Goal: Transaction & Acquisition: Purchase product/service

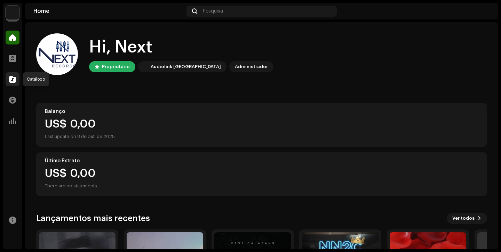
click at [9, 80] on span at bounding box center [12, 80] width 7 height 6
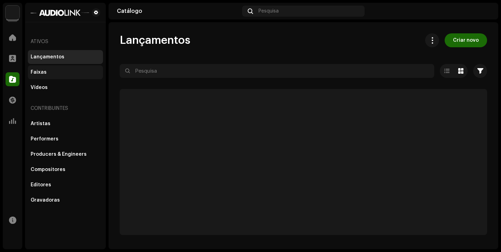
click at [44, 72] on div "Faixas" at bounding box center [39, 73] width 16 height 6
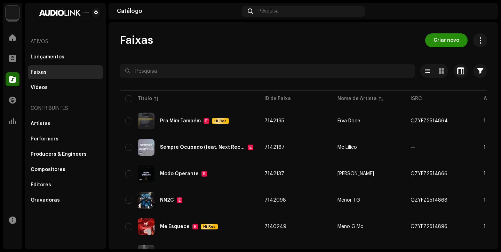
click at [429, 39] on button "Criar novo" at bounding box center [446, 40] width 42 height 14
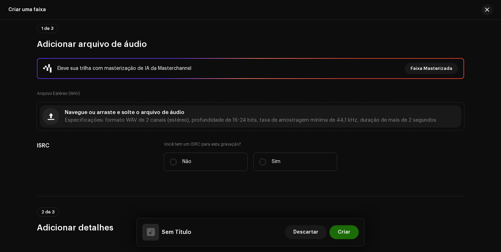
scroll to position [50, 0]
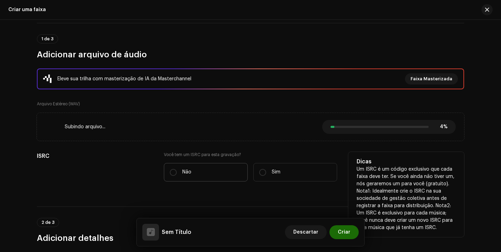
click at [196, 167] on label "Não" at bounding box center [206, 172] width 84 height 18
click at [177, 169] on input "Não" at bounding box center [173, 172] width 7 height 7
radio input "true"
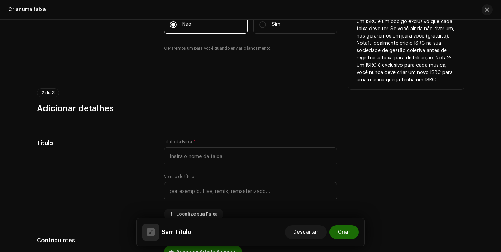
scroll to position [202, 0]
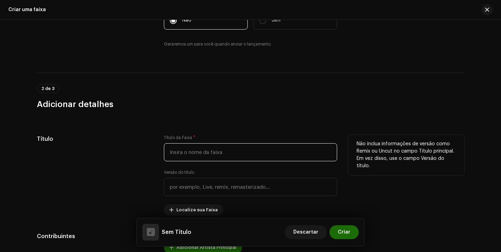
click at [211, 157] on input "text" at bounding box center [250, 152] width 173 height 18
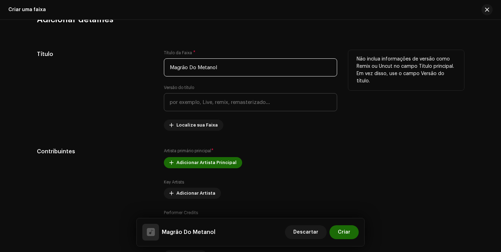
scroll to position [328, 0]
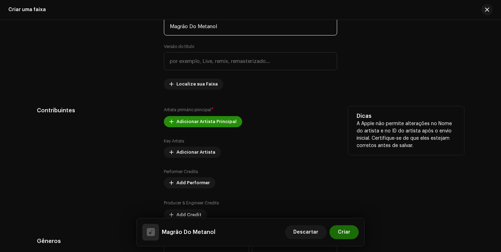
type input "Magrão Do Metanol"
click at [203, 122] on span "Adicionar Artista Principal" at bounding box center [206, 122] width 60 height 14
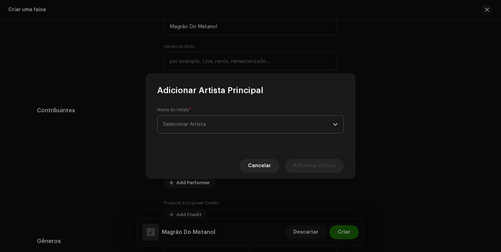
click at [203, 125] on span "Selecionar Artista" at bounding box center [184, 124] width 43 height 5
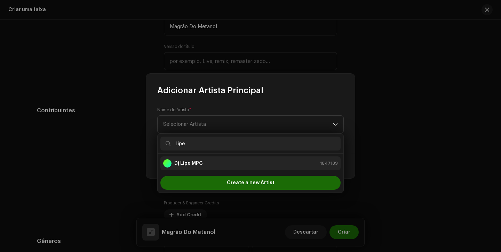
type input "lipe"
click at [203, 167] on div "Dj Lipe MPC 1647139" at bounding box center [250, 163] width 175 height 8
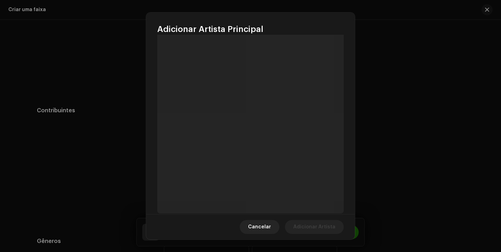
scroll to position [0, 0]
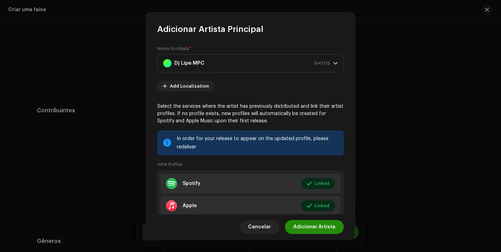
click at [318, 224] on span "Adicionar Artista" at bounding box center [314, 227] width 42 height 14
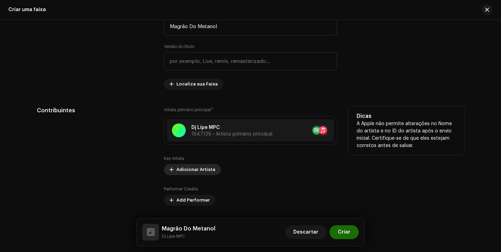
click at [191, 167] on span "Adicionar Artista" at bounding box center [195, 170] width 39 height 14
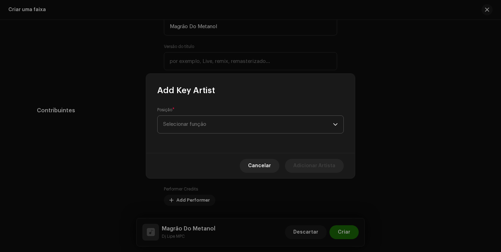
click at [219, 129] on span "Selecionar função" at bounding box center [248, 124] width 170 height 17
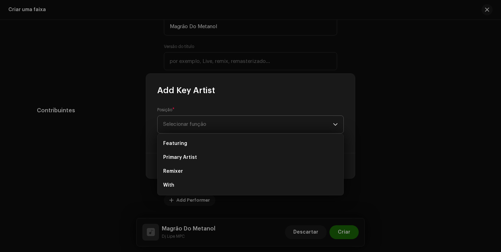
click at [337, 126] on icon "dropdown trigger" at bounding box center [335, 124] width 5 height 5
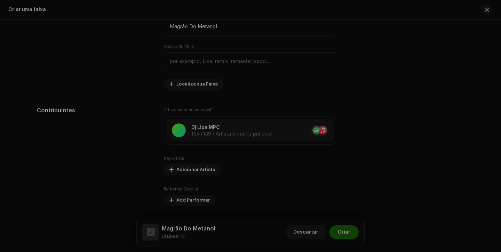
click at [366, 133] on div "Add Key Artist Posição * Selecionar função This field is required. Cancelar Adi…" at bounding box center [250, 126] width 501 height 252
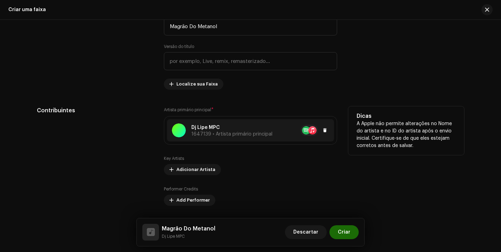
click at [260, 134] on span "1647139 • Artista primário principal" at bounding box center [231, 134] width 81 height 5
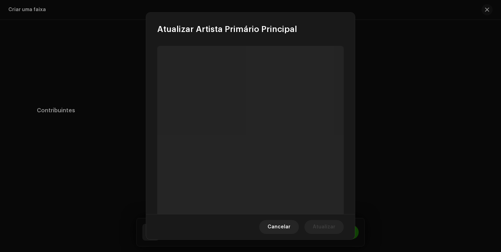
scroll to position [32, 0]
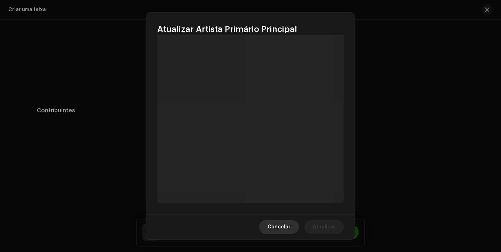
click at [277, 228] on span "Cancelar" at bounding box center [279, 227] width 23 height 14
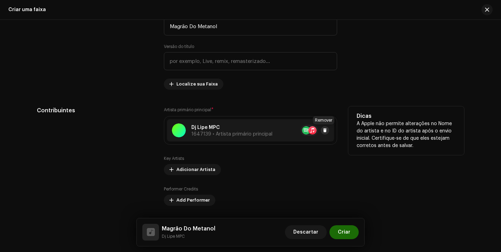
click at [325, 132] on span at bounding box center [325, 131] width 4 height 6
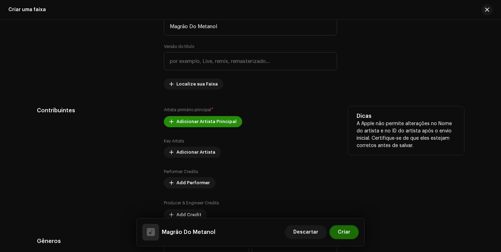
click at [189, 119] on span "Adicionar Artista Principal" at bounding box center [206, 122] width 60 height 14
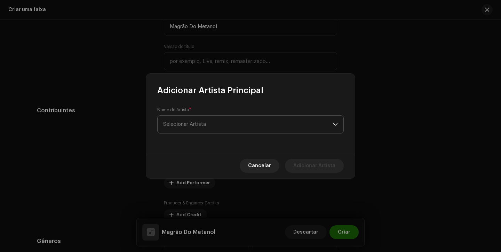
click at [204, 123] on span "Selecionar Artista" at bounding box center [184, 124] width 43 height 5
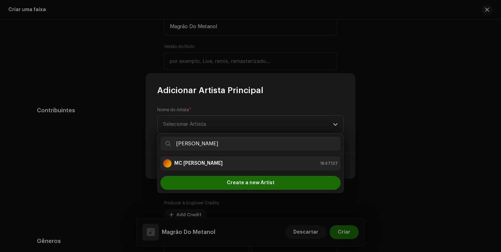
type input "[PERSON_NAME]"
click at [191, 160] on div "MC [PERSON_NAME]" at bounding box center [193, 163] width 60 height 8
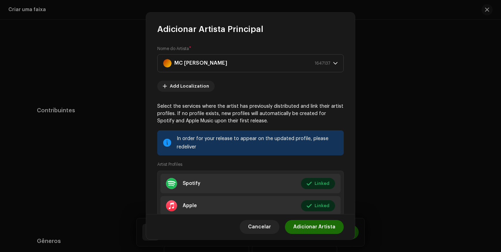
scroll to position [47, 0]
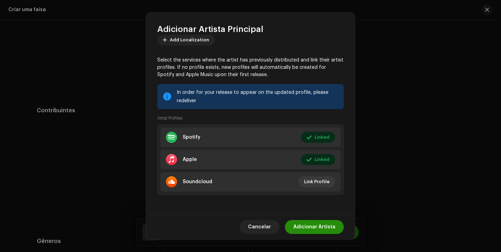
click at [309, 223] on span "Adicionar Artista" at bounding box center [314, 227] width 42 height 14
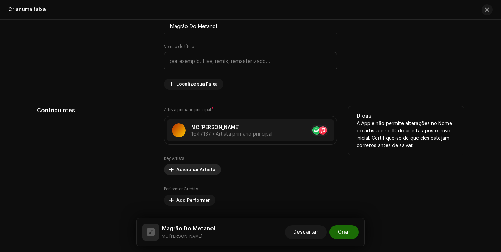
click at [201, 172] on span "Adicionar Artista" at bounding box center [195, 170] width 39 height 14
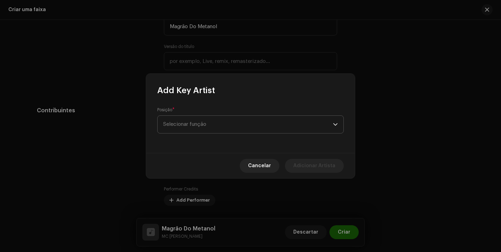
click at [223, 127] on span "Selecionar função" at bounding box center [248, 124] width 170 height 17
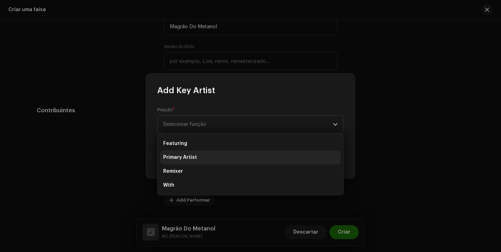
click at [210, 157] on li "Primary Artist" at bounding box center [250, 158] width 180 height 14
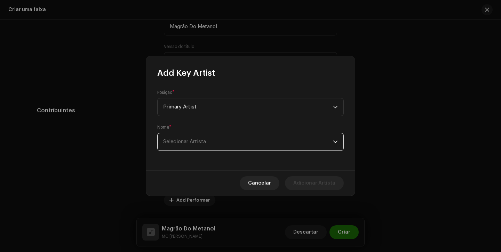
click at [217, 147] on span "Selecionar Artista" at bounding box center [248, 141] width 170 height 17
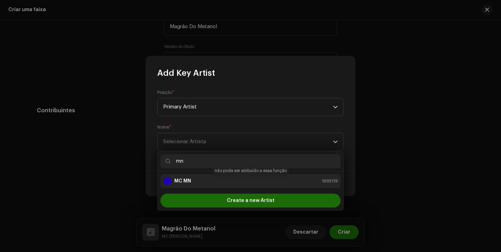
type input "mn"
click at [220, 179] on div "MC MN 1695119" at bounding box center [250, 181] width 175 height 8
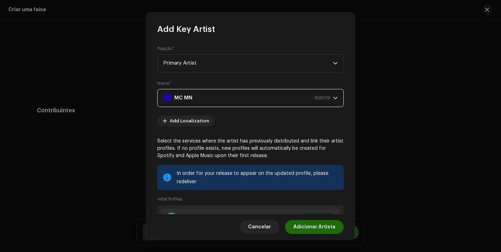
click at [299, 225] on span "Adicionar Artista" at bounding box center [314, 227] width 42 height 14
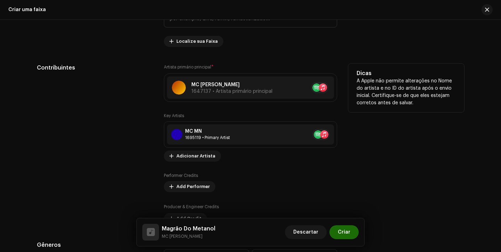
scroll to position [371, 0]
click at [194, 156] on span "Adicionar Artista" at bounding box center [195, 156] width 39 height 14
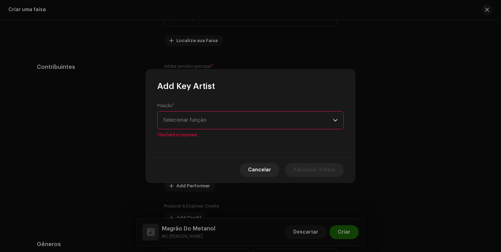
click at [244, 125] on span "Selecionar função" at bounding box center [248, 120] width 170 height 17
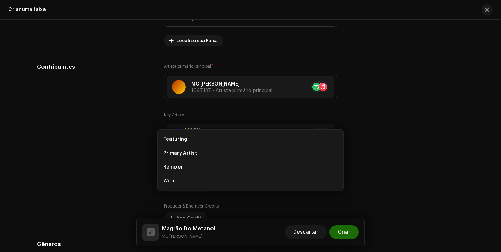
click at [358, 130] on div "Add Key Artist Posição * Selecionar função This field is required. Cancelar Adi…" at bounding box center [250, 126] width 501 height 252
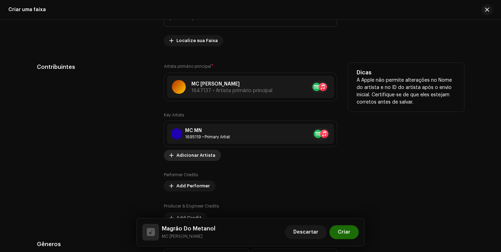
click at [203, 157] on span "Adicionar Artista" at bounding box center [195, 156] width 39 height 14
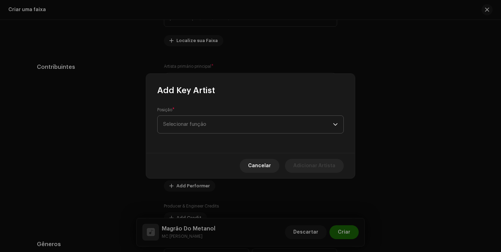
click at [227, 123] on span "Selecionar função" at bounding box center [248, 124] width 170 height 17
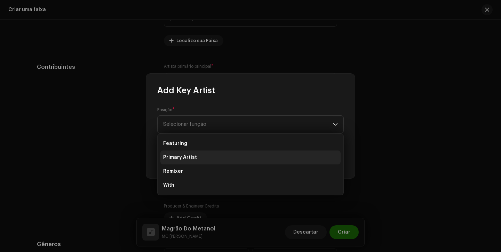
click at [210, 161] on li "Primary Artist" at bounding box center [250, 158] width 180 height 14
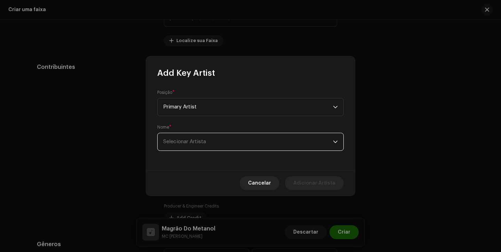
click at [211, 144] on span "Selecionar Artista" at bounding box center [248, 141] width 170 height 17
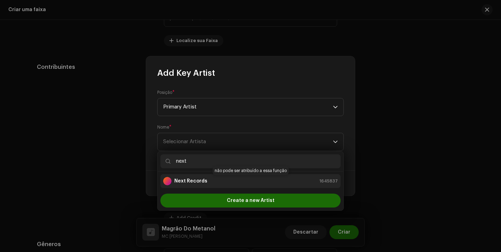
type input "next"
click at [211, 185] on div "Next Records 1645837" at bounding box center [250, 181] width 175 height 8
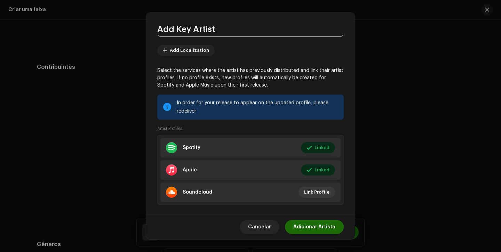
scroll to position [81, 0]
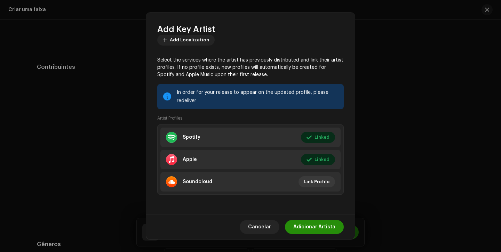
click at [300, 227] on span "Adicionar Artista" at bounding box center [314, 227] width 42 height 14
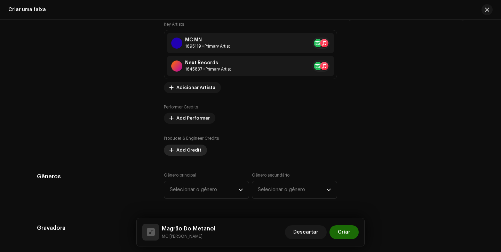
scroll to position [465, 0]
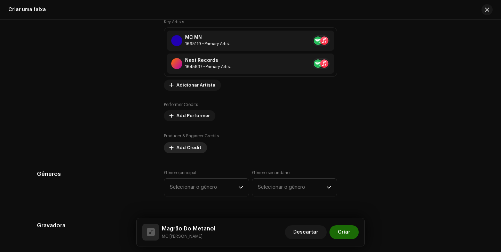
click at [191, 147] on span "Add Credit" at bounding box center [188, 148] width 25 height 14
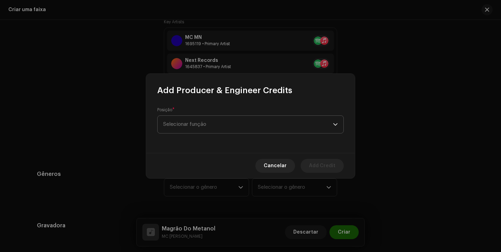
click at [212, 125] on span "Selecionar função" at bounding box center [248, 124] width 170 height 17
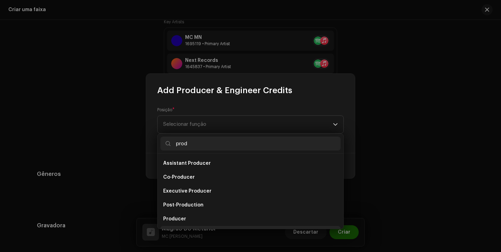
scroll to position [11, 0]
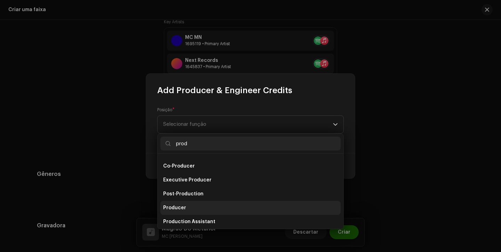
type input "prod"
click at [206, 208] on li "Producer" at bounding box center [250, 208] width 180 height 14
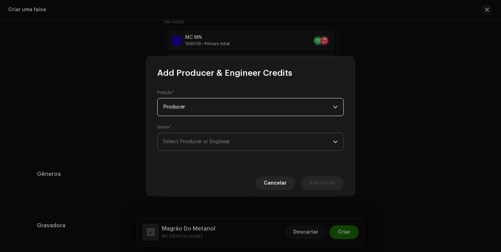
click at [239, 145] on span "Select Producer or Engineer" at bounding box center [248, 141] width 170 height 17
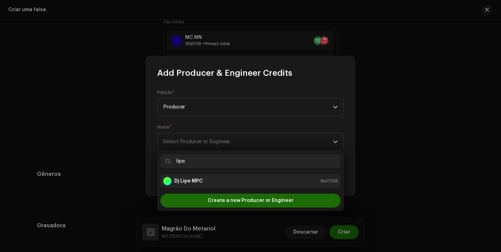
type input "lipe"
click at [251, 183] on div "Dj Lipe MPC 1647139" at bounding box center [250, 181] width 175 height 8
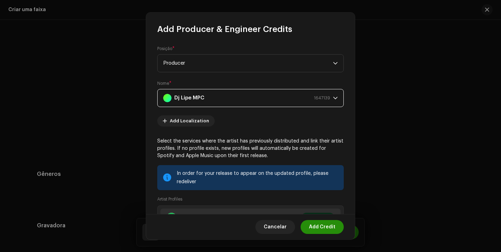
click at [309, 223] on button "Add Credit" at bounding box center [322, 227] width 43 height 14
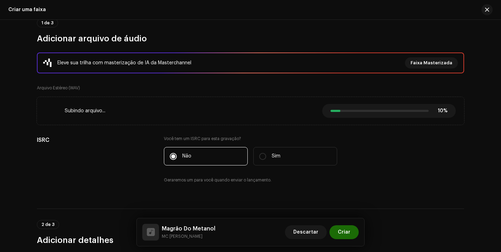
scroll to position [70, 0]
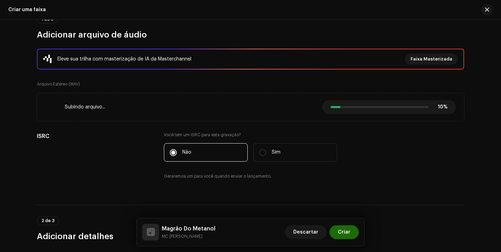
click at [423, 49] on div "Eleve sua trilha com masterização de IA da Masterchannel Faixa Masterizada" at bounding box center [250, 59] width 427 height 21
click at [441, 105] on span "Cancelar" at bounding box center [436, 107] width 23 height 14
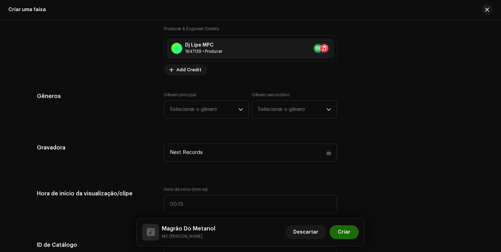
scroll to position [578, 0]
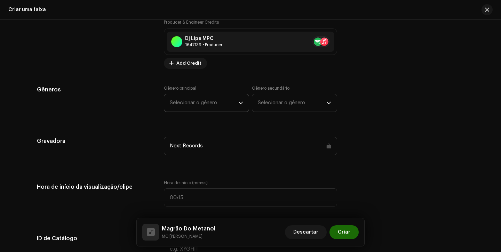
click at [204, 107] on span "Selecionar o gênero" at bounding box center [204, 102] width 69 height 17
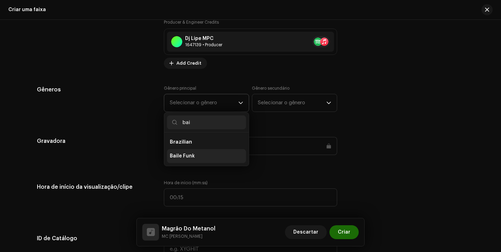
type input "bai"
click at [185, 157] on span "Baile Funk" at bounding box center [182, 156] width 25 height 7
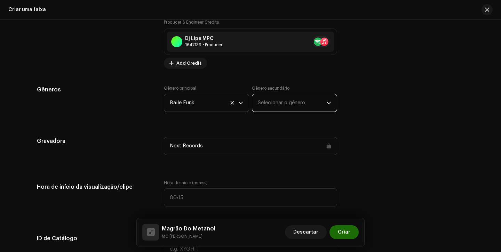
click at [275, 108] on span "Selecionar o gênero" at bounding box center [292, 102] width 69 height 17
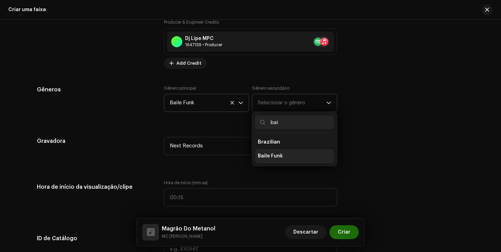
type input "bai"
click at [274, 157] on span "Baile Funk" at bounding box center [270, 156] width 25 height 7
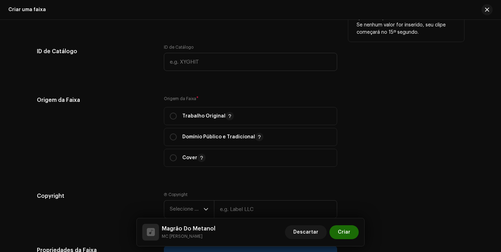
scroll to position [755, 0]
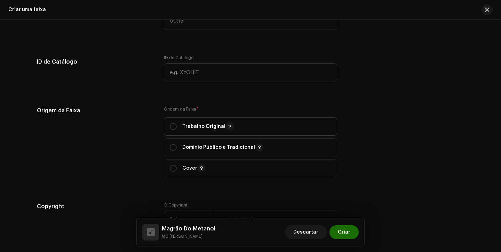
click at [174, 123] on span "Trabalho Original" at bounding box center [250, 126] width 161 height 17
radio input "true"
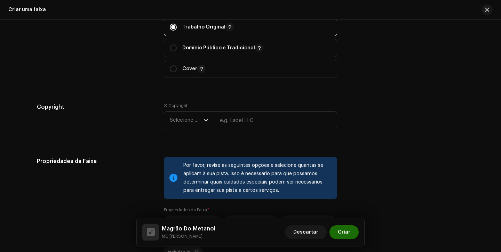
scroll to position [862, 0]
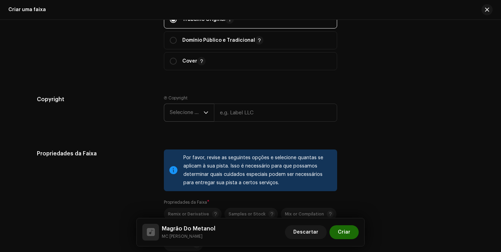
click at [182, 119] on span "Selecione o ano" at bounding box center [187, 112] width 34 height 17
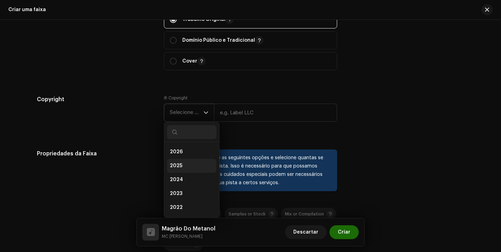
click at [180, 166] on li "2025" at bounding box center [191, 166] width 49 height 14
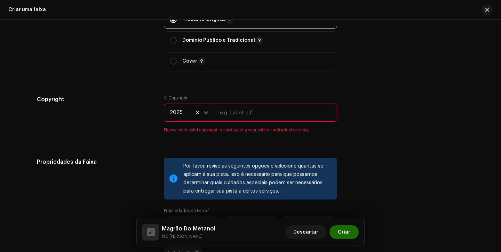
click at [238, 111] on input "text" at bounding box center [275, 113] width 123 height 18
type input "Next Records"
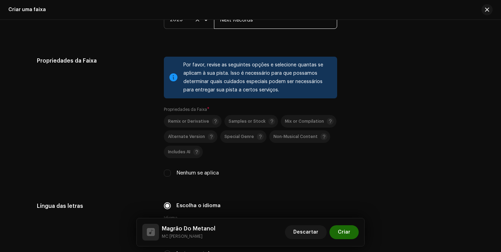
scroll to position [985, 0]
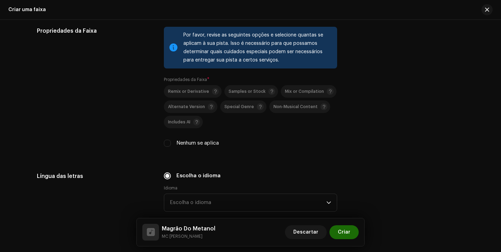
click at [172, 144] on div "Nenhum se aplica" at bounding box center [250, 144] width 173 height 8
click at [164, 145] on input "Nenhum se aplica" at bounding box center [167, 143] width 7 height 7
checkbox input "true"
click at [214, 201] on span "Escolha o idioma" at bounding box center [248, 202] width 157 height 17
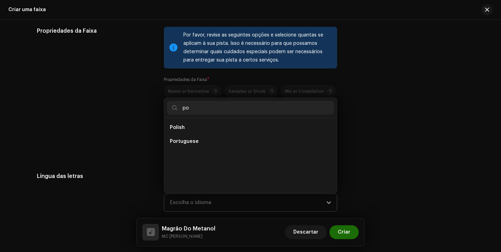
scroll to position [0, 0]
type input "po"
click at [180, 143] on span "Portuguese" at bounding box center [184, 141] width 29 height 7
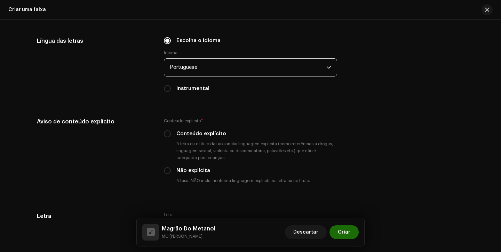
scroll to position [1130, 0]
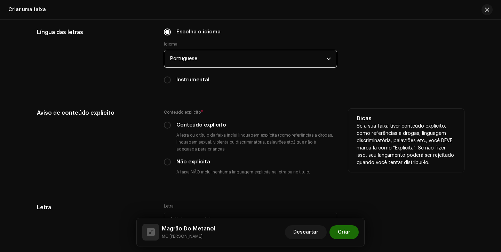
click at [160, 127] on div "Aviso de conteúdo explícito Conteúdo explícito * Conteúdo explícito A letra ou …" at bounding box center [250, 148] width 427 height 78
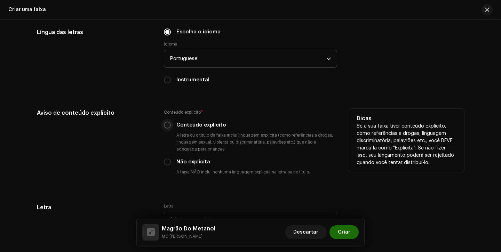
click at [165, 127] on input "Conteúdo explícito" at bounding box center [167, 125] width 7 height 7
radio input "true"
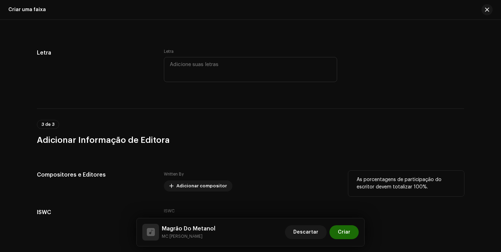
scroll to position [1340, 0]
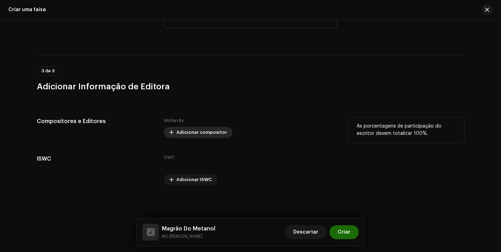
click at [203, 134] on span "Adicionar compositor" at bounding box center [201, 133] width 50 height 14
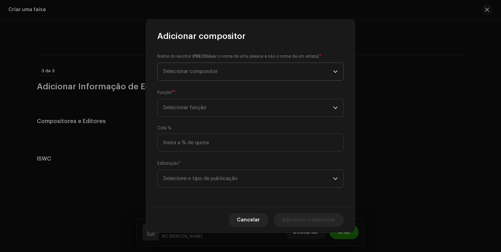
click at [221, 75] on span "Selecionar compositor" at bounding box center [248, 71] width 170 height 17
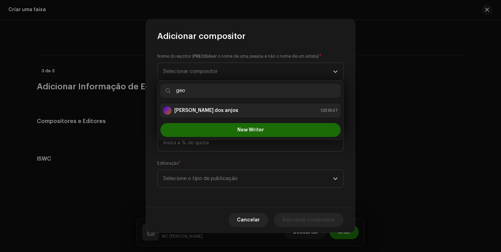
type input "geo"
click at [209, 113] on strong "[PERSON_NAME] dos anjos" at bounding box center [206, 110] width 64 height 7
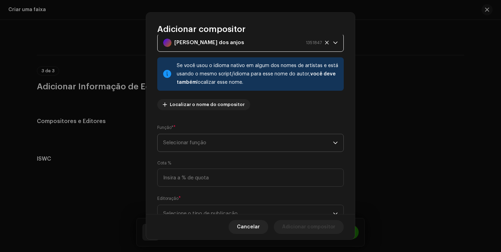
scroll to position [38, 0]
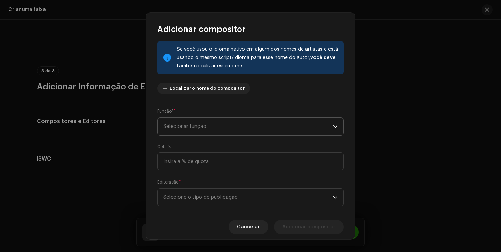
click at [238, 121] on span "Selecionar função" at bounding box center [248, 126] width 170 height 17
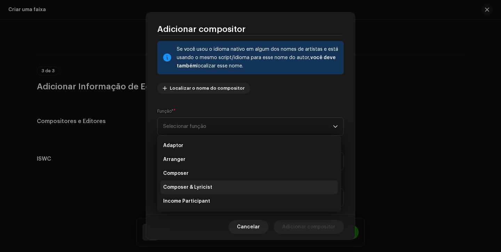
click at [210, 188] on li "Composer & Lyricist" at bounding box center [249, 188] width 178 height 14
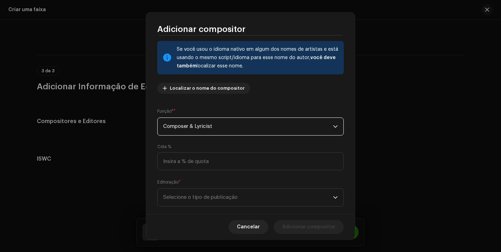
scroll to position [50, 0]
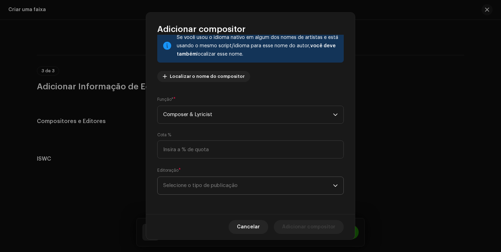
click at [211, 183] on span "Selecione o tipo de publicação" at bounding box center [248, 185] width 170 height 17
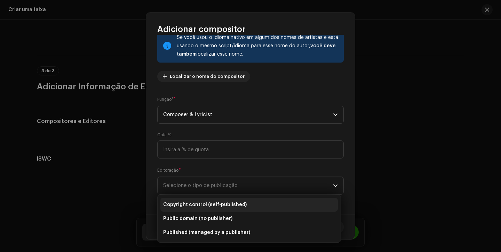
click at [203, 207] on span "Copyright control (self-published)" at bounding box center [205, 205] width 84 height 7
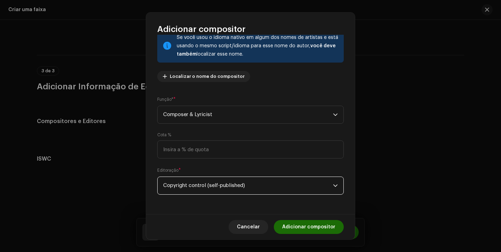
click at [294, 221] on span "Adicionar compositor" at bounding box center [308, 227] width 53 height 14
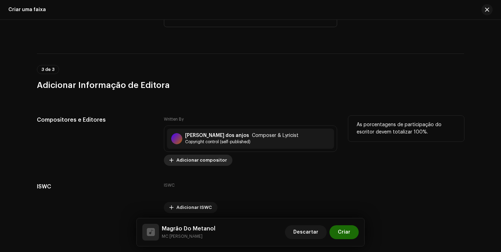
click at [195, 165] on span "Adicionar compositor" at bounding box center [201, 160] width 50 height 14
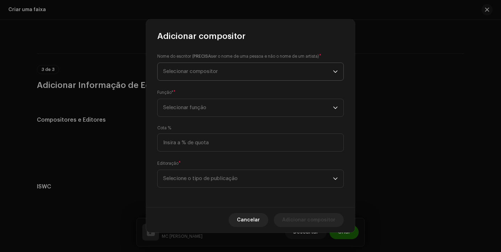
click at [231, 70] on span "Selecionar compositor" at bounding box center [248, 71] width 170 height 17
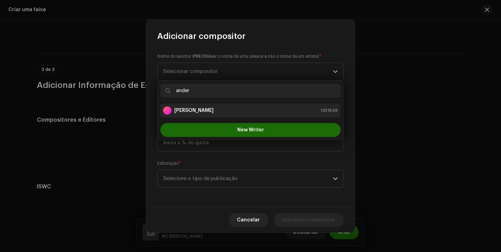
type input "ander"
click at [252, 117] on ul "[PERSON_NAME] 1351848" at bounding box center [251, 110] width 186 height 19
click at [252, 117] on li "[PERSON_NAME] 1351848" at bounding box center [250, 111] width 180 height 14
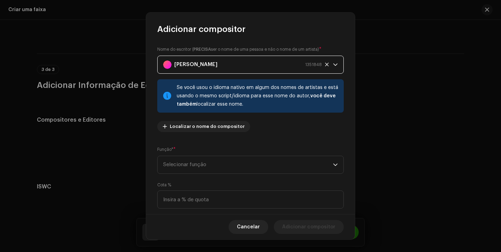
click at [193, 175] on div "Nome do escritor ( PRECISA ser o nome de uma pessoa e não o nome de um artista)…" at bounding box center [250, 125] width 209 height 180
click at [194, 172] on span "Selecionar função" at bounding box center [248, 164] width 170 height 17
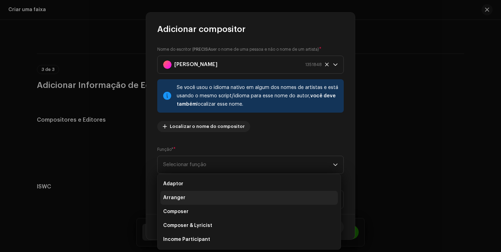
click at [189, 196] on li "Arranger" at bounding box center [249, 198] width 178 height 14
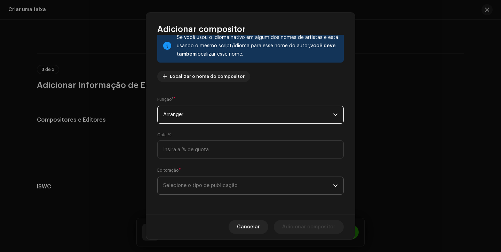
click at [200, 189] on span "Selecione o tipo de publicação" at bounding box center [248, 185] width 170 height 17
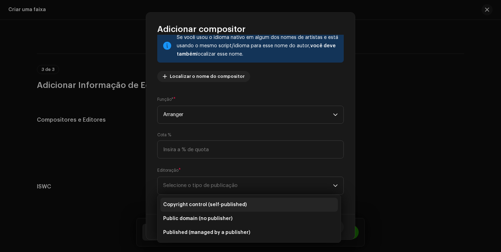
click at [204, 204] on span "Copyright control (self-published)" at bounding box center [205, 205] width 84 height 7
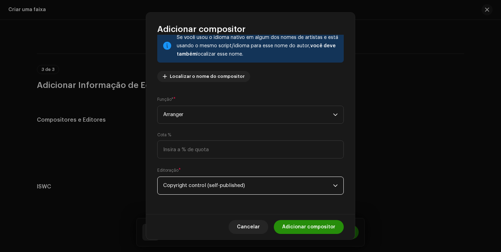
click at [293, 224] on span "Adicionar compositor" at bounding box center [308, 227] width 53 height 14
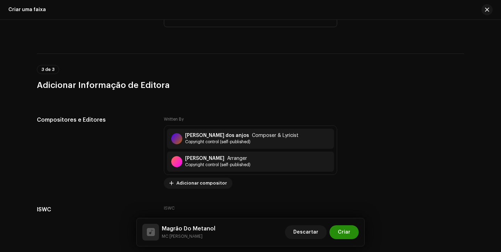
click at [344, 236] on span "Criar" at bounding box center [344, 233] width 13 height 14
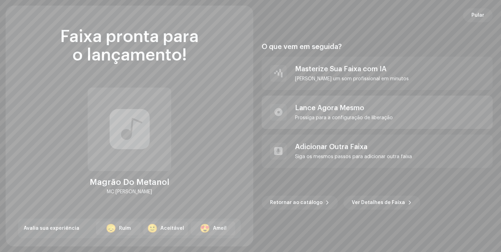
click at [410, 108] on div "Lance Agora Mesmo [PERSON_NAME] para a configuração de liberação" at bounding box center [377, 112] width 231 height 33
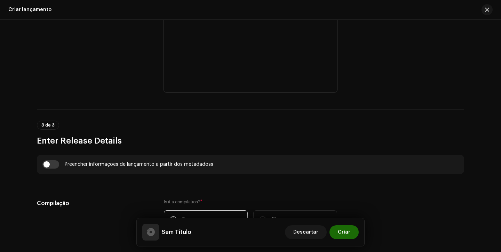
scroll to position [387, 0]
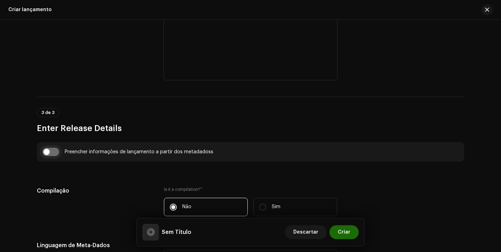
click at [54, 153] on input "checkbox" at bounding box center [50, 152] width 17 height 8
checkbox input "true"
type input "Magrão Do Metanol"
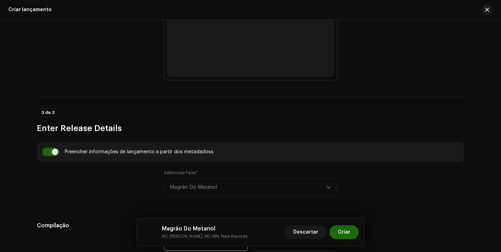
click at [208, 183] on div "Selecionar Faixa* Magrão Do Metanol" at bounding box center [250, 183] width 173 height 26
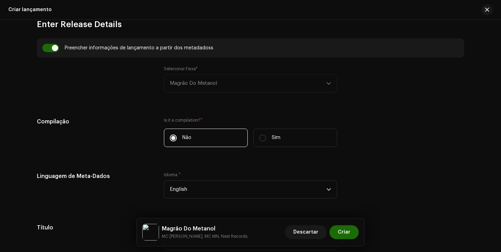
scroll to position [518, 0]
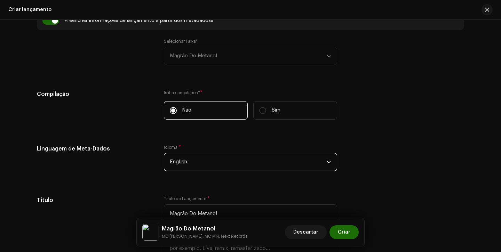
click at [224, 164] on span "English" at bounding box center [248, 161] width 157 height 17
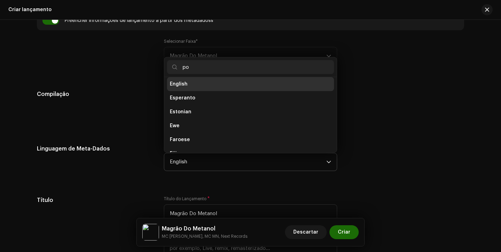
scroll to position [0, 0]
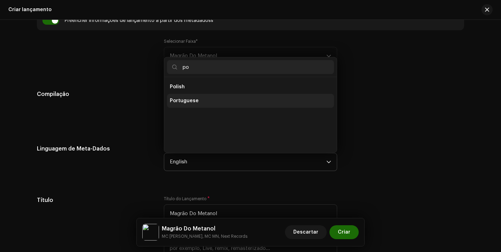
type input "po"
click at [197, 106] on li "Portuguese" at bounding box center [250, 101] width 167 height 14
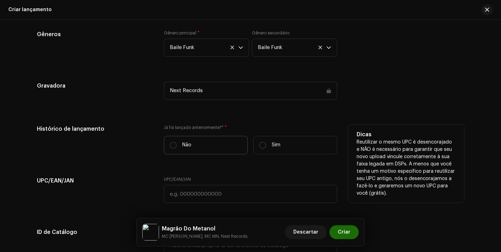
click at [191, 154] on label "Não" at bounding box center [206, 145] width 84 height 18
click at [177, 149] on input "Não" at bounding box center [173, 145] width 7 height 7
radio input "true"
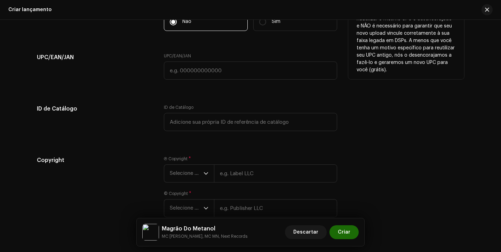
scroll to position [1174, 0]
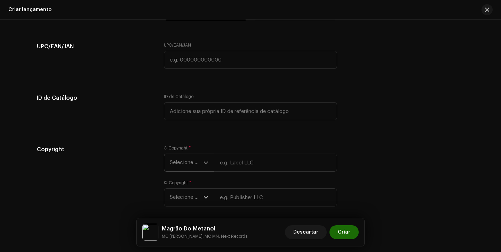
click at [188, 163] on span "Selecione o ano" at bounding box center [187, 162] width 34 height 17
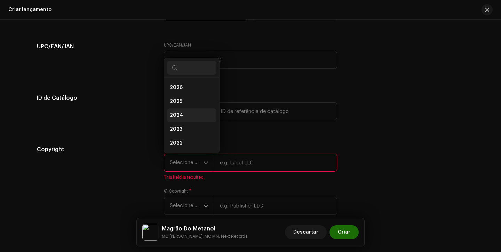
scroll to position [11, 0]
click at [184, 94] on li "2025" at bounding box center [191, 91] width 49 height 14
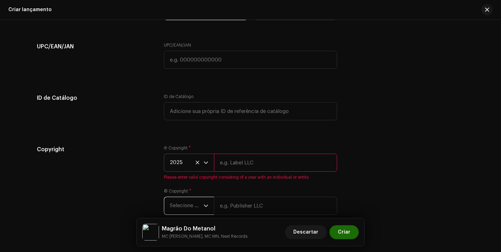
click at [192, 203] on span "Selecione o ano" at bounding box center [187, 205] width 34 height 17
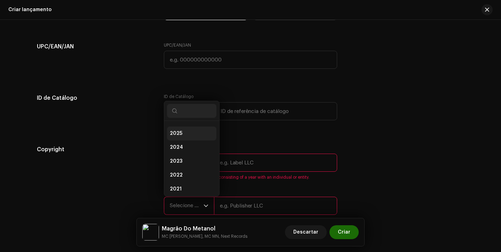
click at [188, 134] on li "2025" at bounding box center [191, 134] width 49 height 14
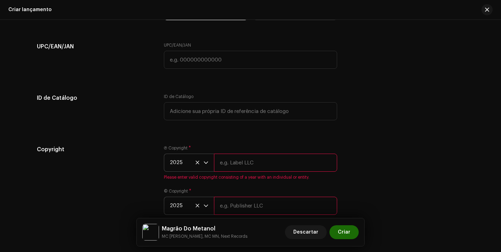
click at [231, 161] on input "text" at bounding box center [275, 163] width 123 height 18
type input "Next Records"
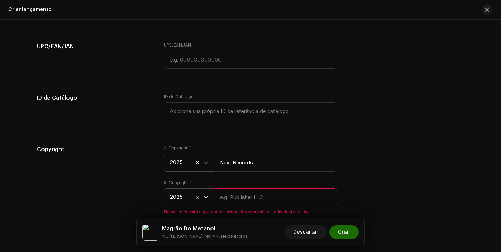
click at [258, 196] on input "text" at bounding box center [275, 198] width 123 height 18
type input "Next Records"
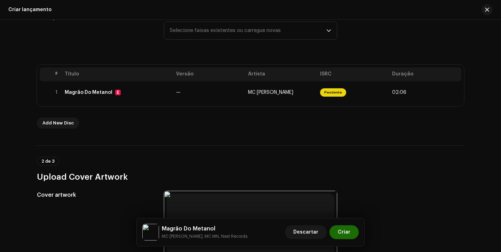
scroll to position [85, 0]
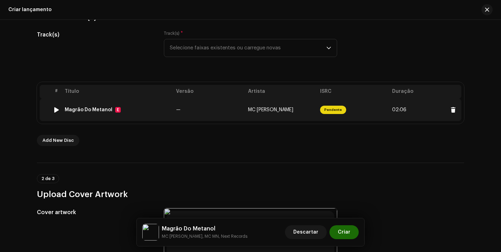
click at [282, 113] on td "MC [PERSON_NAME]" at bounding box center [281, 110] width 72 height 22
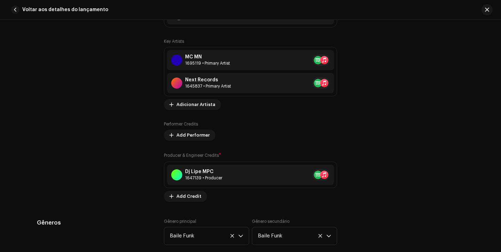
scroll to position [503, 0]
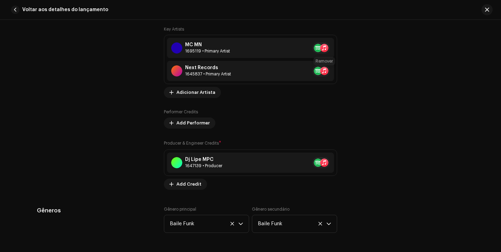
click at [336, 72] on span at bounding box center [338, 71] width 4 height 6
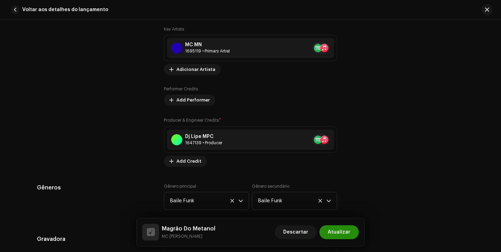
click at [339, 232] on span "Atualizar" at bounding box center [339, 233] width 23 height 14
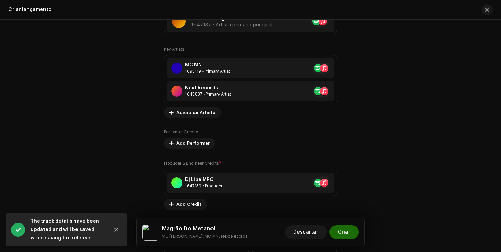
scroll to position [846, 0]
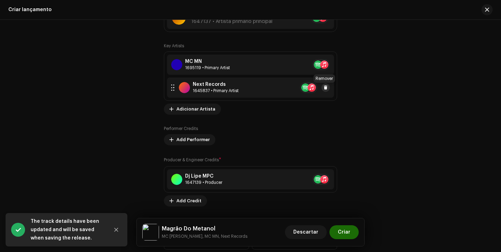
click at [324, 89] on span at bounding box center [326, 88] width 4 height 6
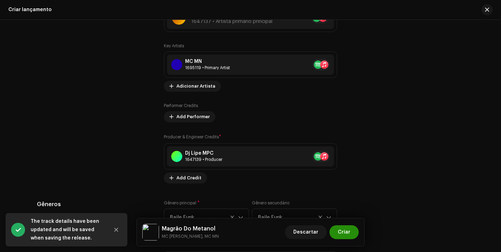
click at [344, 235] on span "Criar" at bounding box center [344, 233] width 13 height 14
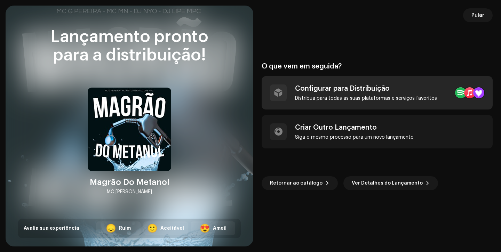
click at [354, 90] on div "Configurar para Distribuição" at bounding box center [366, 89] width 142 height 8
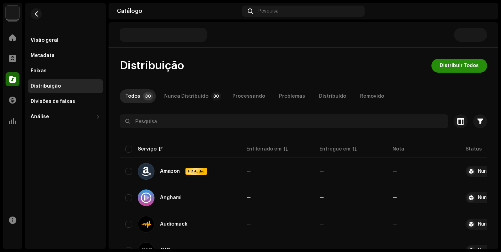
click at [443, 65] on span "Distribuir Todos" at bounding box center [459, 66] width 39 height 14
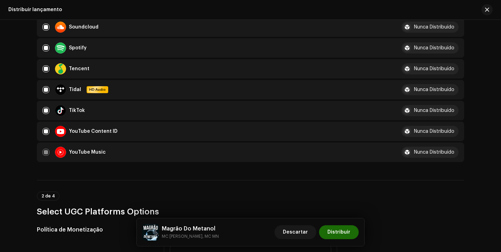
scroll to position [703, 0]
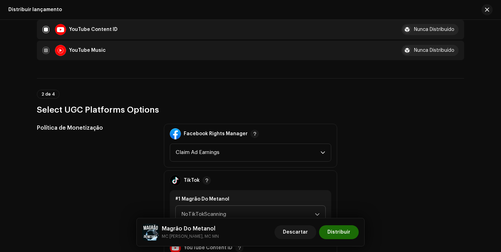
click at [215, 215] on span "NoTikTokScanning" at bounding box center [248, 214] width 134 height 17
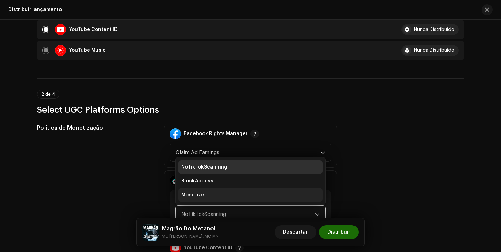
click at [227, 194] on li "Monetize" at bounding box center [251, 195] width 144 height 14
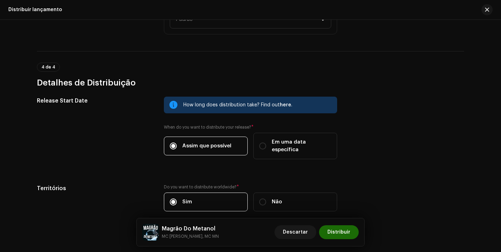
scroll to position [1144, 0]
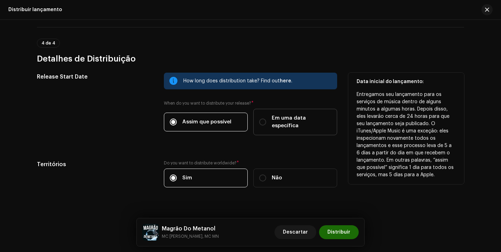
click at [278, 118] on span "Em uma data específica" at bounding box center [302, 122] width 60 height 15
click at [266, 119] on input "Em uma data específica" at bounding box center [262, 122] width 7 height 7
radio input "true"
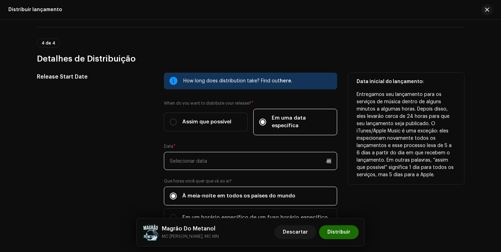
click at [246, 152] on input "text" at bounding box center [250, 161] width 173 height 18
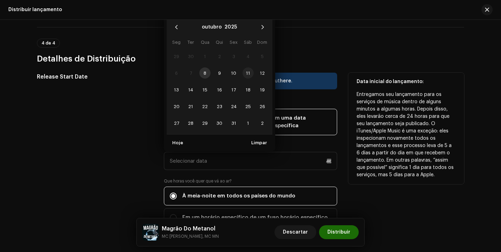
click at [246, 68] on span "11" at bounding box center [248, 73] width 11 height 11
type input "[DATE]"
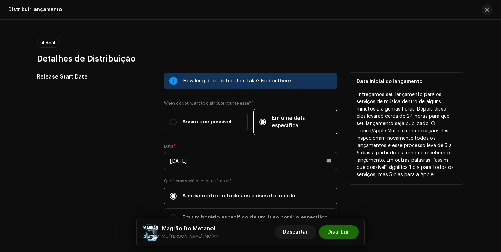
click at [131, 156] on div "Release Start Date" at bounding box center [95, 154] width 116 height 163
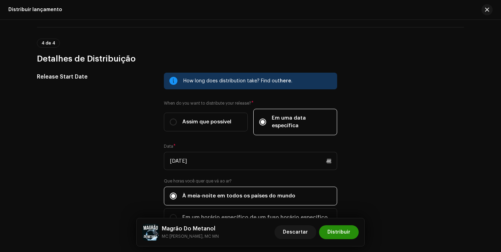
click at [349, 236] on span "Distribuir" at bounding box center [339, 233] width 23 height 14
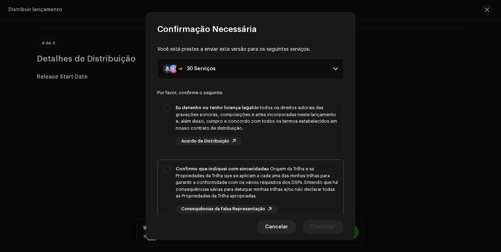
click at [317, 176] on div "Confirmo que indiquei com sinceridade a Origem da Trilha e as Propriedades da T…" at bounding box center [257, 183] width 162 height 34
checkbox input "true"
click at [317, 135] on div "Eu detenho ou tenho licença legal de todos os direitos autorais das gravações s…" at bounding box center [257, 124] width 162 height 41
checkbox input "true"
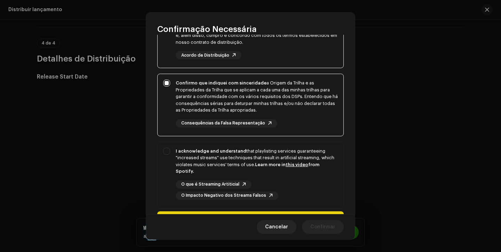
scroll to position [128, 0]
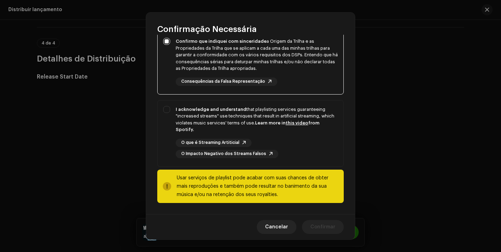
click at [316, 174] on div "Usar serviços de playlist pode acabar com suas chances de obter mais reproduçõe…" at bounding box center [257, 186] width 161 height 25
click at [317, 151] on div "O que é Streaming Artiticial O Impacto Negativo dos Streams Falsos" at bounding box center [257, 148] width 162 height 19
checkbox input "true"
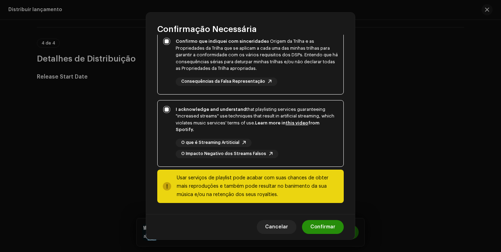
click at [322, 228] on span "Confirmar" at bounding box center [322, 227] width 25 height 14
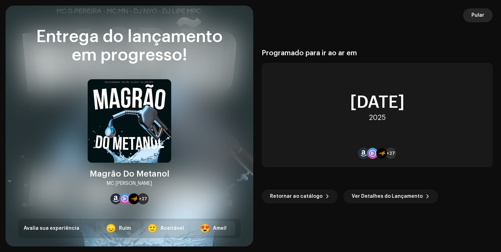
click at [478, 13] on span "Pular" at bounding box center [478, 15] width 13 height 14
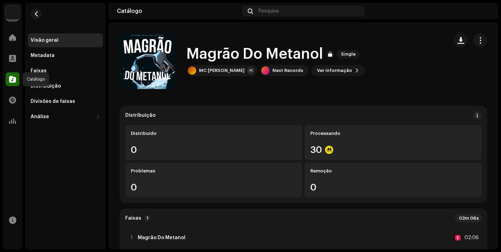
click at [13, 79] on span at bounding box center [12, 80] width 7 height 6
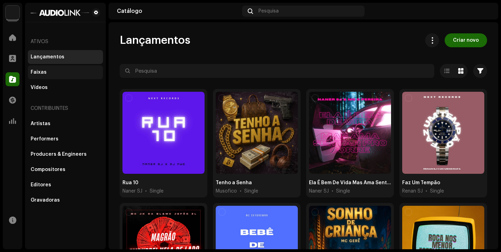
click at [49, 70] on div "Faixas" at bounding box center [66, 73] width 70 height 6
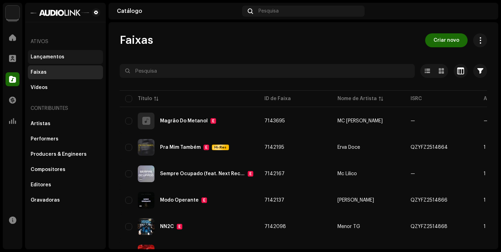
click at [66, 60] on div "Lançamentos" at bounding box center [66, 57] width 70 height 6
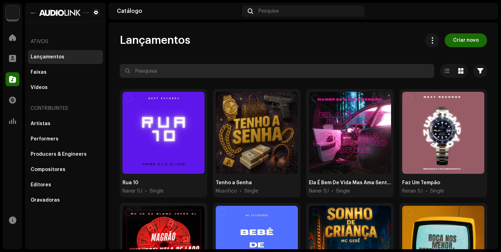
click at [179, 73] on input "text" at bounding box center [277, 71] width 315 height 14
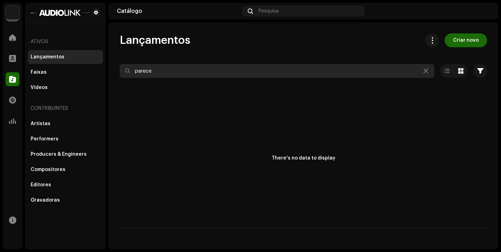
drag, startPoint x: 177, startPoint y: 72, endPoint x: 53, endPoint y: 56, distance: 124.5
click at [58, 57] on div "Next Records Home Perfil Catálogo Transações Análise Recursos Ativos Lançamento…" at bounding box center [250, 126] width 501 height 252
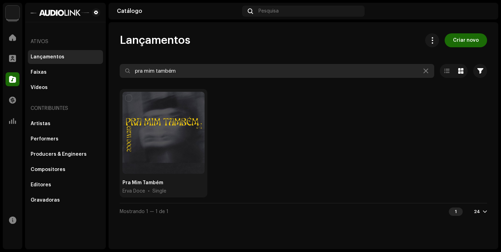
type input "pra mim também"
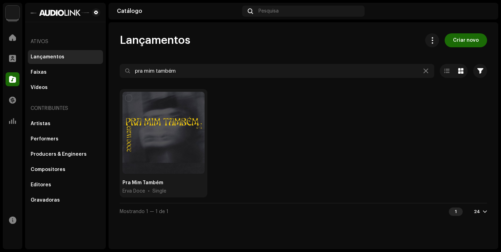
click at [53, 62] on div "Lançamentos" at bounding box center [65, 57] width 75 height 14
click at [73, 65] on div "Lançamentos Faixas Vídeos" at bounding box center [65, 72] width 75 height 45
click at [61, 73] on div "Faixas" at bounding box center [66, 73] width 70 height 6
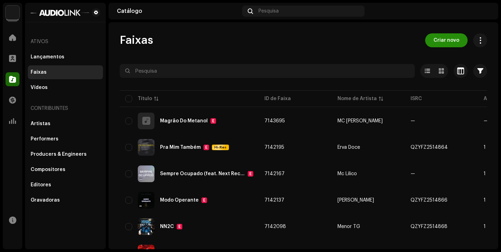
click at [439, 42] on span "Criar novo" at bounding box center [447, 40] width 26 height 14
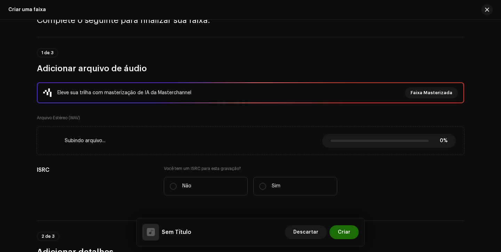
scroll to position [108, 0]
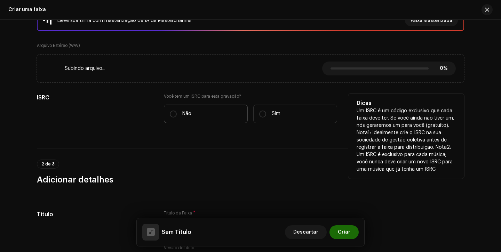
click at [191, 115] on label "Não" at bounding box center [206, 114] width 84 height 18
click at [177, 115] on input "Não" at bounding box center [173, 114] width 7 height 7
radio input "true"
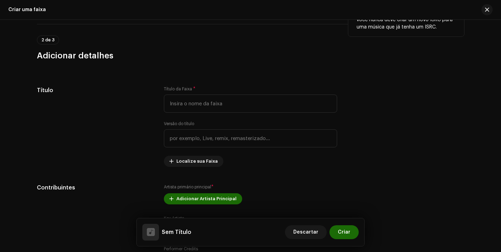
scroll to position [274, 0]
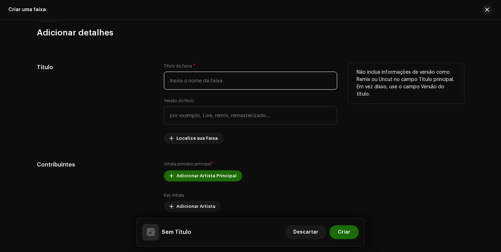
click at [185, 77] on input "text" at bounding box center [250, 81] width 173 height 18
type input "f"
type input "Parece Fácil"
click at [236, 141] on div "Título da Faixa * Parece Fácil Versão do título Localize sua Faixa" at bounding box center [250, 103] width 173 height 81
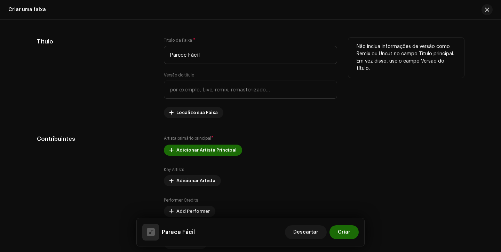
scroll to position [306, 0]
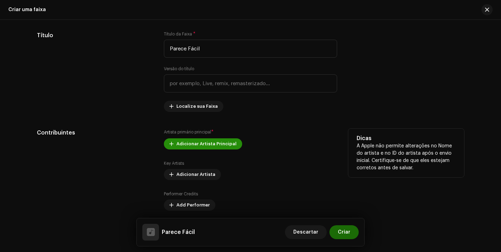
click at [210, 143] on span "Adicionar Artista Principal" at bounding box center [206, 144] width 60 height 14
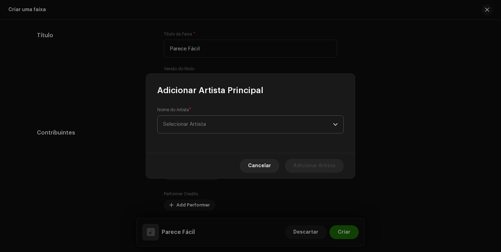
click at [222, 127] on span "Selecionar Artista" at bounding box center [248, 124] width 170 height 17
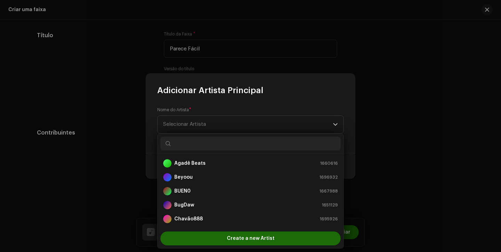
click at [239, 112] on div "Nome do Artista * Selecionar Artista" at bounding box center [250, 120] width 187 height 26
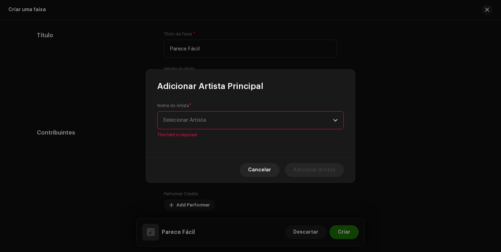
click at [239, 112] on span "Selecionar Artista" at bounding box center [248, 120] width 170 height 17
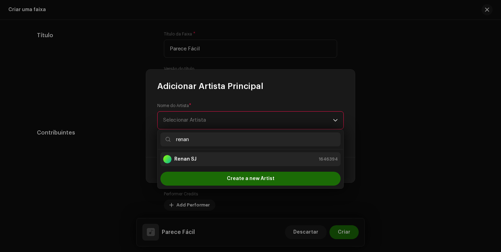
type input "renan"
click at [217, 165] on li "Renan SJ 1646394" at bounding box center [250, 159] width 180 height 14
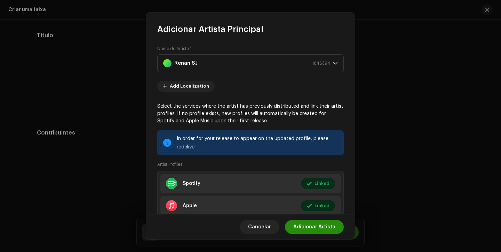
click at [313, 226] on span "Adicionar Artista" at bounding box center [314, 227] width 42 height 14
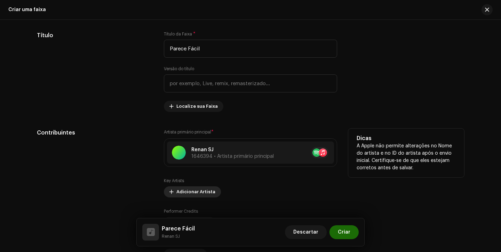
click at [190, 189] on span "Adicionar Artista" at bounding box center [195, 192] width 39 height 14
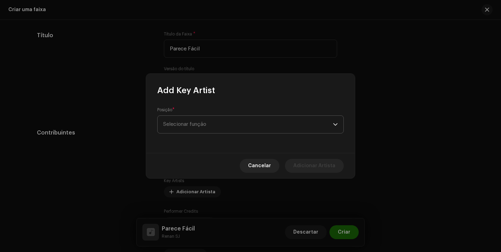
click at [210, 130] on span "Selecionar função" at bounding box center [248, 124] width 170 height 17
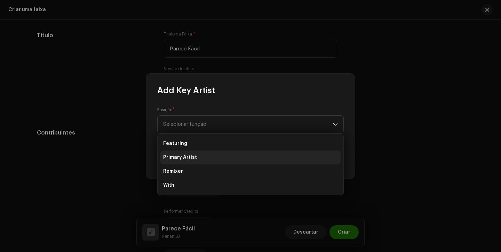
click at [202, 155] on li "Primary Artist" at bounding box center [250, 158] width 180 height 14
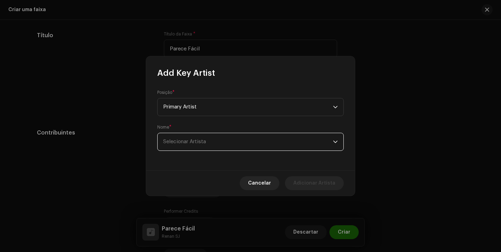
click at [201, 145] on span "Selecionar Artista" at bounding box center [248, 141] width 170 height 17
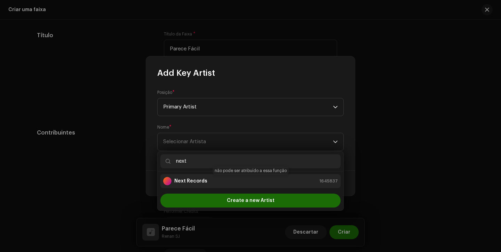
type input "next"
click at [190, 179] on strong "Next Records" at bounding box center [190, 181] width 33 height 7
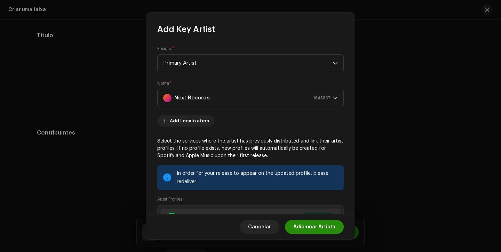
click at [306, 226] on span "Adicionar Artista" at bounding box center [314, 227] width 42 height 14
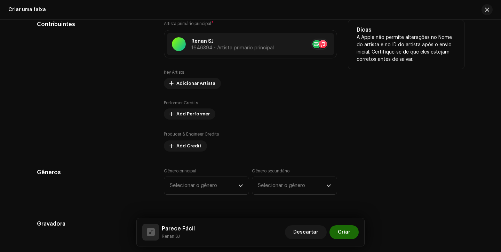
scroll to position [439, 0]
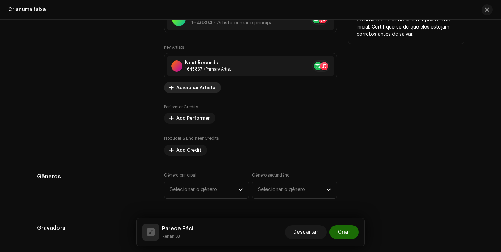
click at [183, 86] on span "Adicionar Artista" at bounding box center [195, 88] width 39 height 14
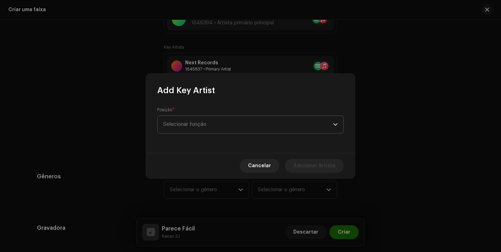
click at [200, 123] on span "Selecionar função" at bounding box center [248, 124] width 170 height 17
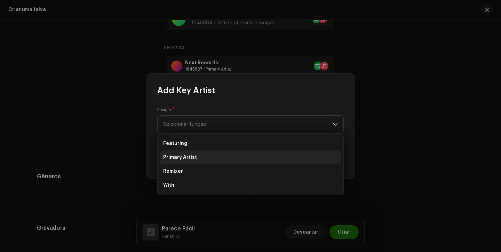
click at [198, 161] on li "Primary Artist" at bounding box center [250, 158] width 180 height 14
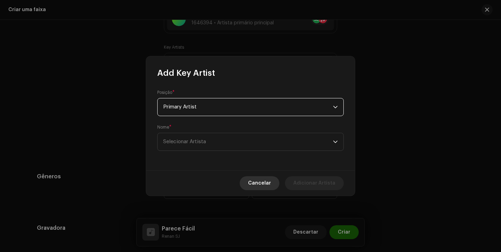
click at [252, 180] on button "Cancelar" at bounding box center [260, 183] width 40 height 14
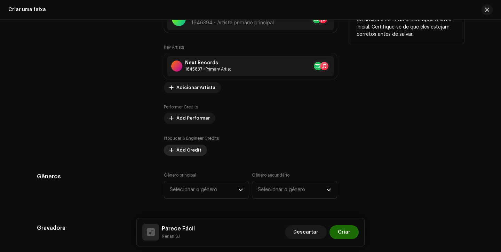
click at [169, 153] on span at bounding box center [171, 151] width 4 height 6
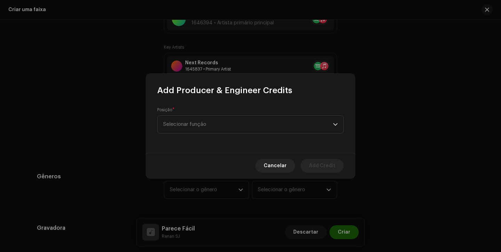
click at [204, 114] on div "Posição * Selecionar função" at bounding box center [250, 120] width 187 height 26
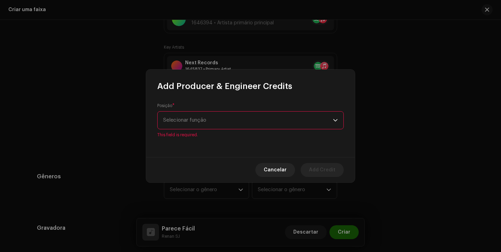
click at [201, 124] on span "Selecionar função" at bounding box center [248, 120] width 170 height 17
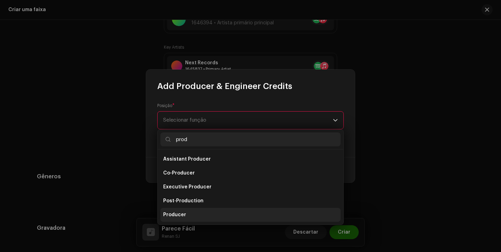
type input "prod"
click at [181, 212] on span "Producer" at bounding box center [174, 215] width 23 height 7
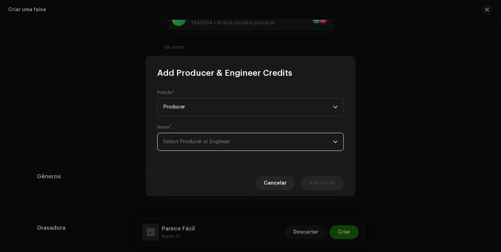
click at [223, 148] on span "Select Producer or Engineer" at bounding box center [248, 141] width 170 height 17
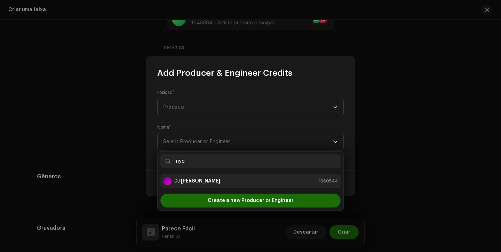
type input "nyo"
click at [213, 182] on div "DJ NYO 1660544" at bounding box center [250, 181] width 175 height 8
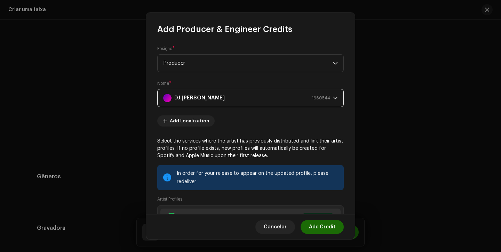
click at [325, 222] on span "Add Credit" at bounding box center [322, 227] width 26 height 14
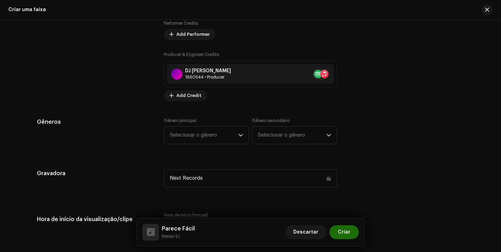
scroll to position [526, 0]
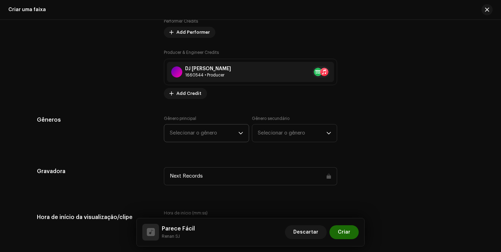
click at [200, 139] on span "Selecionar o gênero" at bounding box center [204, 133] width 69 height 17
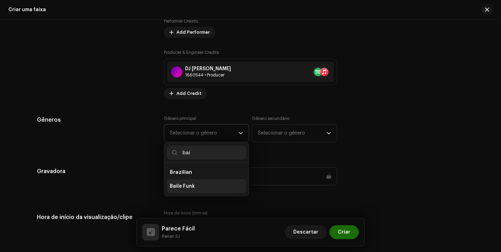
type input "bai"
click at [189, 191] on li "Baile Funk" at bounding box center [206, 187] width 79 height 14
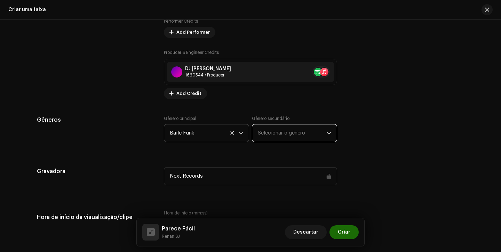
click at [288, 139] on span "Selecionar o gênero" at bounding box center [292, 133] width 69 height 17
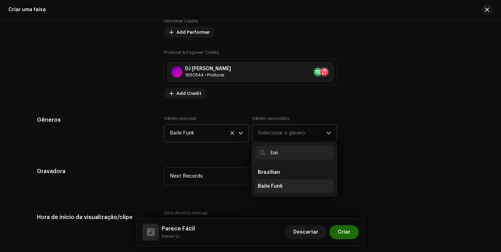
type input "bai"
click at [276, 189] on span "Baile Funk" at bounding box center [270, 186] width 25 height 7
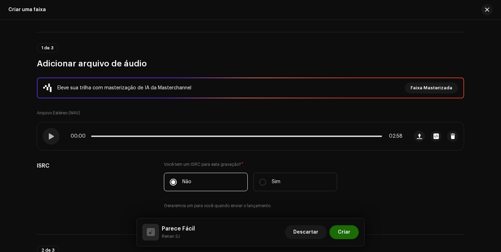
scroll to position [36, 0]
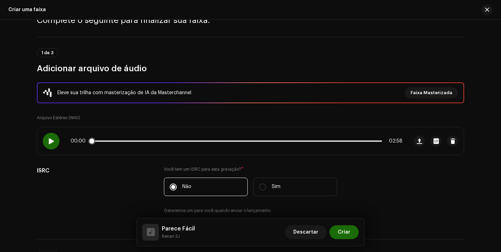
click at [48, 143] on span at bounding box center [51, 142] width 6 height 6
click at [96, 145] on div "00:02 02:58" at bounding box center [222, 141] width 371 height 28
drag, startPoint x: 97, startPoint y: 142, endPoint x: 107, endPoint y: 142, distance: 10.1
click at [107, 142] on div "00:03 02:58" at bounding box center [237, 142] width 332 height 6
click at [54, 137] on div at bounding box center [51, 141] width 17 height 17
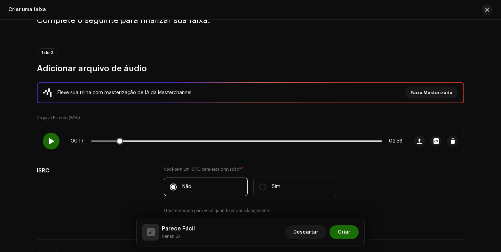
click at [55, 137] on div at bounding box center [51, 141] width 17 height 17
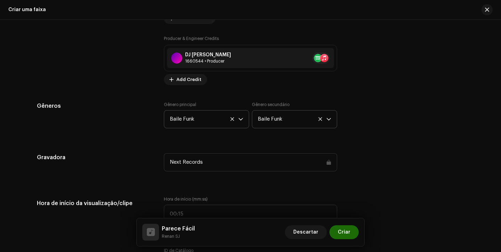
scroll to position [557, 0]
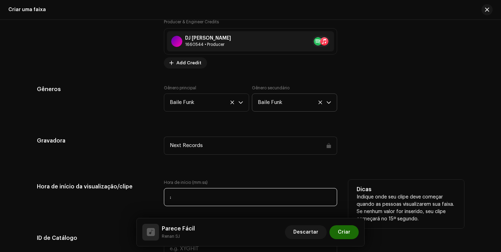
click at [167, 197] on input ":" at bounding box center [250, 197] width 173 height 18
type input "00:30"
click at [155, 182] on div "Hora de início da visualização/clipe Hora de início (mm:ss) 00:30 Dicas Indique…" at bounding box center [250, 197] width 427 height 35
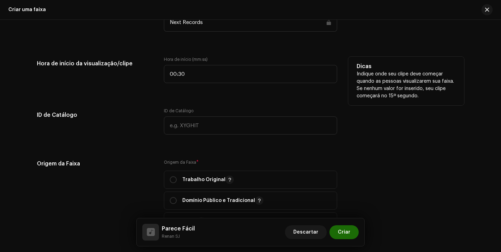
scroll to position [683, 0]
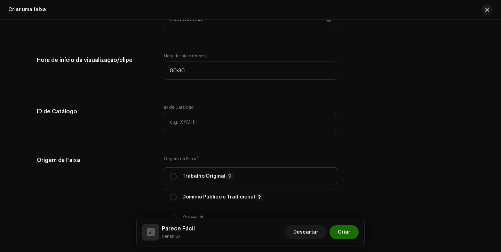
click at [167, 174] on p-togglebutton "Trabalho Original" at bounding box center [250, 176] width 173 height 18
radio input "true"
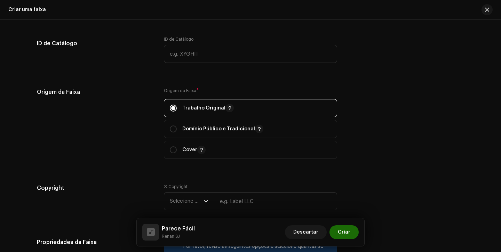
scroll to position [760, 0]
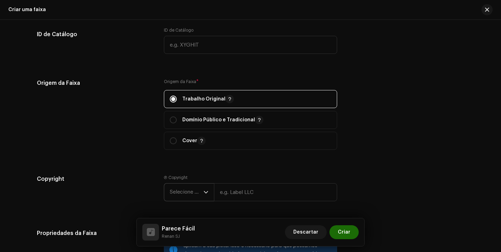
click at [172, 185] on span "Selecione o ano" at bounding box center [187, 192] width 34 height 17
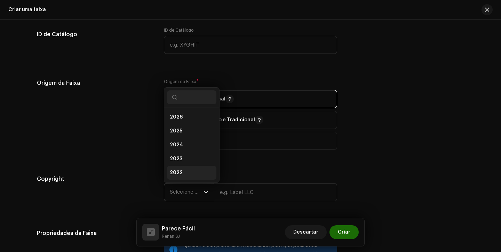
scroll to position [11, 0]
click at [175, 123] on span "2025" at bounding box center [176, 120] width 13 height 7
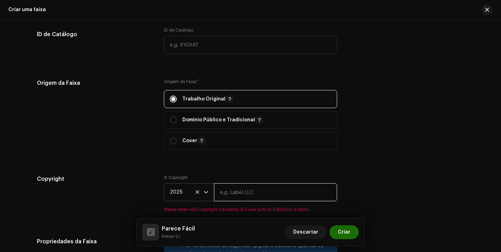
click at [229, 196] on input "text" at bounding box center [275, 192] width 123 height 18
type input "p"
click at [244, 199] on input "text" at bounding box center [275, 192] width 123 height 18
type input "Next Records"
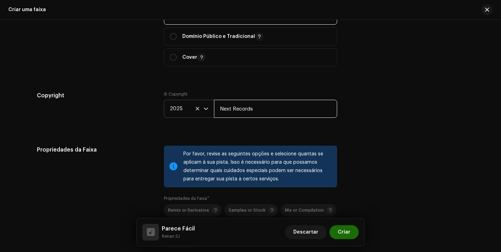
scroll to position [894, 0]
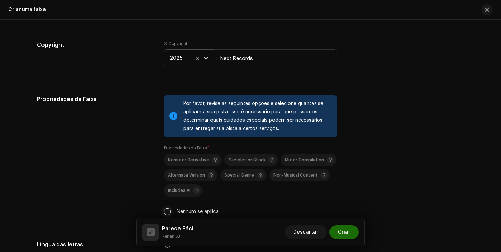
click at [164, 210] on input "Nenhum se aplica" at bounding box center [167, 211] width 7 height 7
checkbox input "true"
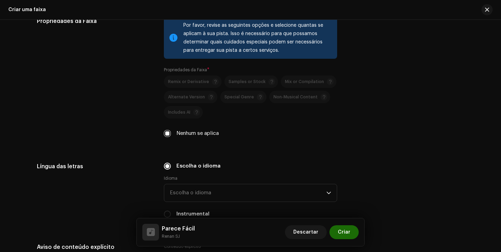
scroll to position [1007, 0]
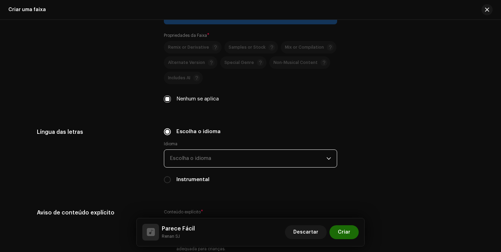
click at [189, 162] on span "Escolha o idioma" at bounding box center [248, 158] width 157 height 17
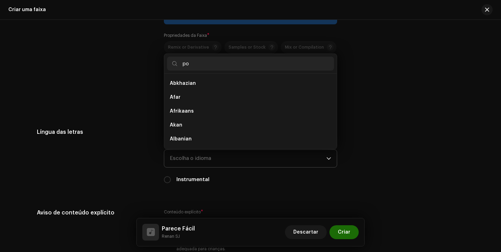
scroll to position [0, 0]
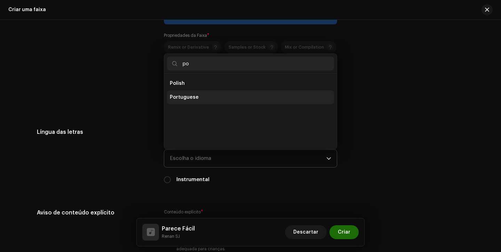
type input "po"
click at [188, 98] on span "Portuguese" at bounding box center [184, 97] width 29 height 7
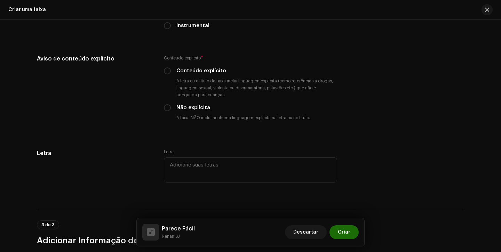
scroll to position [1175, 0]
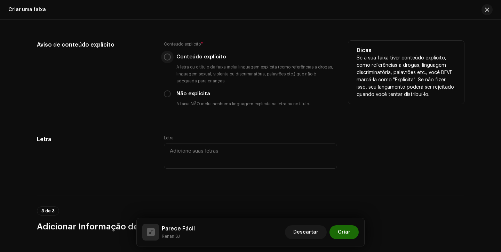
click at [164, 58] on input "Conteúdo explícito" at bounding box center [167, 57] width 7 height 7
radio input "true"
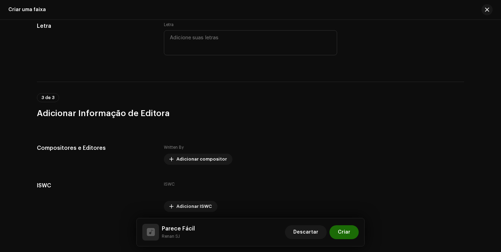
scroll to position [1317, 0]
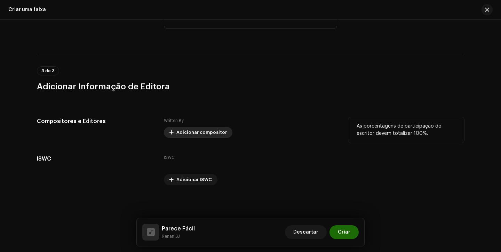
click at [186, 130] on span "Adicionar compositor" at bounding box center [201, 133] width 50 height 14
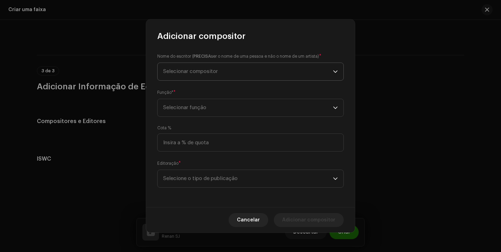
click at [227, 63] on span "Selecionar compositor" at bounding box center [248, 71] width 170 height 17
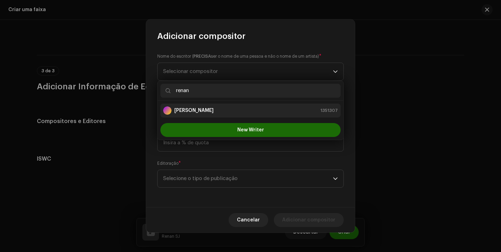
type input "renan"
click at [214, 107] on strong "[PERSON_NAME]" at bounding box center [193, 110] width 39 height 7
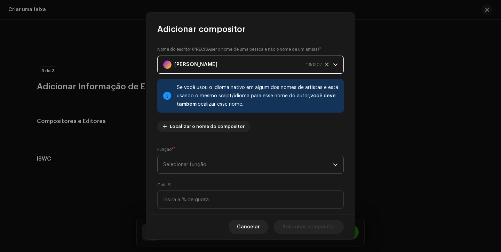
click at [205, 164] on span "Selecionar função" at bounding box center [248, 164] width 170 height 17
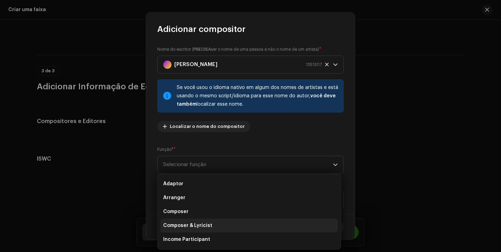
click at [199, 226] on span "Composer & Lyricist" at bounding box center [187, 225] width 49 height 7
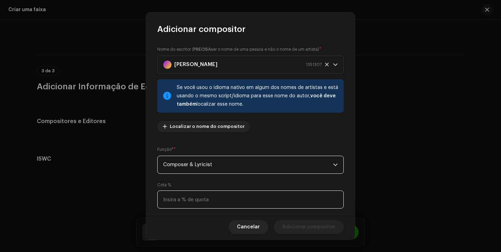
click at [209, 203] on input at bounding box center [250, 200] width 187 height 18
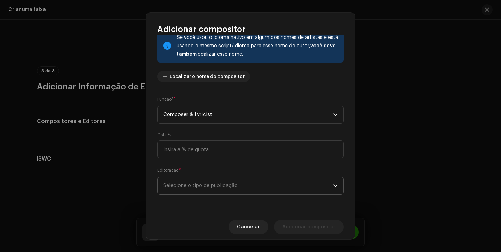
click at [216, 189] on span "Selecione o tipo de publicação" at bounding box center [248, 185] width 170 height 17
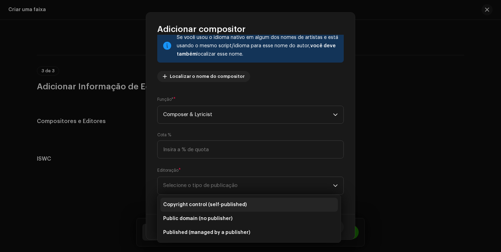
click at [213, 202] on span "Copyright control (self-published)" at bounding box center [205, 205] width 84 height 7
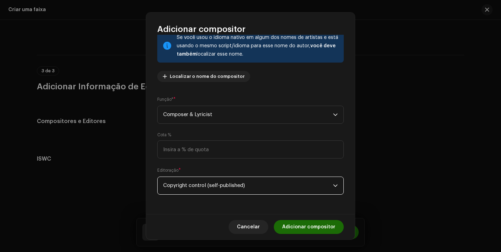
scroll to position [0, 0]
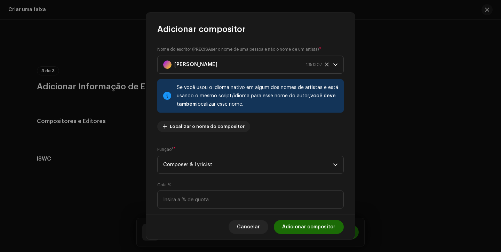
click at [298, 228] on span "Adicionar compositor" at bounding box center [308, 227] width 53 height 14
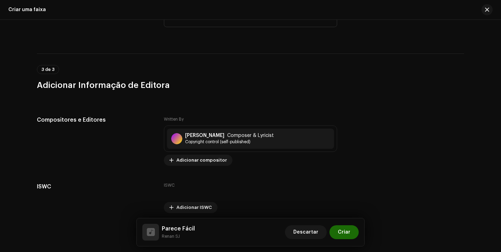
click at [179, 163] on span "Adicionar compositor" at bounding box center [201, 160] width 50 height 14
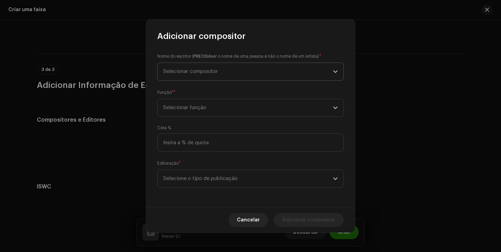
click at [222, 80] on span "Selecionar compositor" at bounding box center [248, 71] width 170 height 17
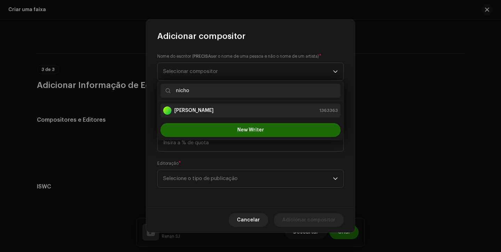
type input "nicho"
click at [212, 108] on strong "[PERSON_NAME]" at bounding box center [193, 110] width 39 height 7
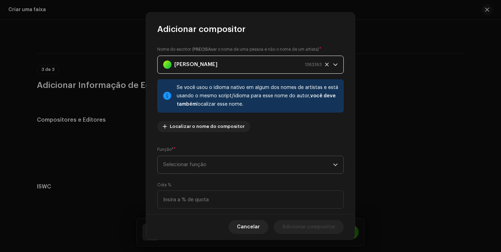
click at [215, 157] on span "Selecionar função" at bounding box center [248, 164] width 170 height 17
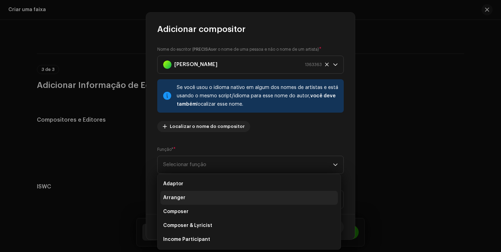
click at [198, 193] on li "Arranger" at bounding box center [249, 198] width 178 height 14
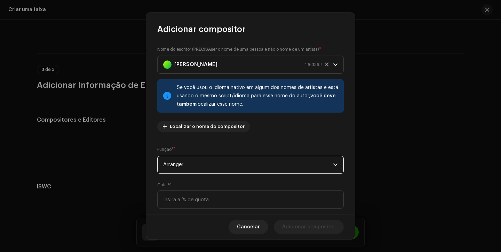
scroll to position [50, 0]
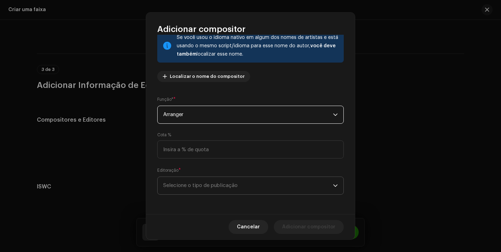
click at [210, 185] on span "Selecione o tipo de publicação" at bounding box center [248, 185] width 170 height 17
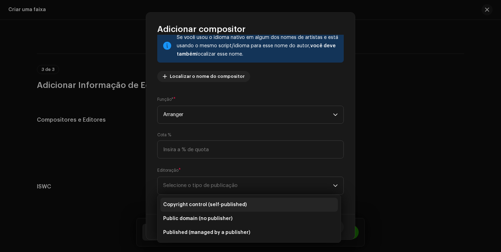
click at [215, 204] on span "Copyright control (self-published)" at bounding box center [205, 205] width 84 height 7
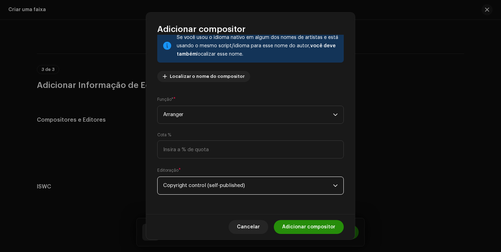
click at [307, 223] on span "Adicionar compositor" at bounding box center [308, 227] width 53 height 14
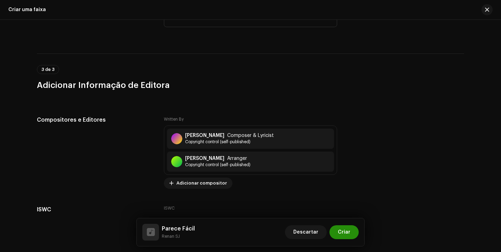
click at [347, 232] on span "Criar" at bounding box center [344, 233] width 13 height 14
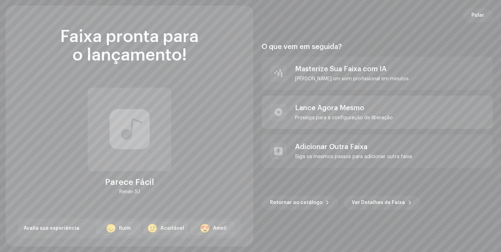
click at [343, 116] on div "Prossiga para a configuração de liberação" at bounding box center [344, 118] width 98 height 6
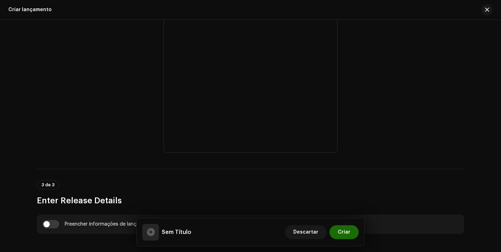
scroll to position [379, 0]
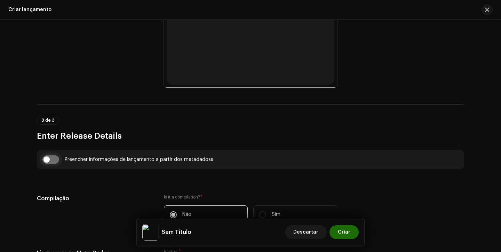
click at [49, 158] on input "checkbox" at bounding box center [50, 160] width 17 height 8
checkbox input "true"
type input "Parece Fácil"
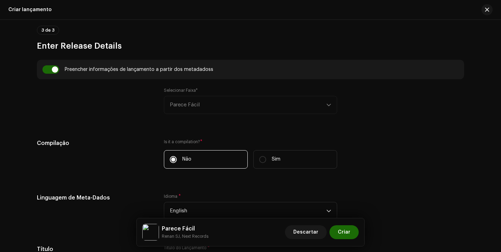
scroll to position [492, 0]
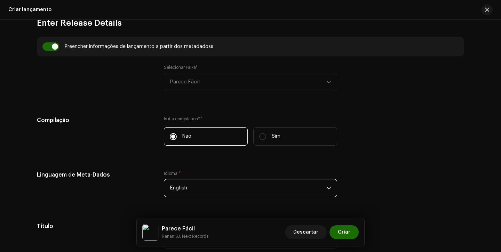
click at [187, 191] on span "English" at bounding box center [248, 188] width 157 height 17
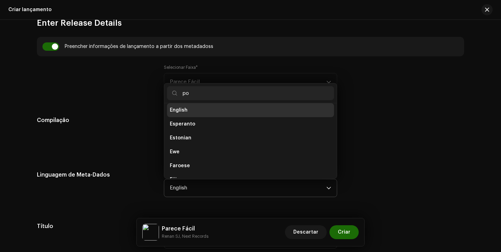
scroll to position [0, 0]
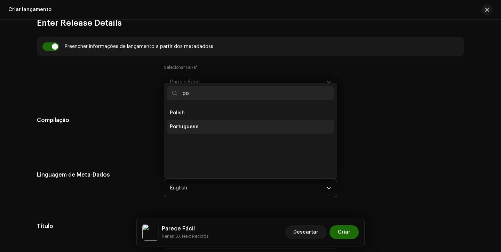
type input "po"
click at [186, 127] on span "Portuguese" at bounding box center [184, 127] width 29 height 7
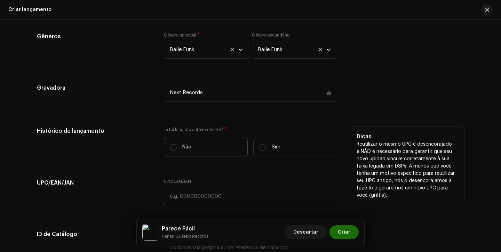
click at [178, 155] on label "Não" at bounding box center [206, 147] width 84 height 18
click at [177, 151] on input "Não" at bounding box center [173, 147] width 7 height 7
radio input "true"
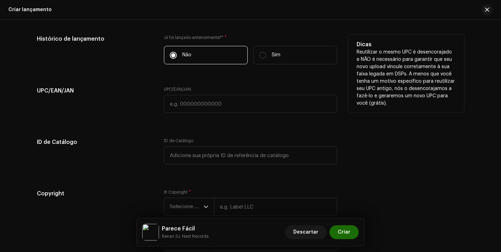
scroll to position [1134, 0]
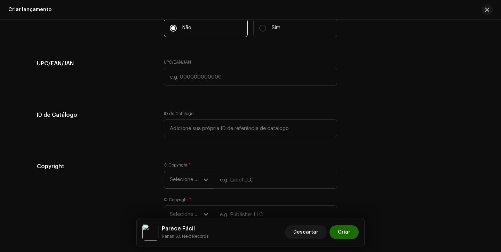
click at [184, 178] on span "Selecione o ano" at bounding box center [187, 179] width 34 height 17
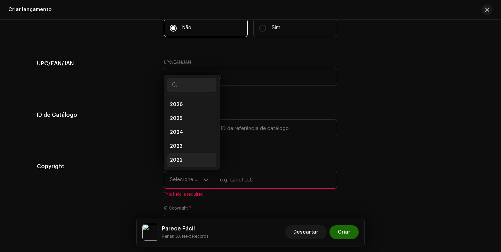
scroll to position [11, 0]
click at [189, 111] on li "2025" at bounding box center [191, 108] width 49 height 14
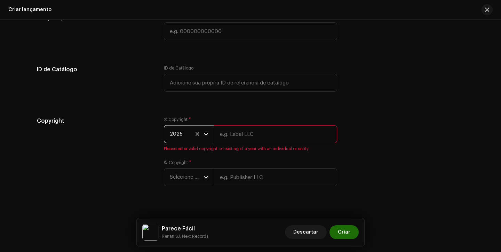
scroll to position [1182, 0]
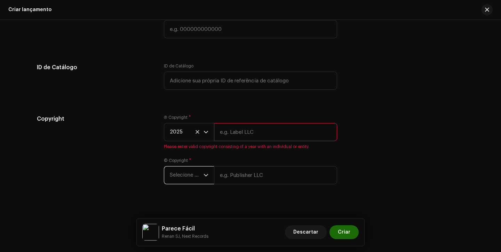
click at [193, 176] on span "Selecione o ano" at bounding box center [187, 175] width 34 height 17
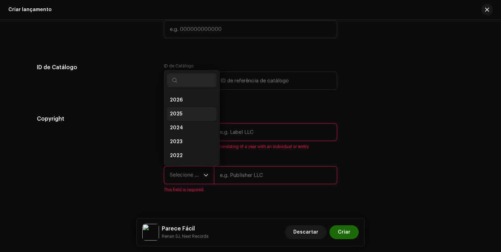
click at [191, 115] on li "2025" at bounding box center [191, 114] width 49 height 14
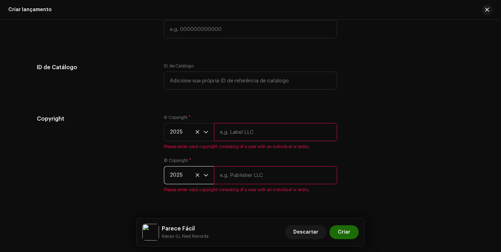
click at [249, 136] on input "text" at bounding box center [275, 132] width 123 height 18
type input "Next Records"
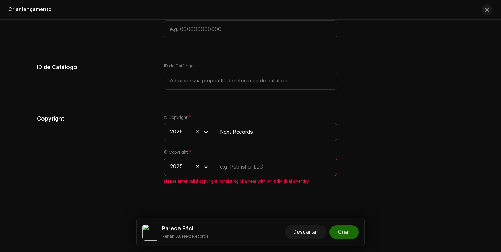
click at [261, 173] on input "text" at bounding box center [275, 167] width 123 height 18
type input "Next Records"
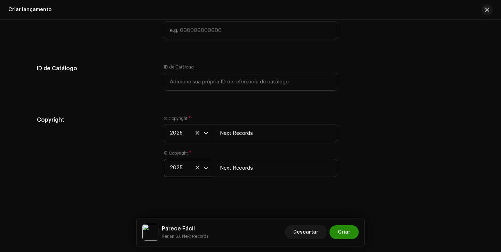
click at [348, 234] on span "Criar" at bounding box center [344, 233] width 13 height 14
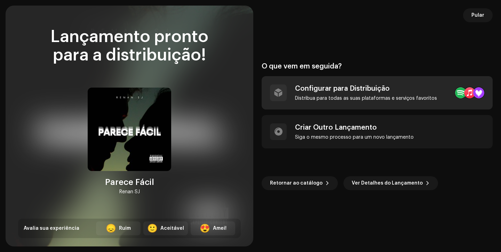
click at [328, 97] on div "Distribua para todas as suas plataformas e serviços favoritos" at bounding box center [366, 99] width 142 height 6
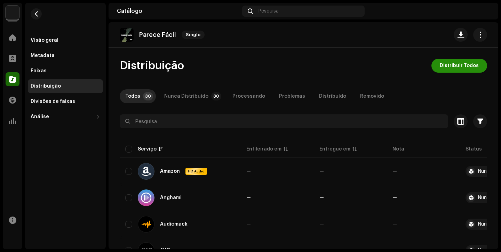
click at [458, 62] on span "Distribuir Todos" at bounding box center [459, 66] width 39 height 14
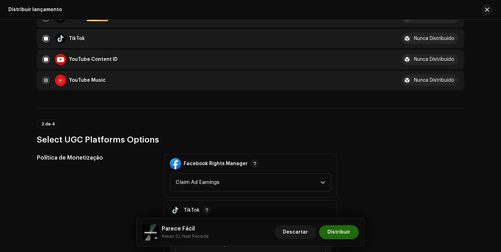
scroll to position [853, 0]
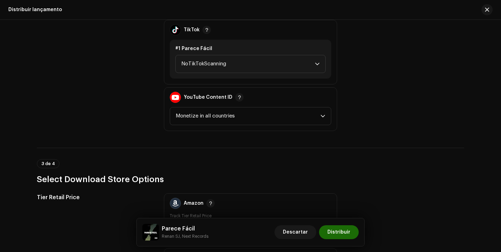
click at [265, 74] on div "#1 Parece Fácil NoTikTokScanning" at bounding box center [250, 59] width 161 height 39
click at [262, 71] on span "NoTikTokScanning" at bounding box center [248, 63] width 134 height 17
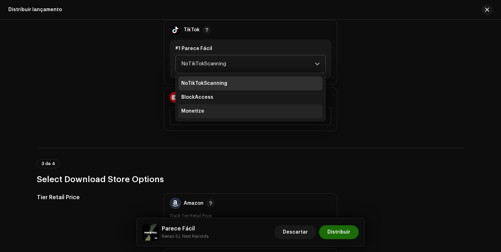
click at [248, 107] on li "Monetize" at bounding box center [251, 111] width 144 height 14
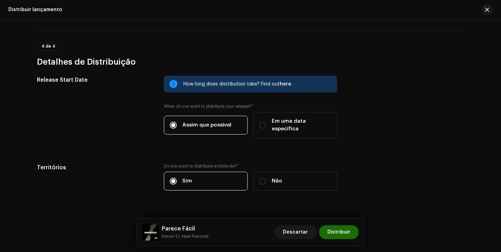
scroll to position [1147, 0]
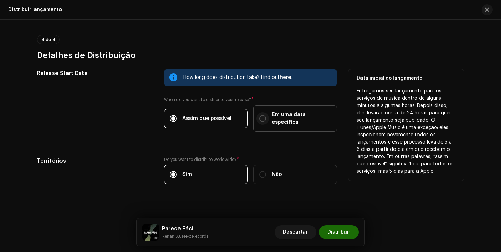
click at [261, 115] on input "Em uma data específica" at bounding box center [262, 118] width 7 height 7
radio input "true"
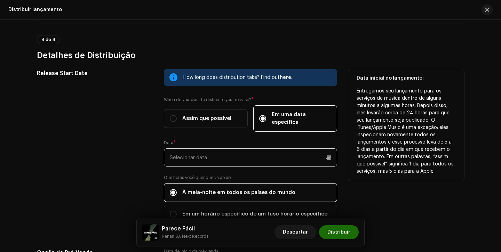
click at [196, 154] on input "text" at bounding box center [250, 158] width 173 height 18
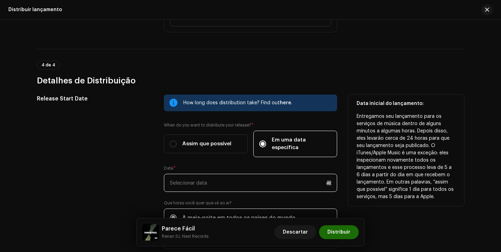
scroll to position [1114, 0]
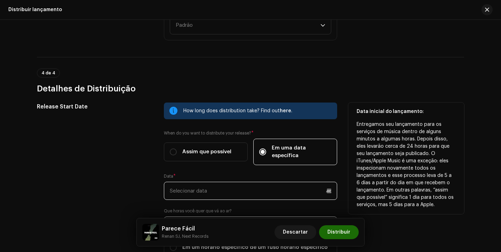
click at [223, 182] on input "text" at bounding box center [250, 191] width 173 height 18
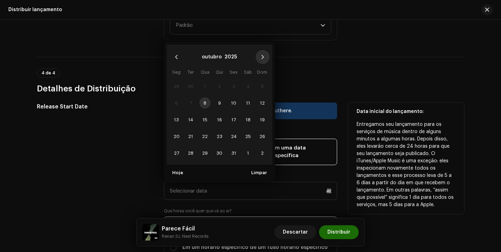
click at [262, 57] on button "Next Month" at bounding box center [263, 57] width 14 height 14
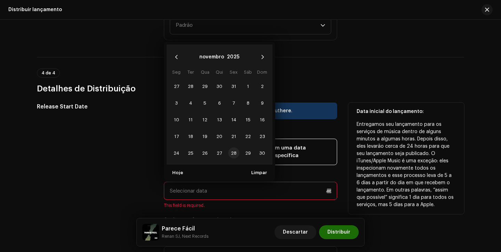
click at [234, 148] on span "28" at bounding box center [233, 153] width 11 height 11
type input "[DATE]"
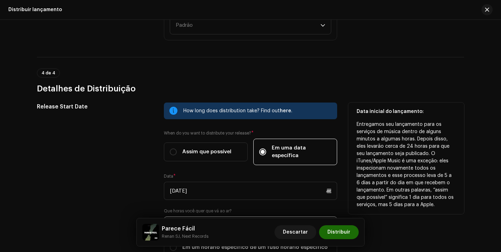
click at [151, 147] on div "Release Start Date" at bounding box center [95, 184] width 116 height 163
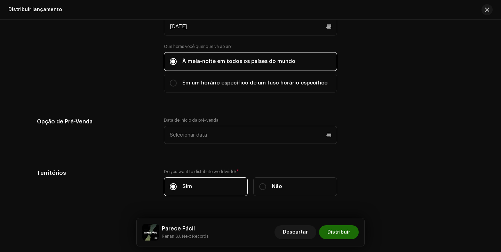
scroll to position [1287, 0]
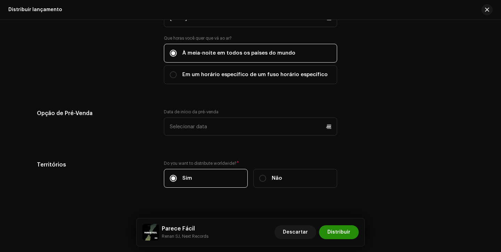
click at [341, 230] on span "Distribuir" at bounding box center [339, 233] width 23 height 14
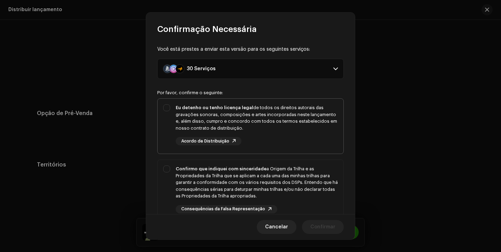
click at [309, 151] on div "Eu detenho ou tenho licença legal de todos os direitos autorais das gravações s…" at bounding box center [251, 125] width 186 height 52
checkbox input "true"
click at [302, 176] on div "Confirmo que indiquei com sinceridade a Origem da Trilha e as Propriedades da T…" at bounding box center [257, 183] width 162 height 34
checkbox input "true"
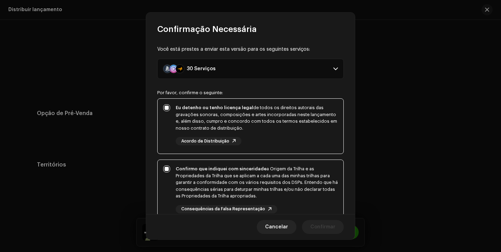
scroll to position [124, 0]
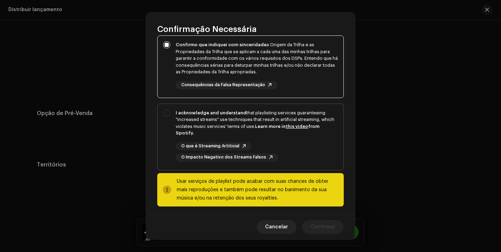
click at [308, 158] on div "O que é Streaming Artiticial O Impacto Negativo dos Streams Falsos" at bounding box center [257, 151] width 162 height 19
checkbox input "true"
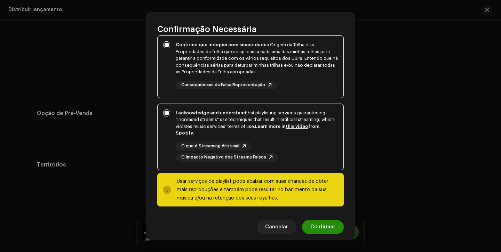
click at [320, 224] on span "Confirmar" at bounding box center [322, 227] width 25 height 14
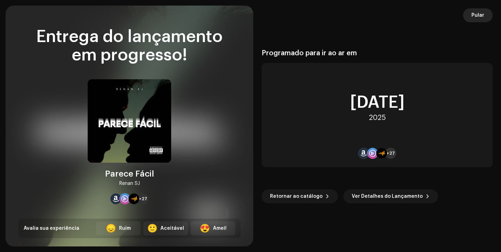
click at [471, 16] on button "Pular" at bounding box center [478, 15] width 30 height 14
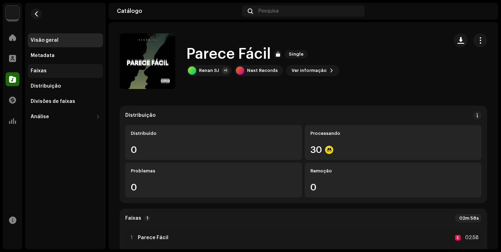
click at [32, 70] on div "Faixas" at bounding box center [39, 71] width 16 height 6
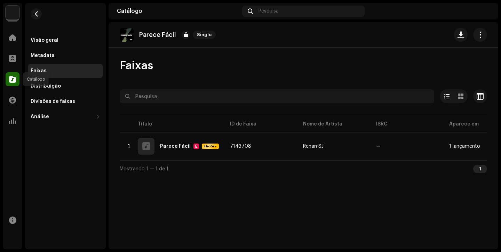
click at [10, 81] on span at bounding box center [12, 80] width 7 height 6
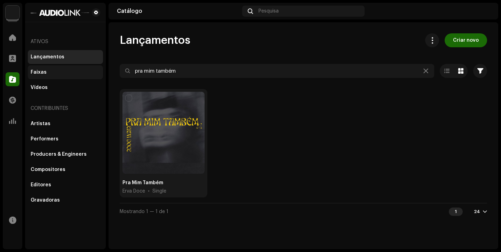
click at [46, 71] on div "Faixas" at bounding box center [66, 73] width 70 height 6
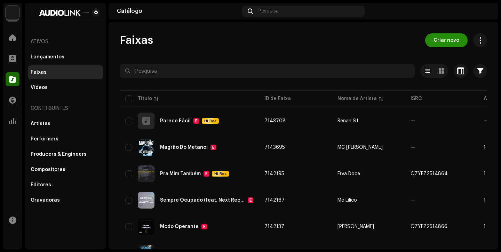
click at [449, 45] on span "Criar novo" at bounding box center [447, 40] width 26 height 14
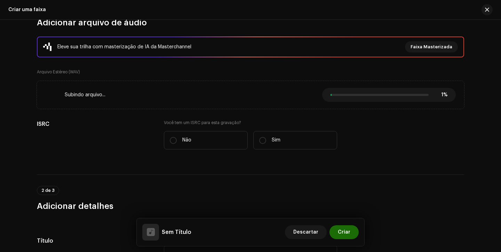
scroll to position [115, 0]
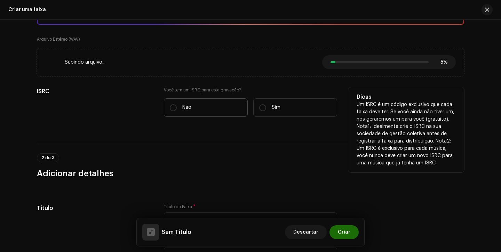
click at [168, 113] on label "Não" at bounding box center [206, 107] width 84 height 18
click at [170, 111] on input "Não" at bounding box center [173, 107] width 7 height 7
radio input "true"
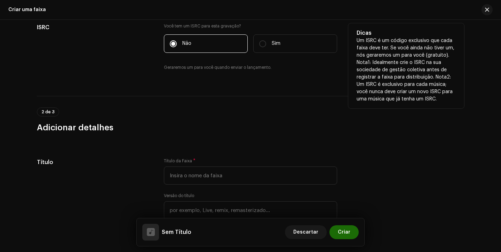
scroll to position [188, 0]
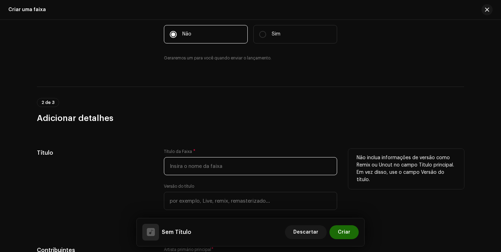
click at [196, 163] on input "text" at bounding box center [250, 166] width 173 height 18
type input "f"
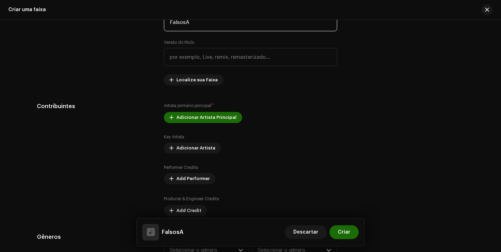
scroll to position [332, 0]
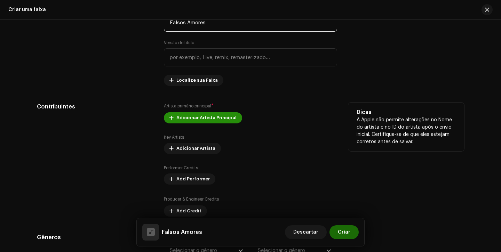
type input "Falsos Amores"
click at [187, 119] on span "Adicionar Artista Principal" at bounding box center [206, 118] width 60 height 14
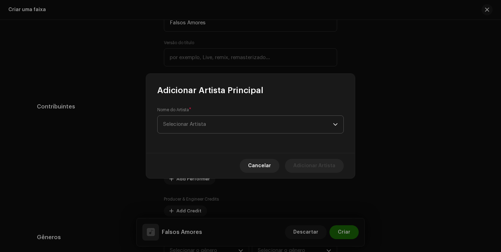
click at [203, 125] on span "Selecionar Artista" at bounding box center [184, 124] width 43 height 5
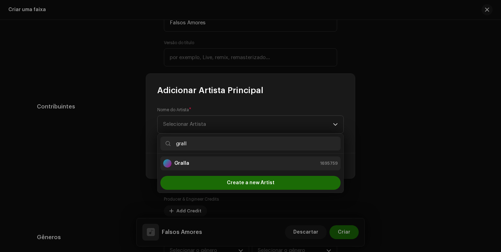
type input "grall"
click at [186, 167] on div "Gralla" at bounding box center [176, 163] width 26 height 8
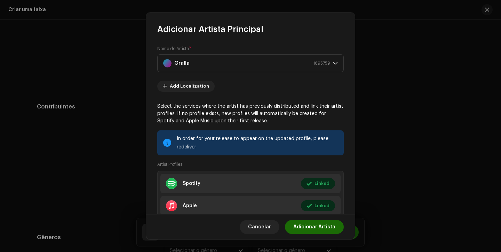
scroll to position [47, 0]
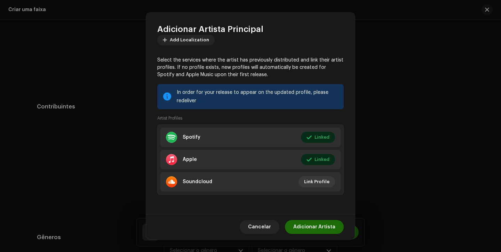
click at [314, 225] on span "Adicionar Artista" at bounding box center [314, 227] width 42 height 14
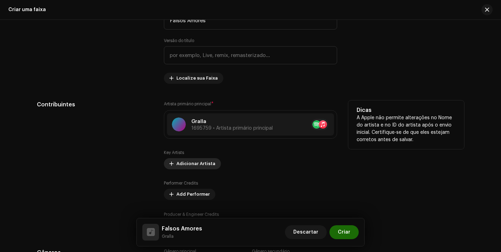
click at [189, 165] on span "Adicionar Artista" at bounding box center [195, 164] width 39 height 14
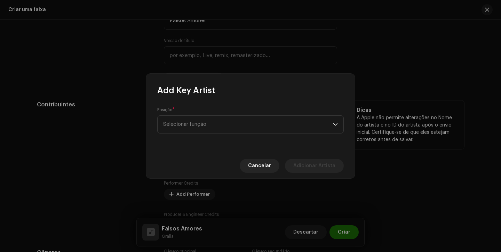
scroll to position [335, 0]
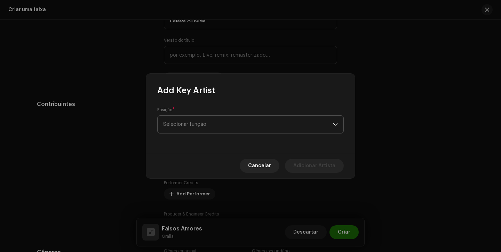
click at [205, 127] on span "Selecionar função" at bounding box center [248, 124] width 170 height 17
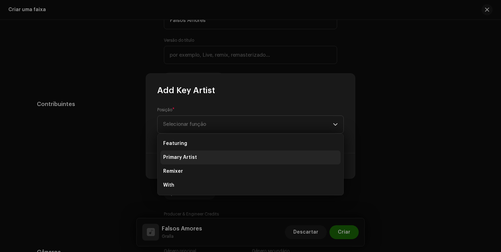
click at [200, 157] on li "Primary Artist" at bounding box center [250, 158] width 180 height 14
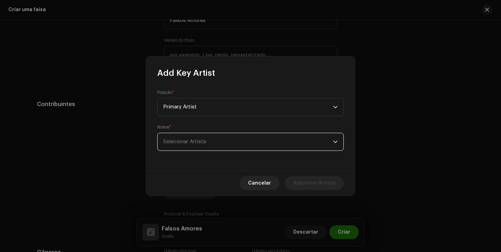
click at [210, 136] on span "Selecionar Artista" at bounding box center [248, 141] width 170 height 17
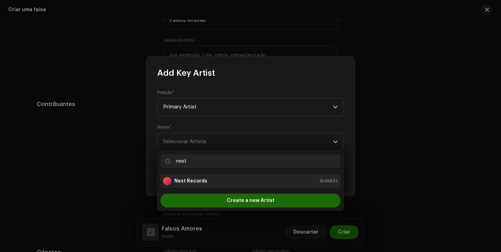
type input "next"
click at [198, 184] on strong "Next Records" at bounding box center [190, 181] width 33 height 7
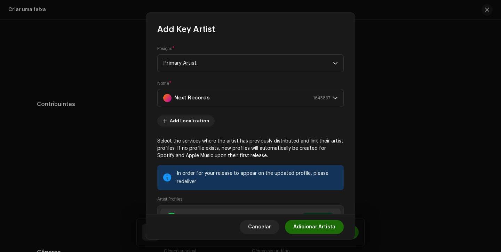
scroll to position [81, 0]
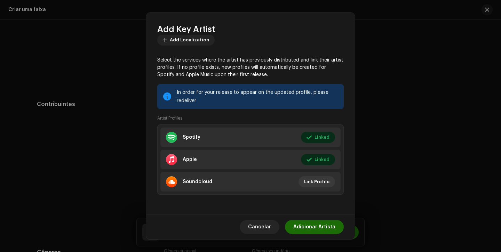
click at [315, 227] on span "Adicionar Artista" at bounding box center [314, 227] width 42 height 14
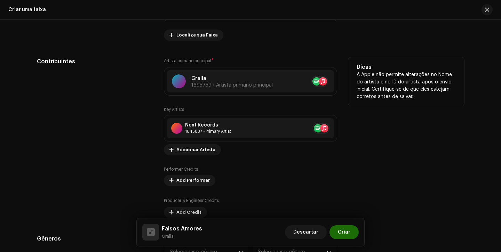
scroll to position [399, 0]
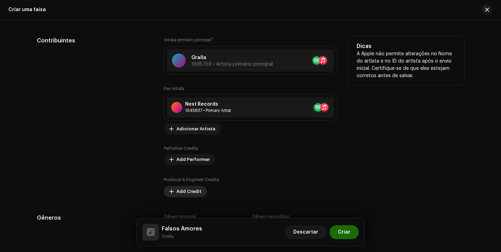
click at [184, 188] on span "Add Credit" at bounding box center [188, 192] width 25 height 14
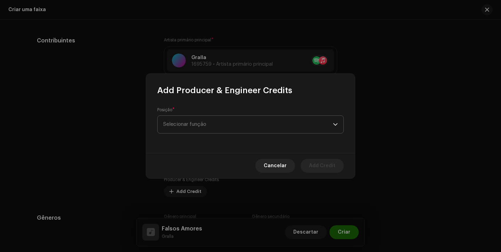
click at [210, 132] on span "Selecionar função" at bounding box center [248, 124] width 170 height 17
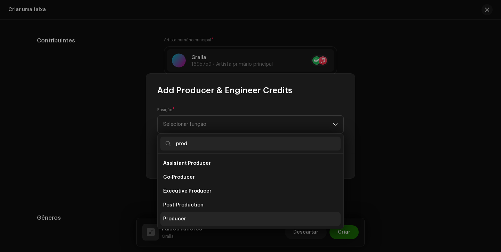
type input "prod"
click at [184, 221] on span "Producer" at bounding box center [174, 219] width 23 height 7
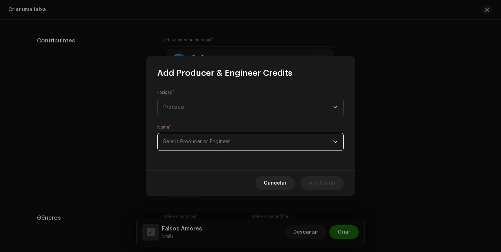
click at [228, 147] on span "Select Producer or Engineer" at bounding box center [248, 141] width 170 height 17
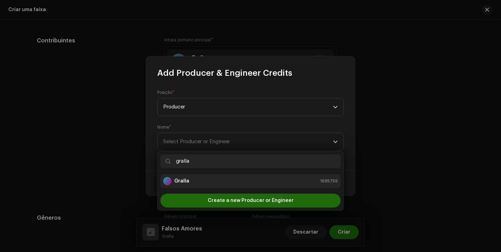
type input "gralla"
click at [226, 181] on div "Gralla 1695759" at bounding box center [250, 181] width 175 height 8
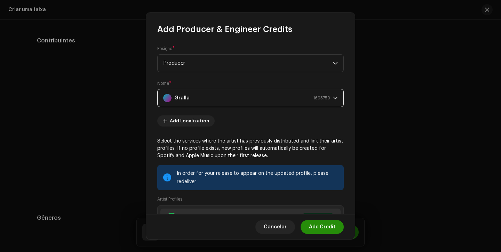
click at [316, 226] on span "Add Credit" at bounding box center [322, 227] width 26 height 14
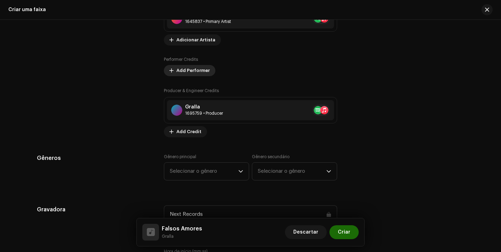
scroll to position [498, 0]
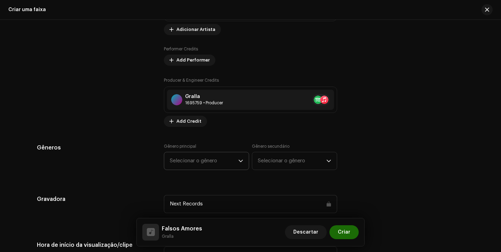
click at [194, 164] on span "Selecionar o gênero" at bounding box center [204, 160] width 69 height 17
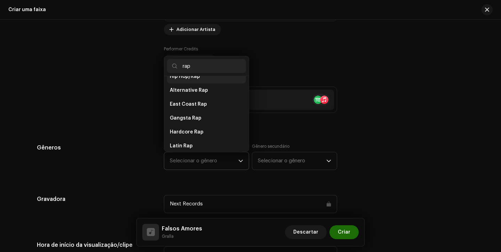
scroll to position [126, 0]
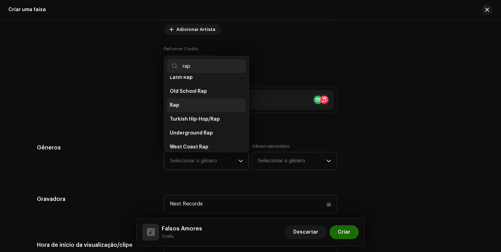
type input "rap"
click at [202, 100] on li "Rap" at bounding box center [206, 105] width 79 height 14
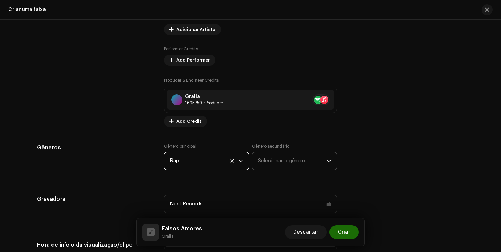
click at [285, 166] on span "Selecionar o gênero" at bounding box center [292, 160] width 69 height 17
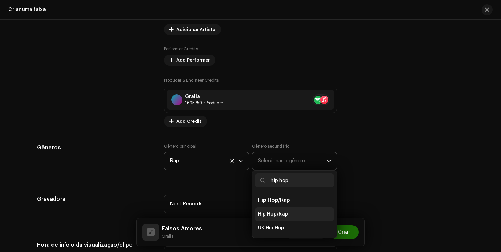
type input "hip hop"
click at [278, 216] on span "Hip Hop/Rap" at bounding box center [273, 214] width 30 height 7
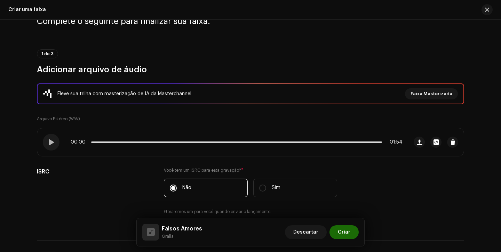
scroll to position [17, 0]
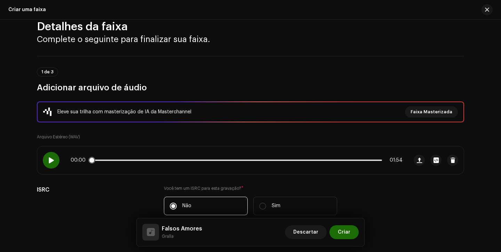
click at [51, 160] on span at bounding box center [51, 161] width 6 height 6
drag, startPoint x: 95, startPoint y: 162, endPoint x: 118, endPoint y: 162, distance: 23.0
click at [98, 162] on span at bounding box center [94, 160] width 7 height 7
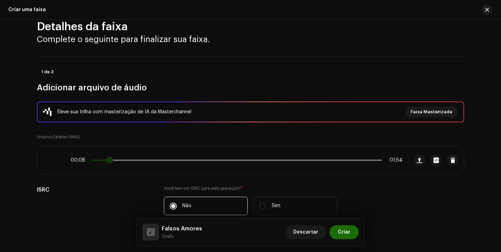
drag, startPoint x: 118, startPoint y: 162, endPoint x: 104, endPoint y: 162, distance: 13.2
click at [106, 162] on span at bounding box center [109, 160] width 7 height 7
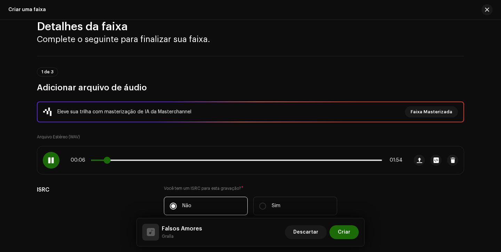
click at [104, 162] on span at bounding box center [107, 160] width 7 height 7
drag, startPoint x: 104, startPoint y: 162, endPoint x: 98, endPoint y: 161, distance: 6.0
click at [101, 161] on span at bounding box center [104, 160] width 7 height 7
drag, startPoint x: 98, startPoint y: 161, endPoint x: 93, endPoint y: 159, distance: 5.1
click at [93, 160] on span at bounding box center [97, 160] width 13 height 1
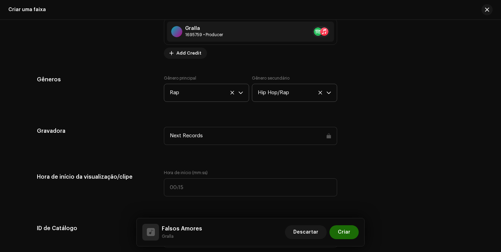
scroll to position [570, 0]
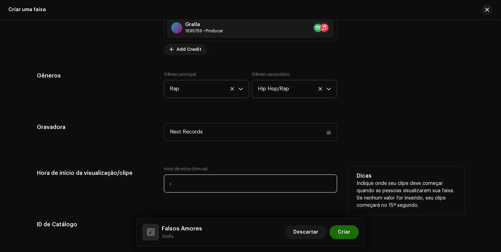
click at [164, 183] on input ":" at bounding box center [250, 184] width 173 height 18
type input "00:03"
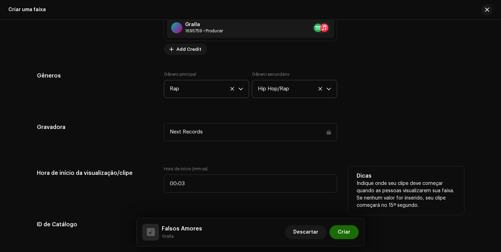
click at [139, 172] on h5 "Hora de início da visualização/clipe" at bounding box center [95, 173] width 116 height 14
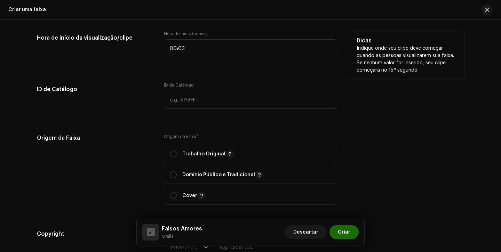
scroll to position [718, 0]
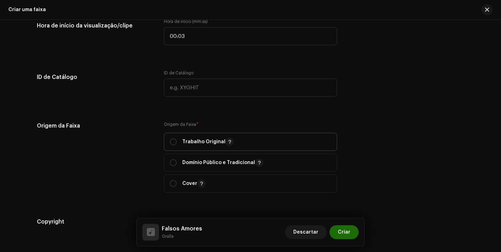
click at [172, 147] on span "Trabalho Original" at bounding box center [250, 141] width 161 height 17
radio input "true"
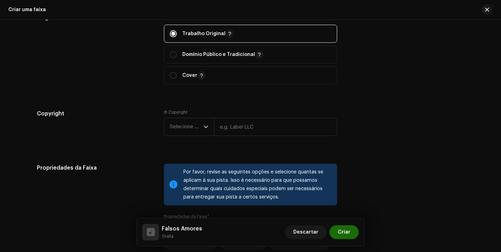
scroll to position [839, 0]
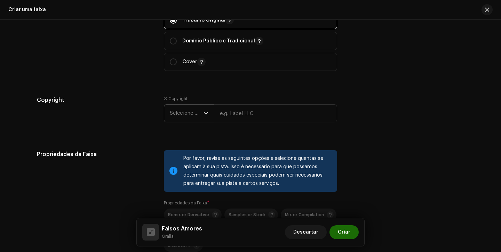
click at [185, 115] on span "Selecione o ano" at bounding box center [187, 113] width 34 height 17
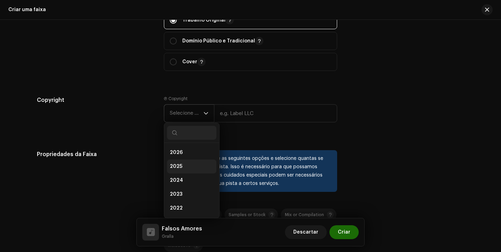
click at [182, 167] on li "2025" at bounding box center [191, 167] width 49 height 14
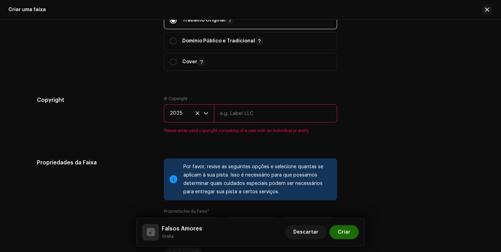
click at [236, 124] on re-m-copyright "2025" at bounding box center [250, 114] width 173 height 21
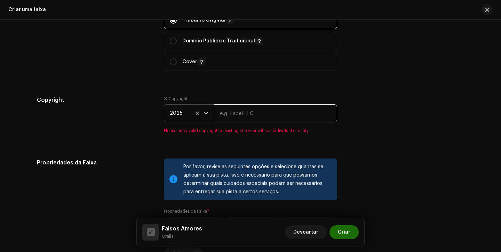
click at [247, 117] on input "text" at bounding box center [275, 113] width 123 height 18
type input "Next Records"
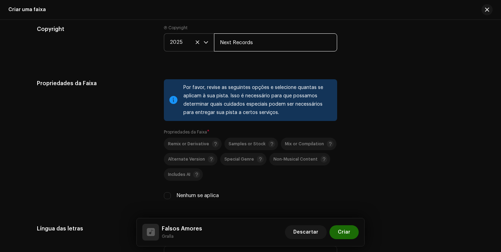
scroll to position [948, 0]
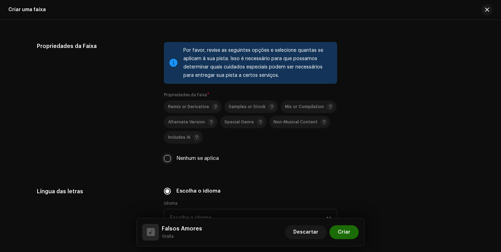
click at [164, 160] on input "Nenhum se aplica" at bounding box center [167, 158] width 7 height 7
checkbox input "true"
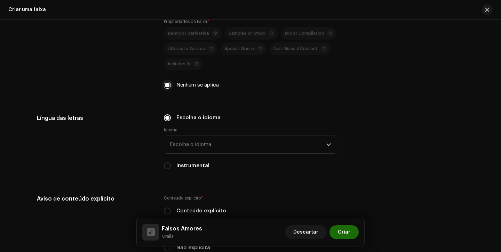
scroll to position [1036, 0]
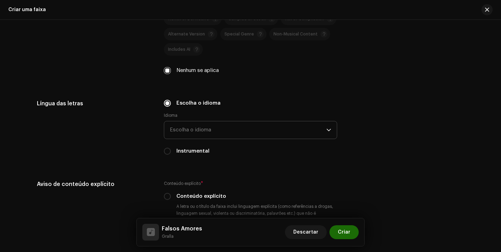
click at [189, 135] on span "Escolha o idioma" at bounding box center [248, 129] width 157 height 17
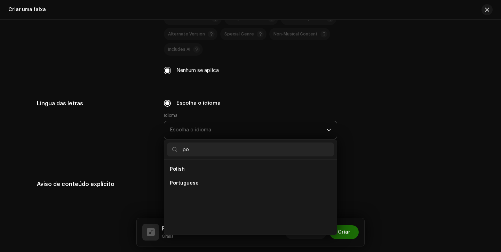
scroll to position [0, 0]
type input "po"
click at [190, 184] on span "Portuguese" at bounding box center [184, 183] width 29 height 7
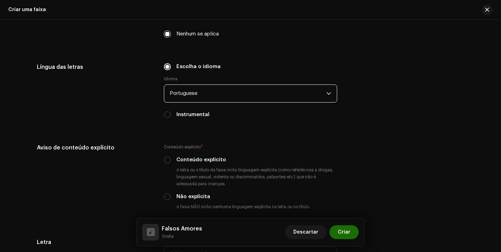
scroll to position [1106, 0]
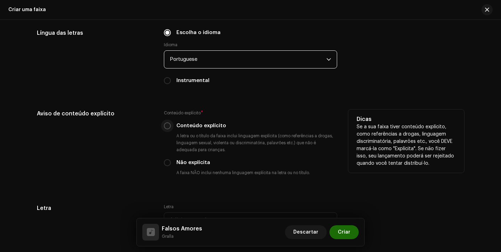
click at [165, 126] on input "Conteúdo explícito" at bounding box center [167, 126] width 7 height 7
radio input "true"
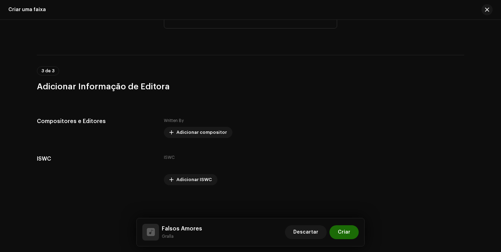
scroll to position [1317, 0]
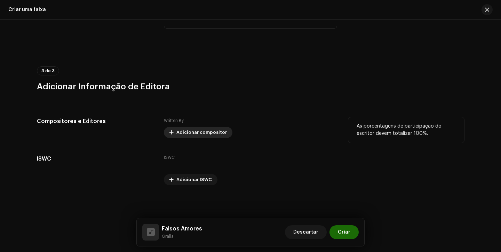
click at [177, 131] on span "Adicionar compositor" at bounding box center [201, 133] width 50 height 14
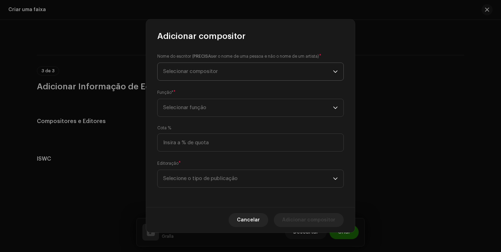
click at [224, 79] on span "Selecionar compositor" at bounding box center [248, 71] width 170 height 17
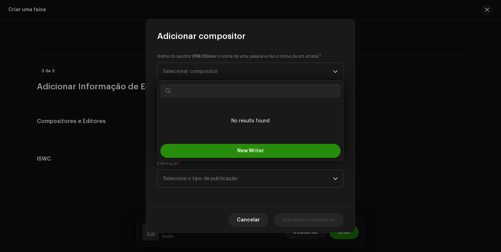
click at [240, 150] on span "New Writer" at bounding box center [250, 151] width 27 height 5
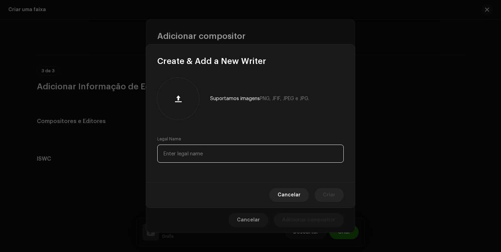
click at [232, 148] on input "text" at bounding box center [250, 154] width 187 height 18
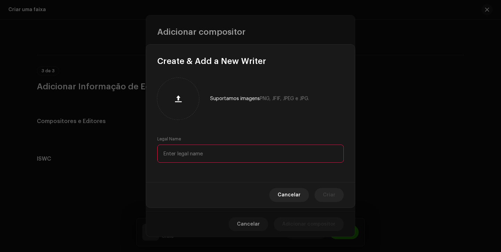
click at [291, 202] on div "Cancelar Criar" at bounding box center [250, 194] width 209 height 25
click at [291, 197] on span "Cancelar" at bounding box center [289, 195] width 23 height 14
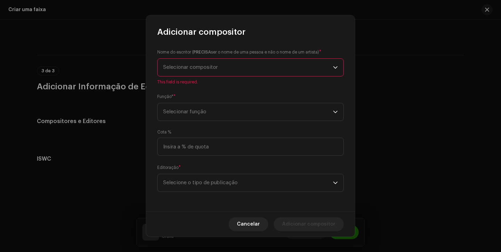
click at [219, 70] on span "Selecionar compositor" at bounding box center [248, 67] width 170 height 17
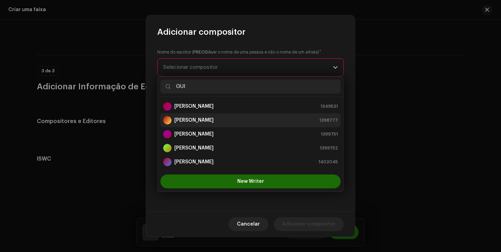
type input "GUI"
click at [214, 123] on strong "[PERSON_NAME]" at bounding box center [193, 120] width 39 height 7
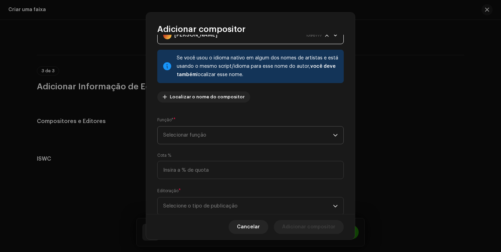
scroll to position [50, 0]
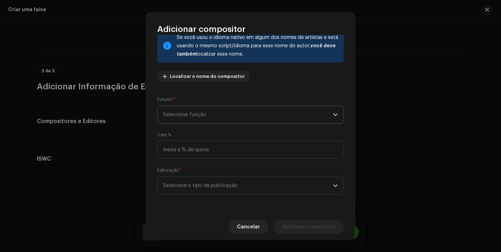
click at [229, 120] on span "Selecionar função" at bounding box center [248, 114] width 170 height 17
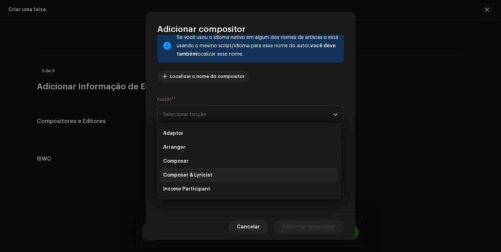
click at [215, 176] on li "Composer & Lyricist" at bounding box center [249, 175] width 178 height 14
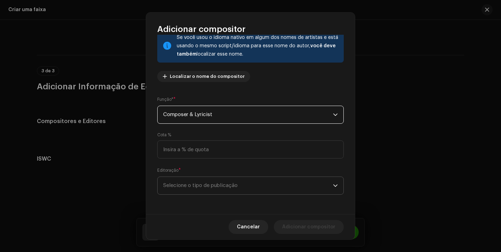
click at [216, 192] on span "Selecione o tipo de publicação" at bounding box center [248, 185] width 170 height 17
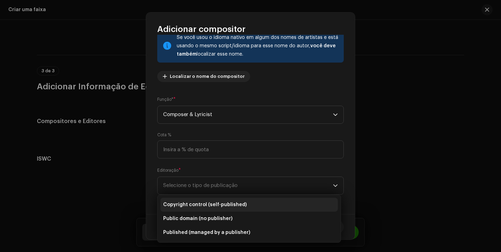
click at [219, 206] on span "Copyright control (self-published)" at bounding box center [205, 205] width 84 height 7
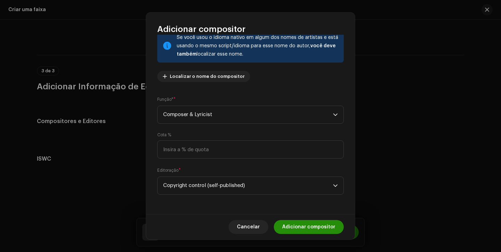
click at [300, 224] on span "Adicionar compositor" at bounding box center [308, 227] width 53 height 14
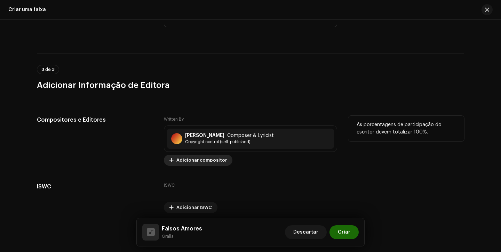
click at [203, 160] on span "Adicionar compositor" at bounding box center [201, 160] width 50 height 14
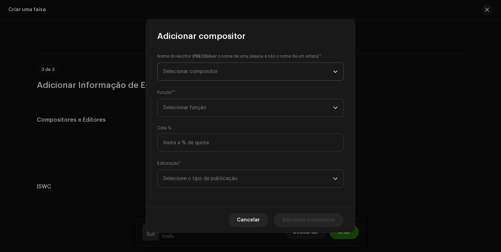
click at [219, 64] on span "Selecionar compositor" at bounding box center [248, 71] width 170 height 17
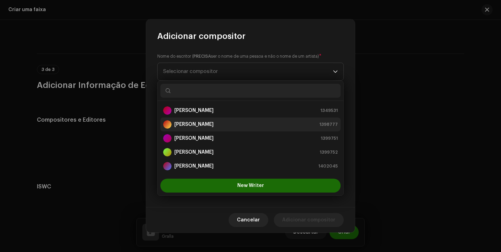
click at [207, 120] on li "[PERSON_NAME] 1398777" at bounding box center [250, 125] width 180 height 14
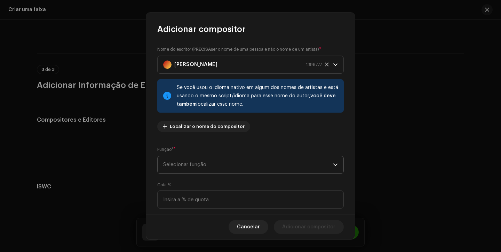
click at [211, 162] on span "Selecionar função" at bounding box center [248, 164] width 170 height 17
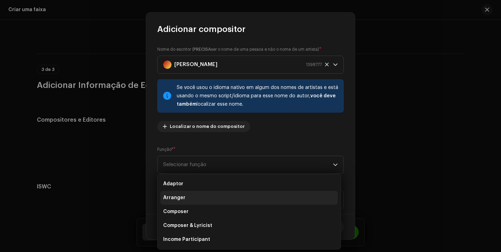
click at [204, 199] on li "Arranger" at bounding box center [249, 198] width 178 height 14
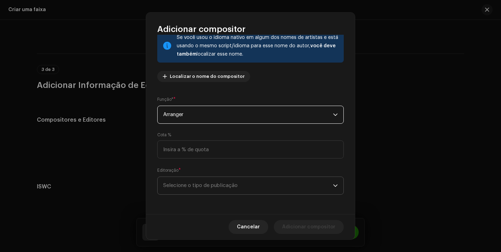
click at [283, 183] on span "Selecione o tipo de publicação" at bounding box center [248, 185] width 170 height 17
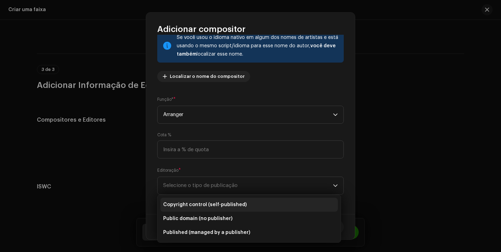
click at [269, 202] on li "Copyright control (self-published)" at bounding box center [249, 205] width 178 height 14
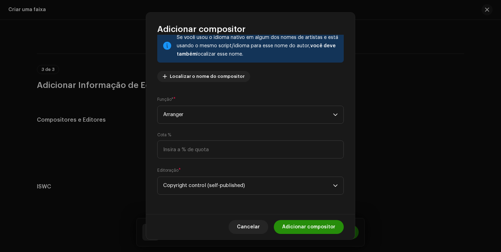
click at [301, 225] on span "Adicionar compositor" at bounding box center [308, 227] width 53 height 14
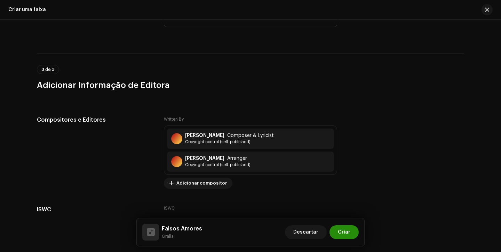
click at [342, 231] on span "Criar" at bounding box center [344, 233] width 13 height 14
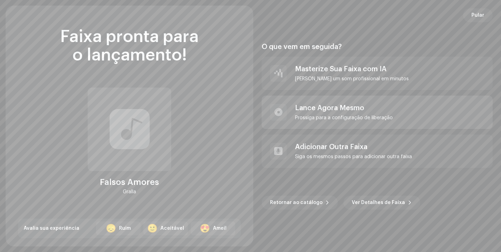
click at [348, 114] on div "Lance Agora Mesmo [PERSON_NAME] para a configuração de liberação" at bounding box center [344, 112] width 98 height 17
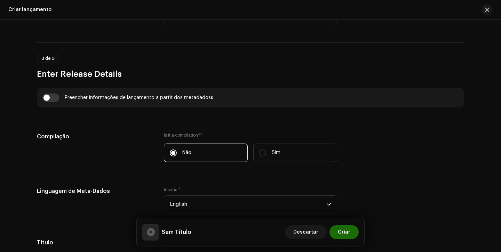
scroll to position [513, 0]
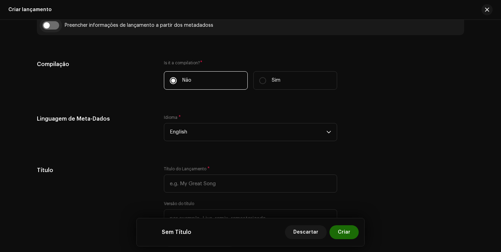
click at [50, 26] on input "checkbox" at bounding box center [50, 25] width 17 height 8
checkbox input "true"
type input "Falsos Amores"
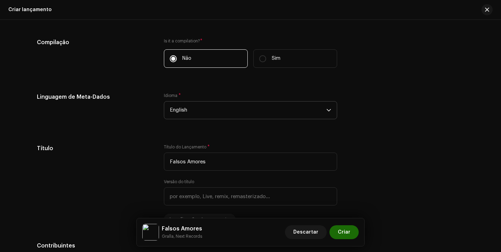
scroll to position [585, 0]
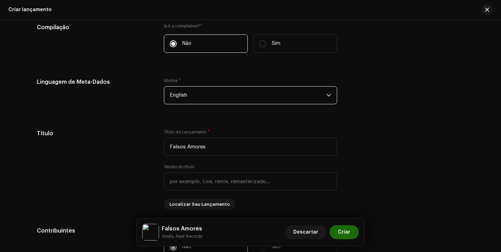
click at [229, 91] on span "English" at bounding box center [248, 95] width 157 height 17
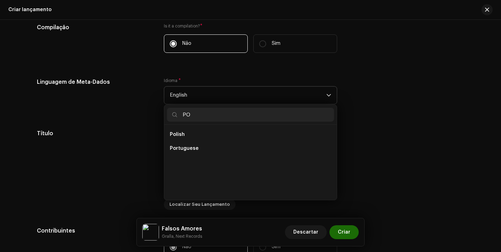
scroll to position [0, 0]
type input "PO"
click at [215, 146] on li "Portuguese" at bounding box center [250, 149] width 167 height 14
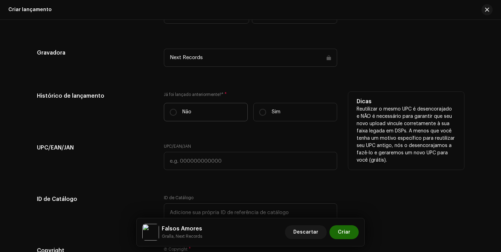
click at [173, 118] on label "Não" at bounding box center [206, 112] width 84 height 18
click at [173, 116] on input "Não" at bounding box center [173, 112] width 7 height 7
radio input "true"
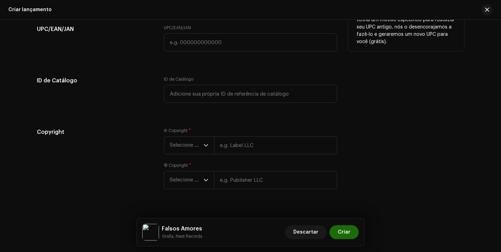
scroll to position [1183, 0]
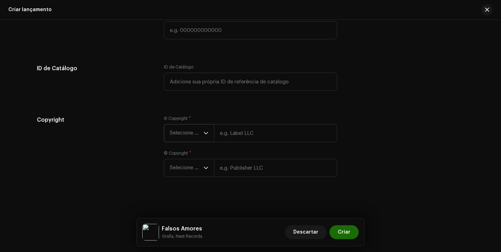
click at [178, 131] on span "Selecione o ano" at bounding box center [187, 133] width 34 height 17
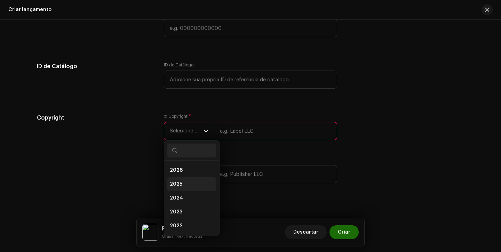
click at [186, 186] on li "2025" at bounding box center [191, 185] width 49 height 14
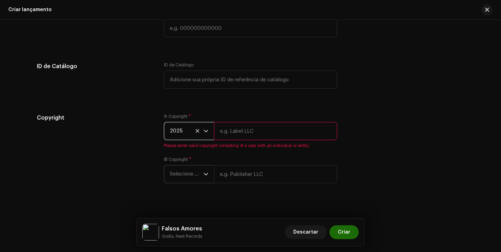
click at [193, 175] on span "Selecione o ano" at bounding box center [187, 174] width 34 height 17
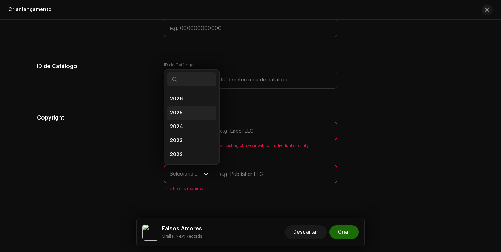
click at [200, 117] on li "2025" at bounding box center [191, 113] width 49 height 14
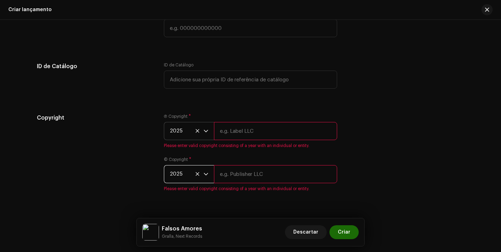
click at [242, 137] on input "text" at bounding box center [275, 131] width 123 height 18
type input "Next Records"
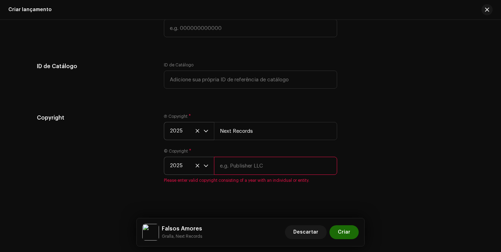
click at [253, 165] on input "text" at bounding box center [275, 166] width 123 height 18
type input "Next Records"
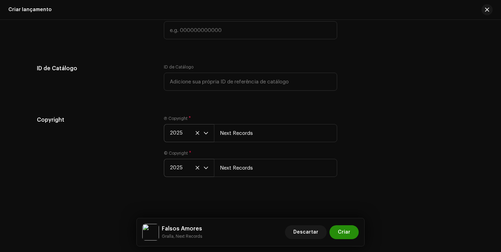
click at [344, 231] on span "Criar" at bounding box center [344, 233] width 13 height 14
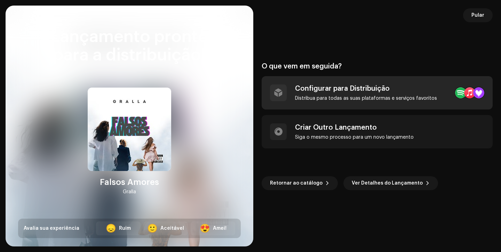
click at [370, 88] on div "Configurar para Distribuição" at bounding box center [366, 89] width 142 height 8
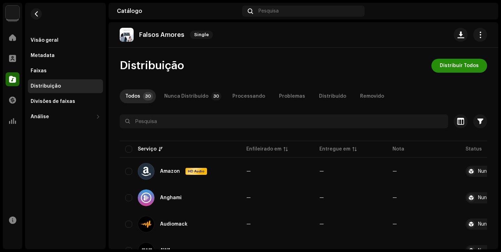
click at [462, 65] on span "Distribuir Todos" at bounding box center [459, 66] width 39 height 14
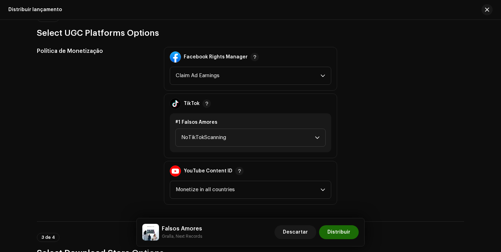
scroll to position [782, 0]
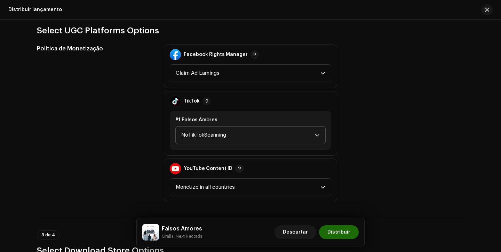
click at [262, 139] on span "NoTikTokScanning" at bounding box center [248, 135] width 134 height 17
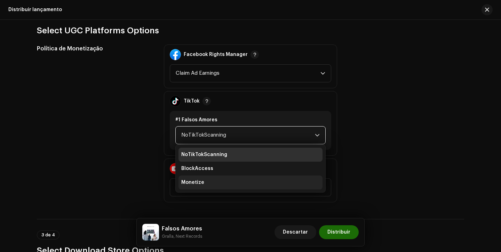
click at [245, 184] on li "Monetize" at bounding box center [251, 183] width 144 height 14
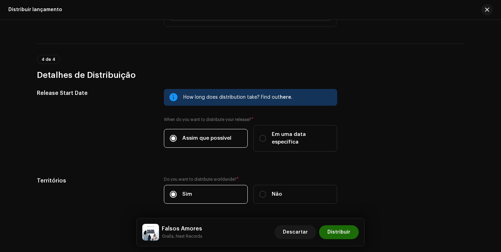
scroll to position [1147, 0]
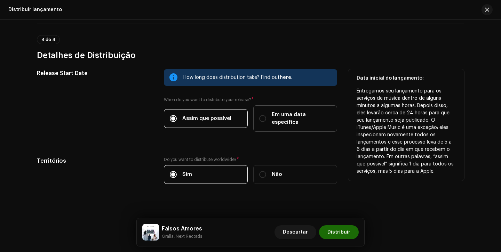
click at [265, 108] on label "Em uma data específica" at bounding box center [295, 118] width 84 height 26
click at [265, 115] on input "Em uma data específica" at bounding box center [262, 118] width 7 height 7
radio input "true"
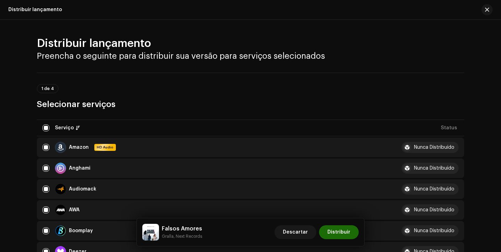
scroll to position [1147, 0]
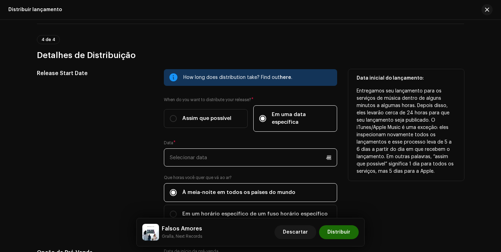
click at [243, 149] on input "text" at bounding box center [250, 158] width 173 height 18
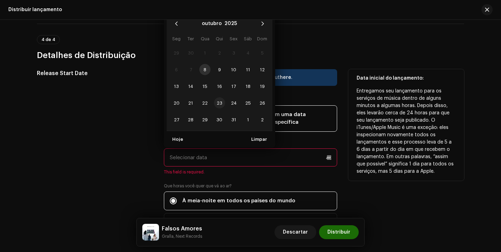
click at [217, 97] on span "23" at bounding box center [219, 102] width 11 height 11
type input "23/10/2025"
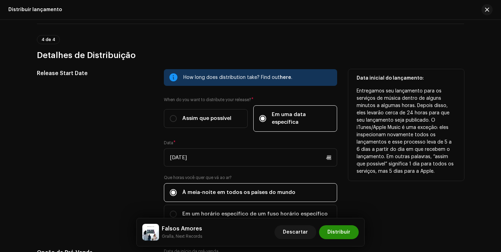
click at [344, 228] on span "Distribuir" at bounding box center [339, 233] width 23 height 14
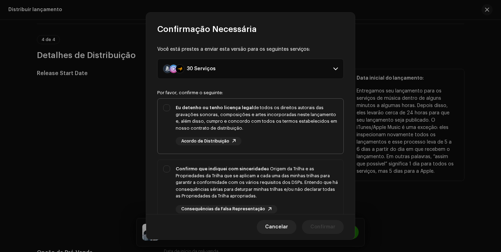
click at [311, 117] on div "Eu detenho ou tenho licença legal de todos os direitos autorais das gravações s…" at bounding box center [257, 117] width 162 height 27
checkbox input "true"
click at [308, 181] on div "Confirmo que indiquei com sinceridade a Origem da Trilha e as Propriedades da T…" at bounding box center [257, 183] width 162 height 34
checkbox input "true"
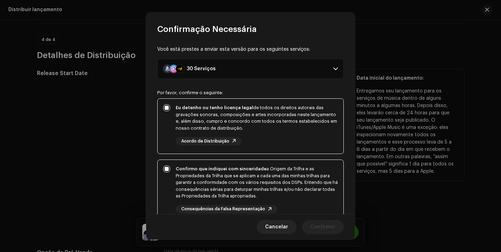
scroll to position [128, 0]
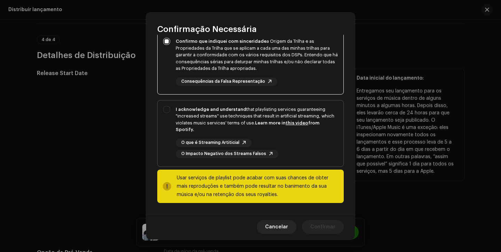
click at [311, 128] on div "I acknowledge and understand that playlisting services guaranteeing "increased …" at bounding box center [257, 119] width 162 height 27
checkbox input "true"
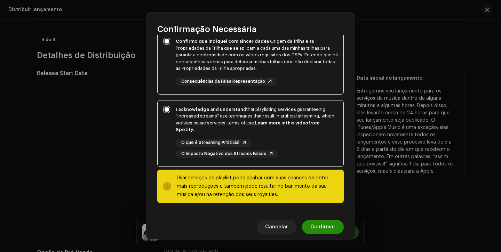
click at [323, 223] on span "Confirmar" at bounding box center [322, 227] width 25 height 14
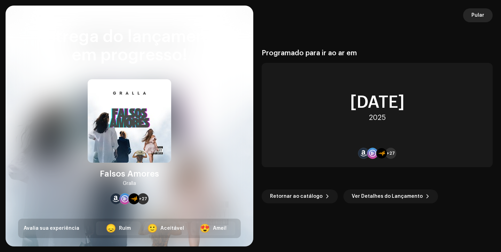
click at [479, 14] on span "Pular" at bounding box center [478, 15] width 13 height 14
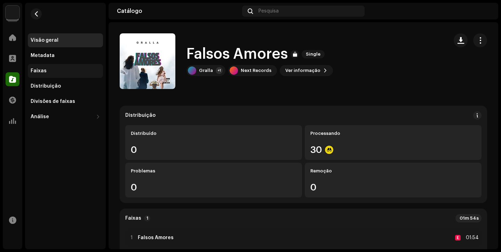
click at [46, 69] on div "Faixas" at bounding box center [66, 71] width 70 height 6
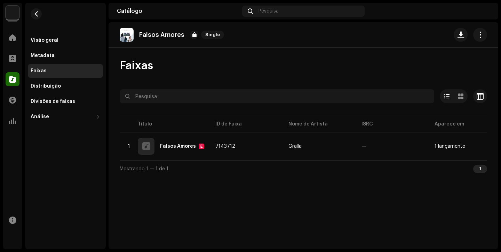
click at [65, 71] on div "Faixas" at bounding box center [66, 71] width 70 height 6
click at [12, 77] on span at bounding box center [12, 80] width 7 height 6
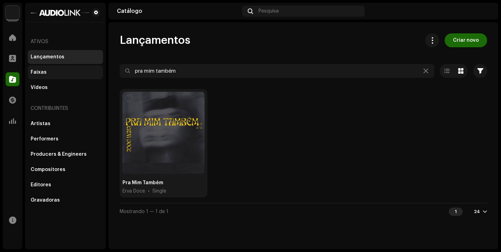
click at [68, 74] on div "Faixas" at bounding box center [66, 73] width 70 height 6
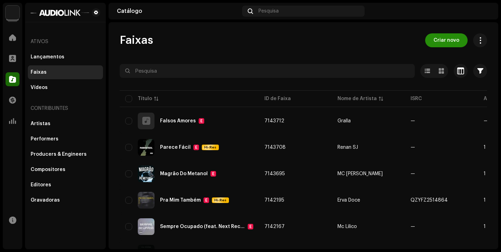
click at [446, 38] on span "Criar novo" at bounding box center [447, 40] width 26 height 14
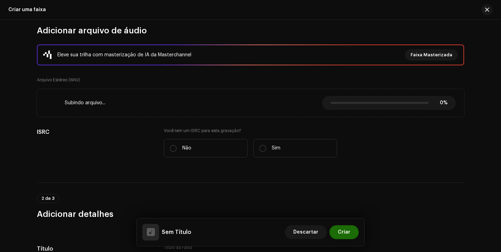
scroll to position [139, 0]
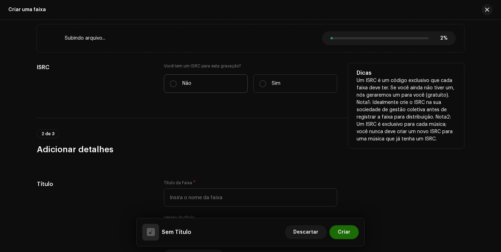
click at [189, 86] on p "Não" at bounding box center [186, 83] width 9 height 7
click at [177, 86] on input "Não" at bounding box center [173, 83] width 7 height 7
radio input "true"
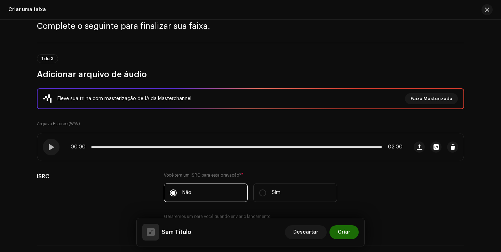
scroll to position [28, 0]
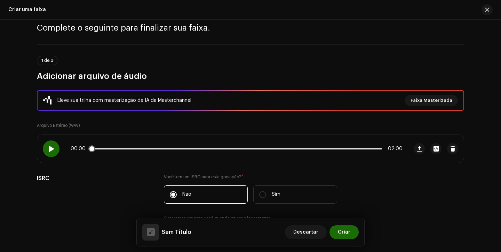
click at [48, 150] on span at bounding box center [51, 149] width 6 height 6
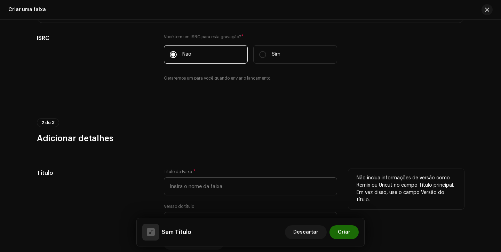
scroll to position [171, 0]
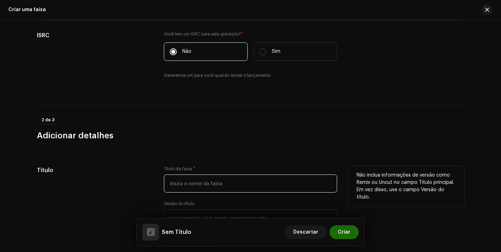
click at [199, 175] on input "text" at bounding box center [250, 184] width 173 height 18
type input "f"
click at [210, 182] on input "Fases e Fases (Patio Paulista)" at bounding box center [250, 184] width 173 height 18
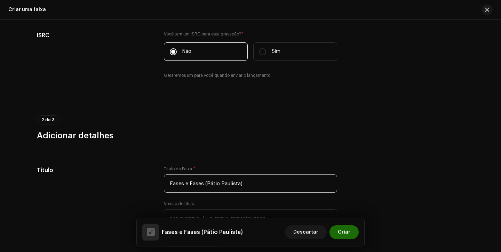
type input "Fases e Fases (Pátio Paulista)"
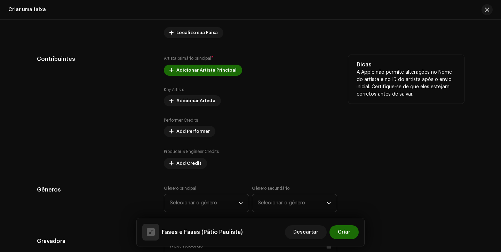
scroll to position [387, 0]
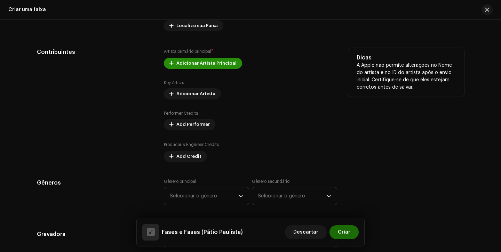
click at [206, 69] on span "Adicionar Artista Principal" at bounding box center [206, 63] width 60 height 14
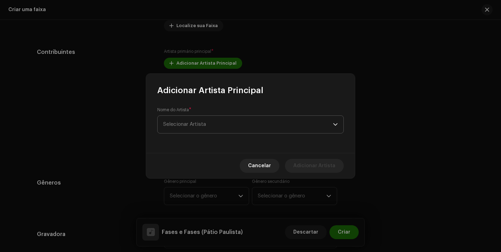
click at [211, 131] on span "Selecionar Artista" at bounding box center [248, 124] width 170 height 17
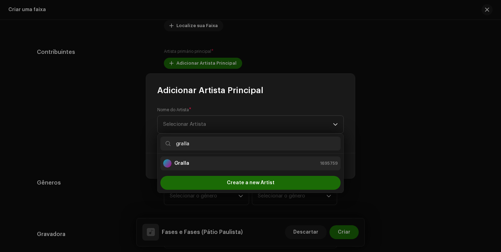
type input "gralla"
click at [203, 164] on div "Gralla 1695759" at bounding box center [250, 163] width 175 height 8
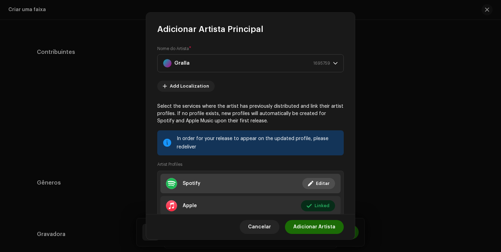
scroll to position [47, 0]
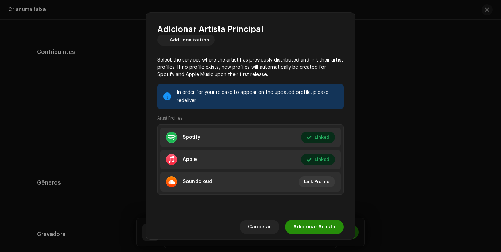
click at [311, 229] on span "Adicionar Artista" at bounding box center [314, 227] width 42 height 14
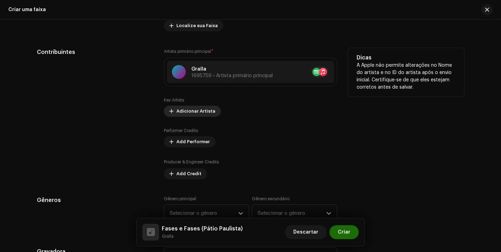
click at [188, 115] on span "Adicionar Artista" at bounding box center [195, 111] width 39 height 14
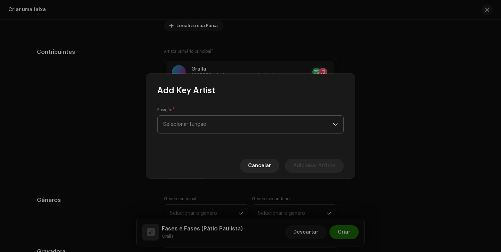
click at [195, 126] on span "Selecionar função" at bounding box center [248, 124] width 170 height 17
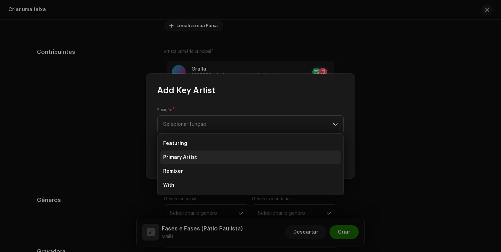
click at [203, 161] on li "Primary Artist" at bounding box center [250, 158] width 180 height 14
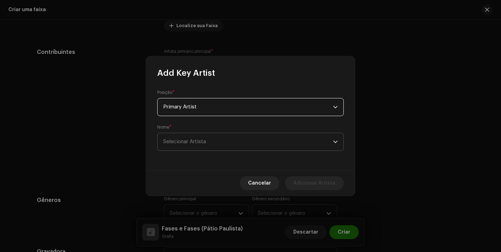
click at [212, 148] on span "Selecionar Artista" at bounding box center [248, 141] width 170 height 17
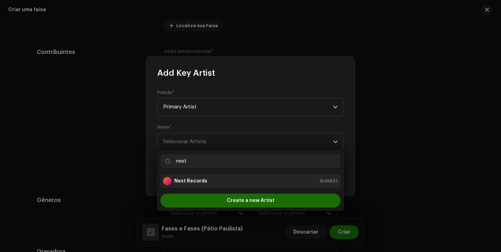
type input "next"
click at [225, 184] on div "Next Records 1645837" at bounding box center [250, 181] width 175 height 8
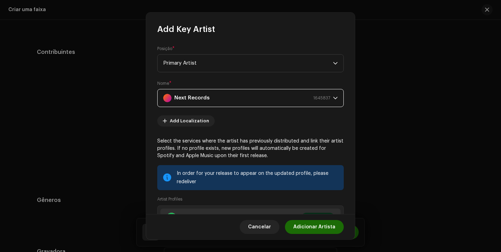
click at [306, 224] on span "Adicionar Artista" at bounding box center [314, 227] width 42 height 14
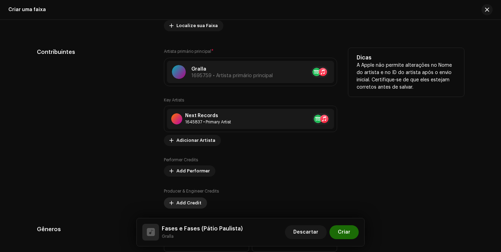
click at [189, 202] on span "Add Credit" at bounding box center [188, 203] width 25 height 14
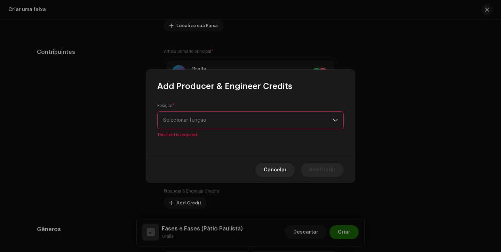
click at [233, 115] on div "Posição * Selecionar função This field is required." at bounding box center [250, 120] width 187 height 35
click at [228, 130] on div "Posição * Selecionar função This field is required." at bounding box center [250, 120] width 187 height 35
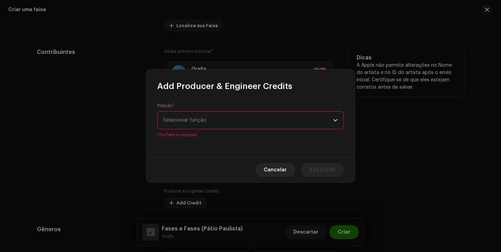
click at [277, 173] on span "Cancelar" at bounding box center [275, 170] width 23 height 14
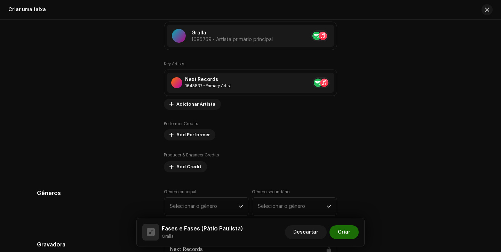
scroll to position [449, 0]
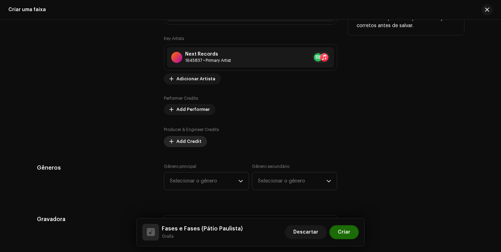
click at [177, 139] on span "Add Credit" at bounding box center [188, 142] width 25 height 14
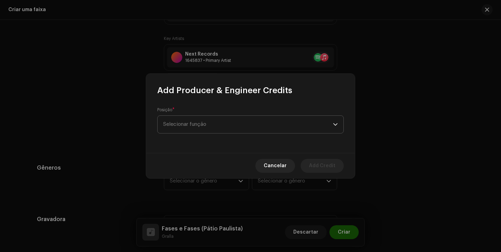
click at [186, 124] on span "Selecionar função" at bounding box center [248, 124] width 170 height 17
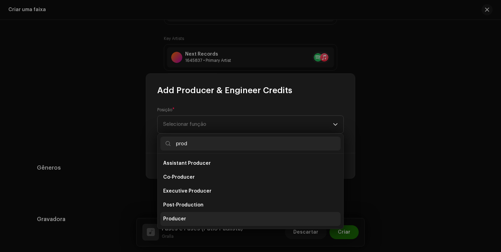
type input "prod"
click at [176, 222] on span "Producer" at bounding box center [174, 219] width 23 height 7
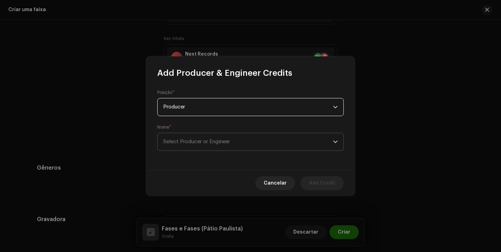
click at [240, 138] on span "Select Producer or Engineer" at bounding box center [248, 141] width 170 height 17
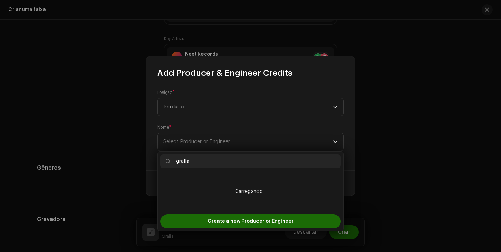
type input "gralla"
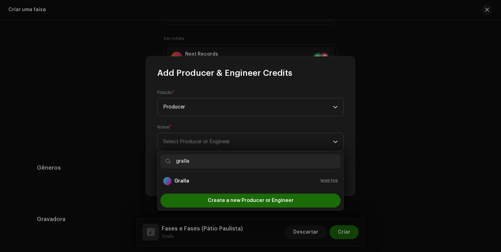
click at [214, 182] on div "Gralla 1695759" at bounding box center [250, 181] width 175 height 8
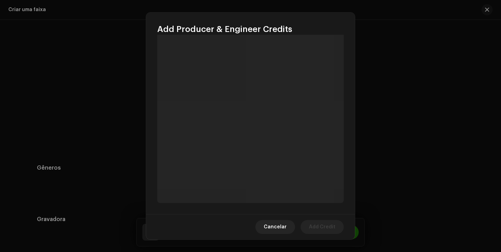
scroll to position [81, 0]
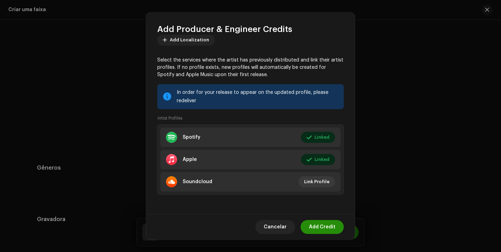
click at [311, 223] on span "Add Credit" at bounding box center [322, 227] width 26 height 14
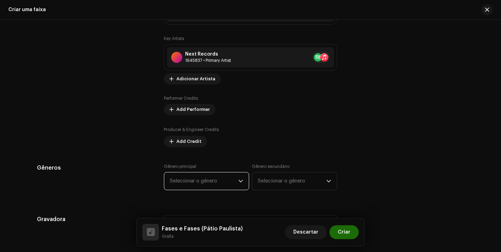
click at [203, 186] on span "Selecionar o gênero" at bounding box center [204, 181] width 69 height 17
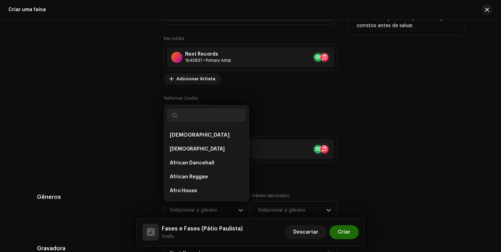
click at [315, 173] on div "Producer & Engineer Credits Gralla 1695759 • Producer Add Credit" at bounding box center [250, 151] width 173 height 50
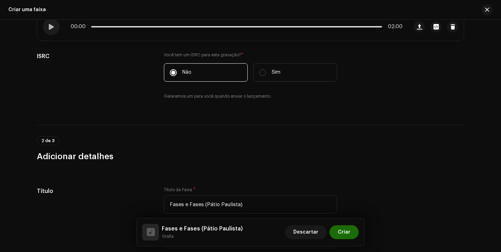
scroll to position [147, 0]
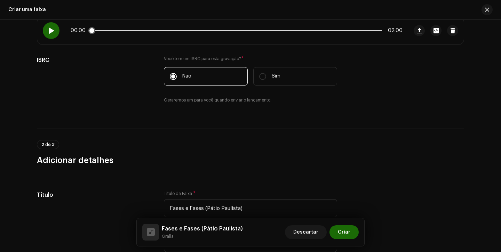
click at [49, 35] on div at bounding box center [51, 30] width 17 height 17
click at [49, 33] on span at bounding box center [51, 31] width 6 height 6
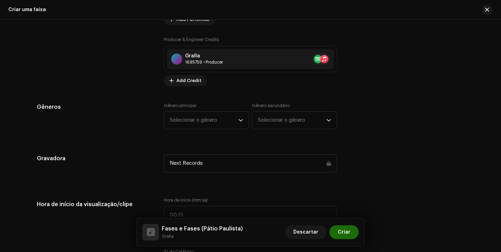
scroll to position [551, 0]
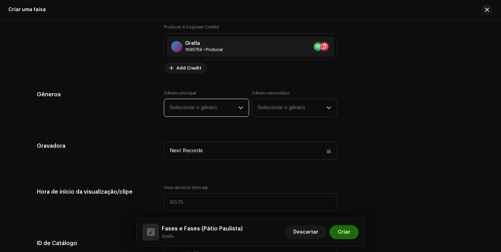
click at [189, 110] on span "Selecionar o gênero" at bounding box center [204, 107] width 69 height 17
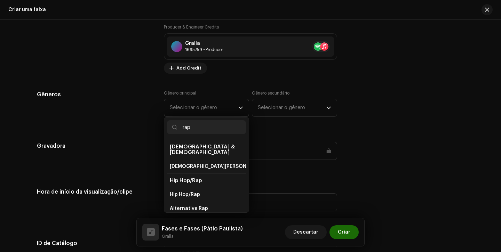
scroll to position [126, 0]
type input "rap"
click at [203, 160] on li "Rap" at bounding box center [206, 167] width 79 height 14
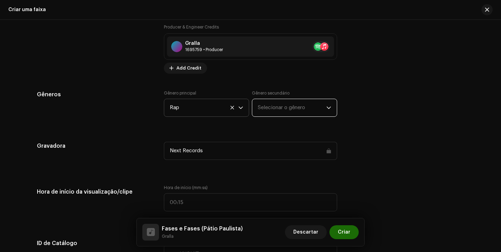
click at [264, 115] on span "Selecionar o gênero" at bounding box center [292, 107] width 69 height 17
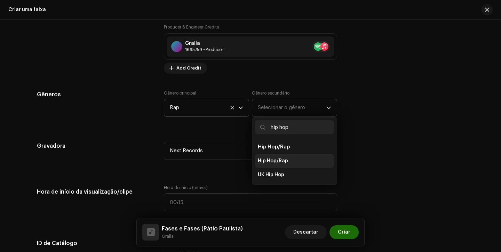
type input "hip hop"
click at [284, 162] on span "Hip Hop/Rap" at bounding box center [273, 161] width 30 height 7
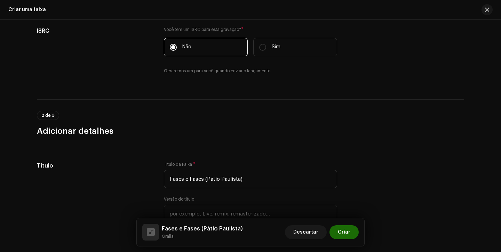
scroll to position [0, 0]
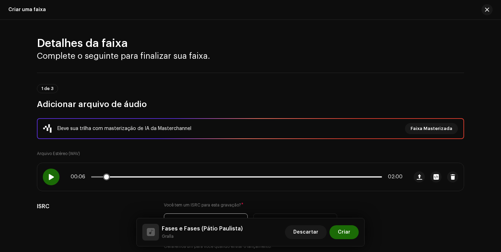
click at [46, 180] on div at bounding box center [51, 177] width 17 height 17
click at [191, 195] on div "Eleve sua trilha com masterização de IA da Masterchannel Faixa Masterizada Arqu…" at bounding box center [250, 188] width 427 height 140
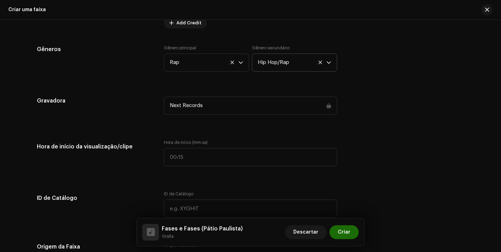
scroll to position [600, 0]
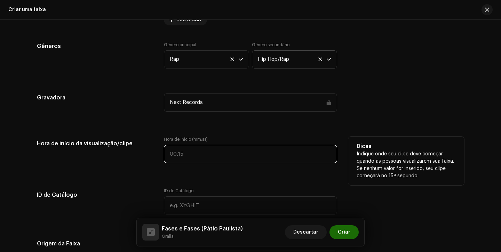
type input ":"
click at [167, 159] on input ":" at bounding box center [250, 154] width 173 height 18
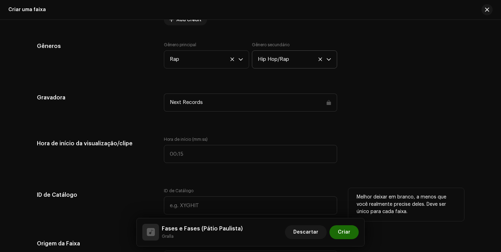
click at [140, 190] on h5 "ID de Catálogo" at bounding box center [95, 195] width 116 height 14
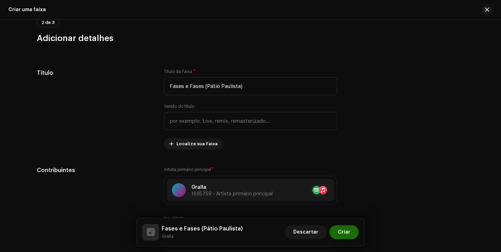
scroll to position [33, 0]
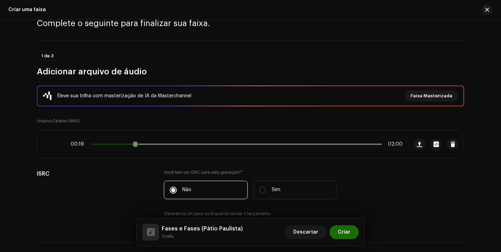
drag, startPoint x: 148, startPoint y: 144, endPoint x: 128, endPoint y: 143, distance: 19.9
click at [129, 144] on div "00:19 02:00" at bounding box center [237, 145] width 332 height 6
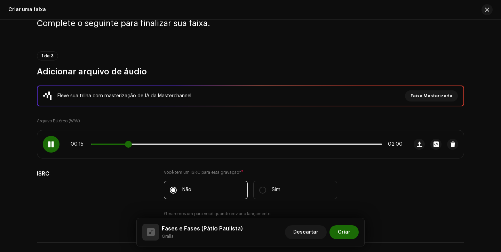
drag, startPoint x: 128, startPoint y: 143, endPoint x: 122, endPoint y: 143, distance: 6.3
click at [125, 143] on span at bounding box center [128, 144] width 7 height 7
click at [45, 145] on div at bounding box center [51, 144] width 17 height 17
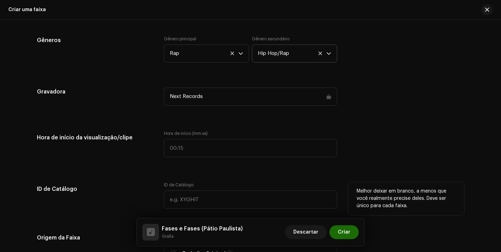
scroll to position [608, 0]
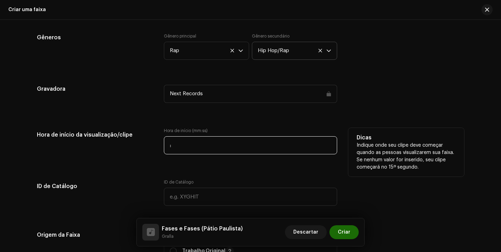
click at [167, 143] on input ":" at bounding box center [250, 145] width 173 height 18
type input "00:15"
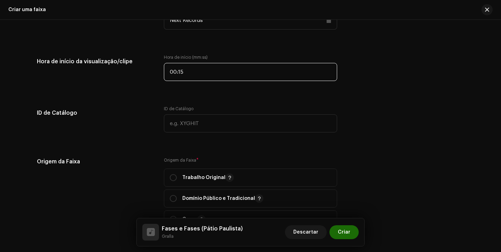
scroll to position [709, 0]
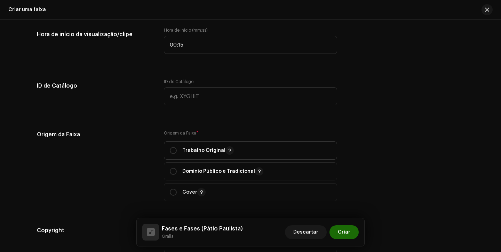
click at [174, 148] on div "Trabalho Original" at bounding box center [202, 151] width 64 height 8
radio input "true"
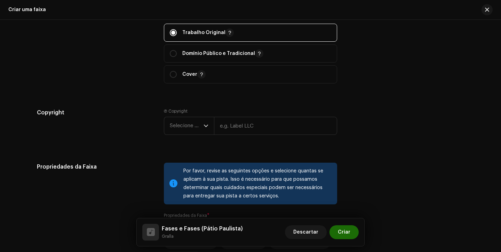
scroll to position [874, 0]
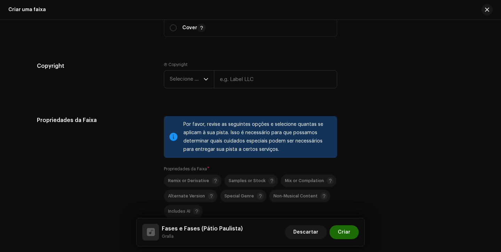
click at [190, 69] on div "Ⓟ Copyright Selecione o ano" at bounding box center [250, 76] width 173 height 29
click at [190, 81] on span "Selecione o ano" at bounding box center [187, 79] width 34 height 17
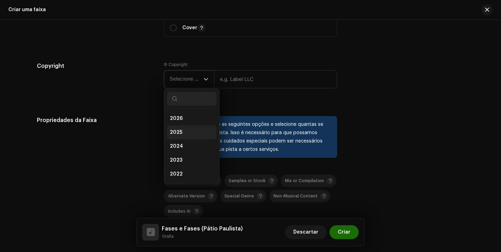
click at [185, 132] on li "2025" at bounding box center [191, 133] width 49 height 14
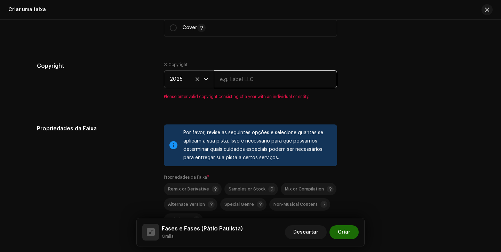
click at [244, 84] on input "text" at bounding box center [275, 79] width 123 height 18
type input "Next Records"
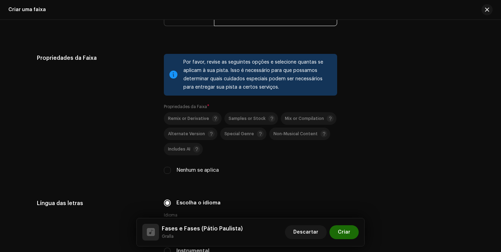
scroll to position [955, 0]
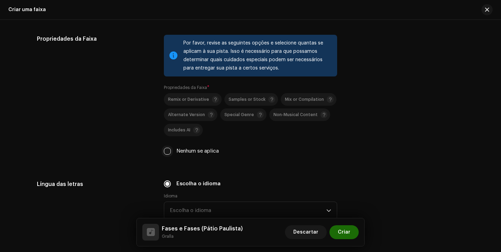
click at [167, 151] on input "Nenhum se aplica" at bounding box center [167, 151] width 7 height 7
checkbox input "true"
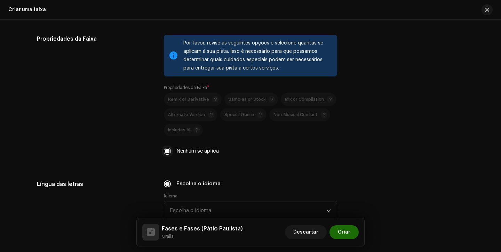
scroll to position [1018, 0]
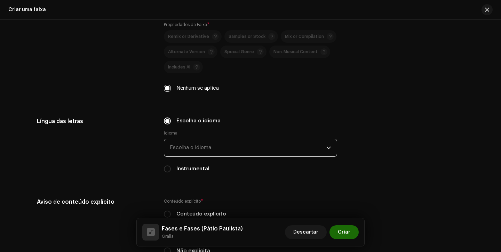
click at [197, 143] on span "Escolha o idioma" at bounding box center [248, 147] width 157 height 17
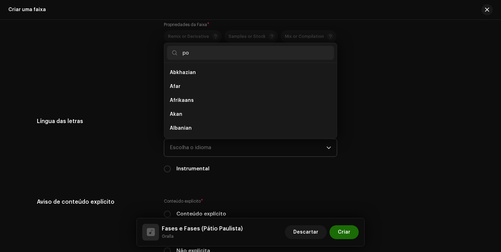
scroll to position [0, 0]
type input "po"
click at [192, 87] on span "Portuguese" at bounding box center [184, 86] width 29 height 7
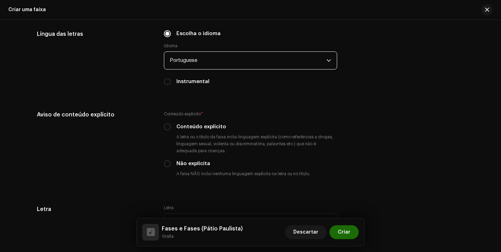
scroll to position [1162, 0]
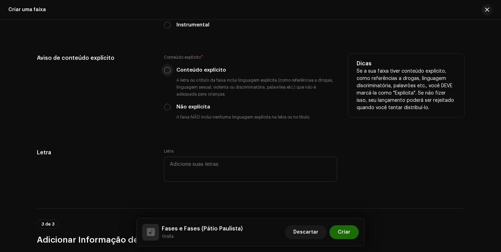
click at [165, 71] on input "Conteúdo explícito" at bounding box center [167, 70] width 7 height 7
radio input "true"
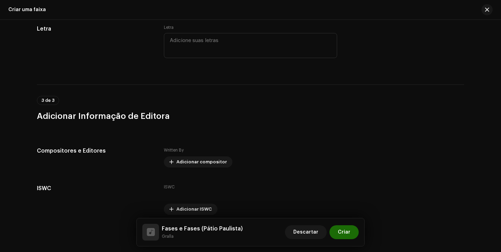
scroll to position [1317, 0]
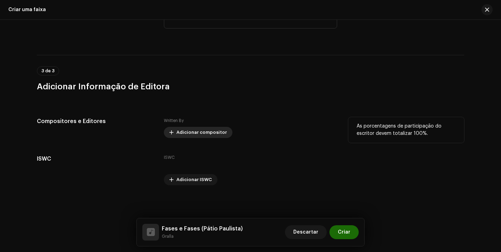
click at [182, 129] on span "Adicionar compositor" at bounding box center [201, 133] width 50 height 14
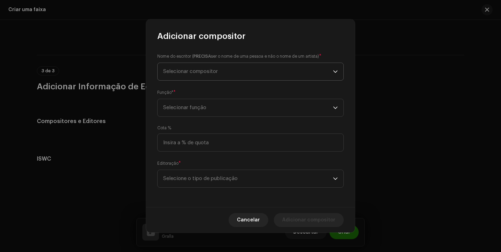
click at [226, 69] on span "Selecionar compositor" at bounding box center [248, 71] width 170 height 17
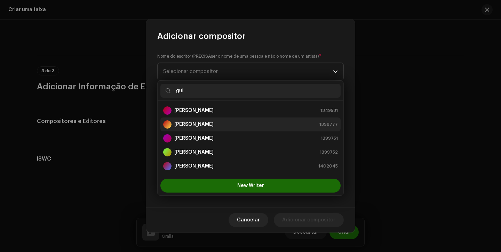
type input "gui"
click at [194, 121] on strong "[PERSON_NAME]" at bounding box center [193, 124] width 39 height 7
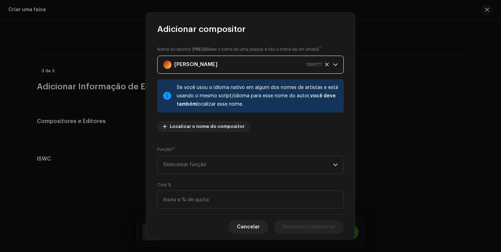
scroll to position [50, 0]
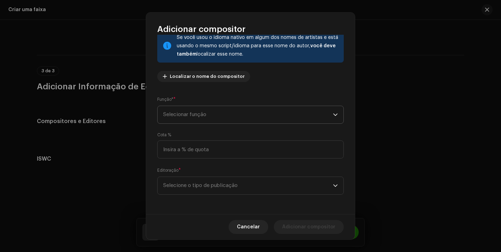
click at [216, 117] on span "Selecionar função" at bounding box center [248, 114] width 170 height 17
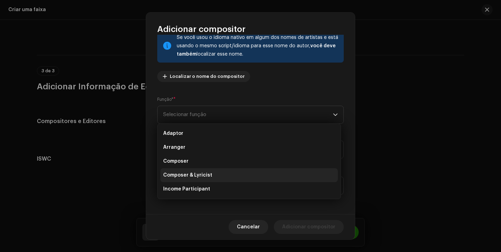
click at [203, 178] on span "Composer & Lyricist" at bounding box center [187, 175] width 49 height 7
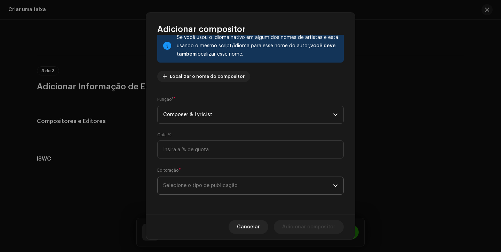
click at [234, 186] on span "Selecione o tipo de publicação" at bounding box center [248, 185] width 170 height 17
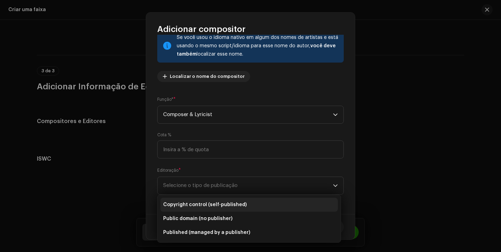
click at [230, 207] on span "Copyright control (self-published)" at bounding box center [205, 205] width 84 height 7
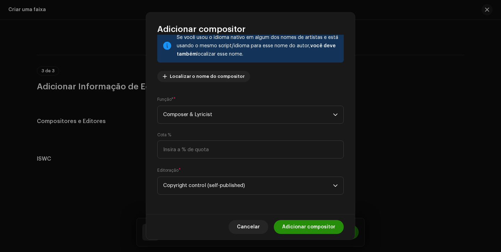
click at [295, 228] on span "Adicionar compositor" at bounding box center [308, 227] width 53 height 14
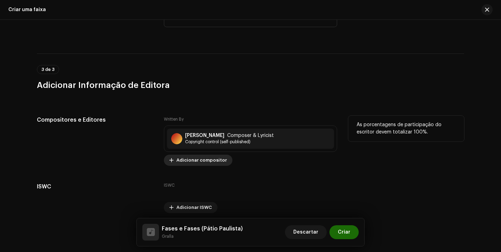
click at [203, 165] on span "Adicionar compositor" at bounding box center [201, 160] width 50 height 14
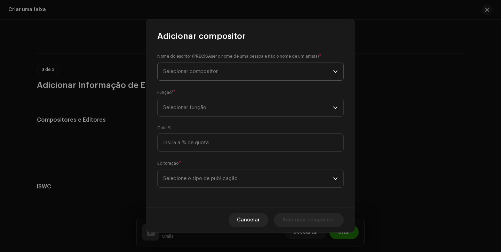
click at [250, 72] on span "Selecionar compositor" at bounding box center [248, 71] width 170 height 17
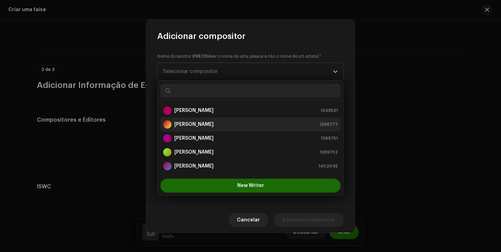
click at [214, 122] on strong "[PERSON_NAME]" at bounding box center [193, 124] width 39 height 7
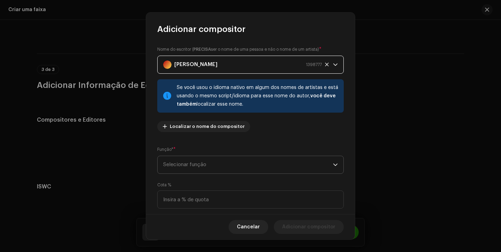
click at [193, 160] on span "Selecionar função" at bounding box center [248, 164] width 170 height 17
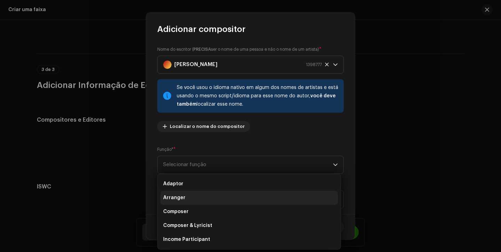
click at [183, 197] on span "Arranger" at bounding box center [174, 198] width 22 height 7
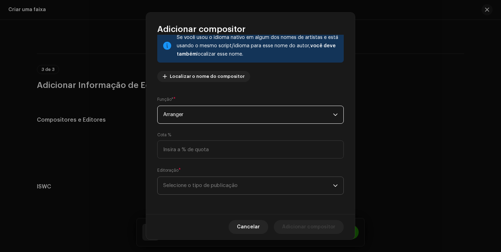
click at [218, 177] on span "Selecione o tipo de publicação" at bounding box center [248, 185] width 170 height 17
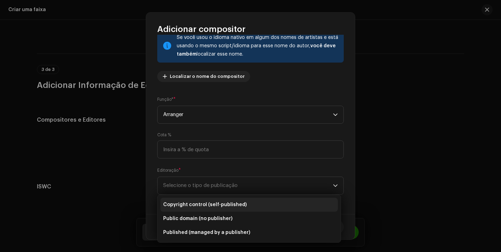
click at [216, 204] on span "Copyright control (self-published)" at bounding box center [205, 205] width 84 height 7
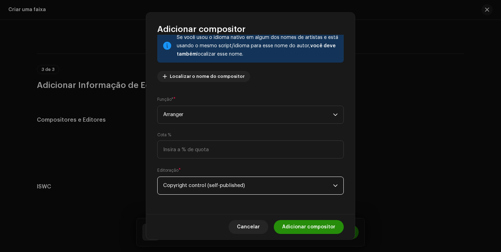
click at [309, 222] on span "Adicionar compositor" at bounding box center [308, 227] width 53 height 14
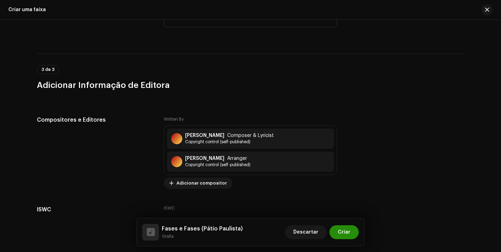
click at [350, 235] on span "Criar" at bounding box center [344, 233] width 13 height 14
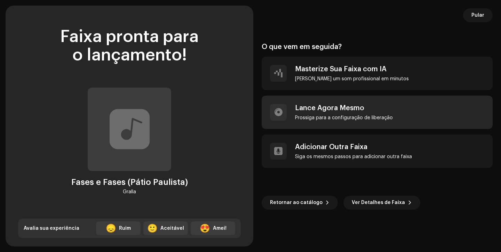
click at [376, 114] on div "Lance Agora Mesmo [PERSON_NAME] para a configuração de liberação" at bounding box center [344, 112] width 98 height 17
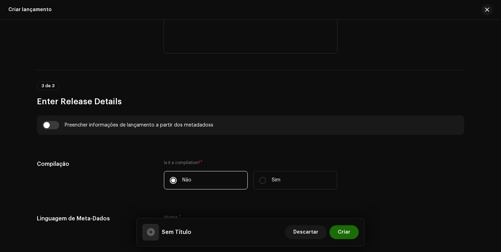
scroll to position [418, 0]
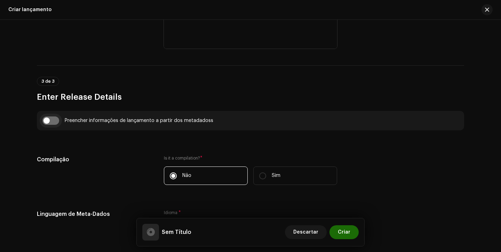
click at [46, 121] on input "checkbox" at bounding box center [50, 121] width 17 height 8
checkbox input "true"
type input "Fases e Fases (Pátio Paulista)"
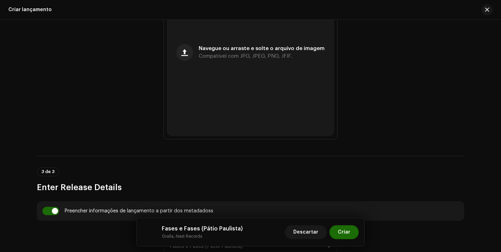
scroll to position [313, 0]
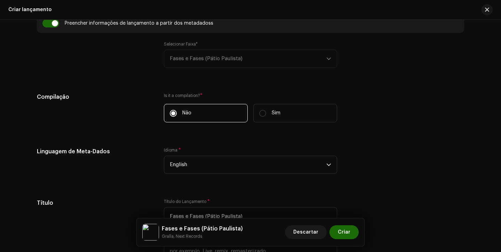
scroll to position [517, 0]
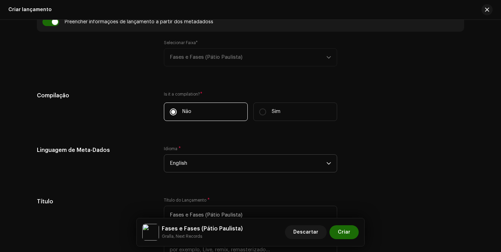
click at [178, 167] on span "English" at bounding box center [248, 163] width 157 height 17
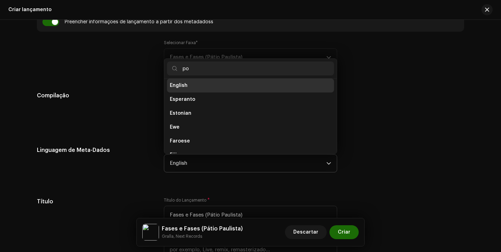
scroll to position [0, 0]
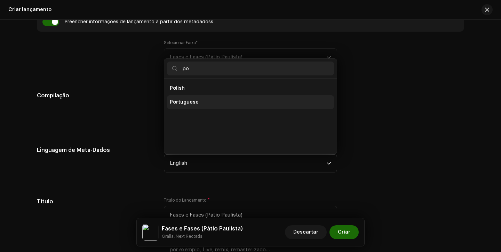
type input "po"
click at [190, 104] on span "Portuguese" at bounding box center [184, 102] width 29 height 7
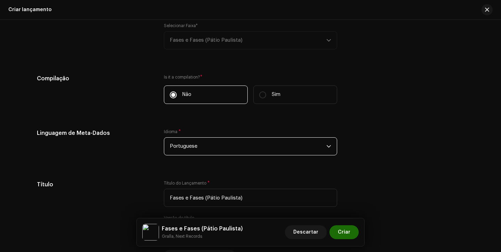
scroll to position [535, 0]
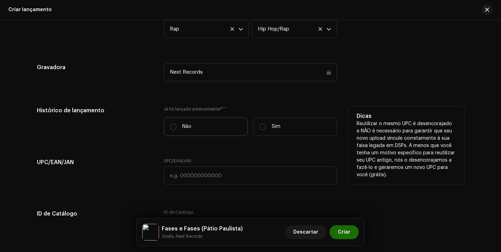
click at [178, 136] on label "Não" at bounding box center [206, 127] width 84 height 18
click at [177, 131] on input "Não" at bounding box center [173, 127] width 7 height 7
radio input "true"
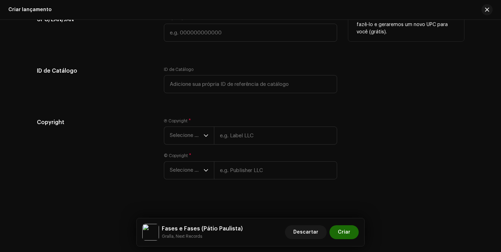
scroll to position [1183, 0]
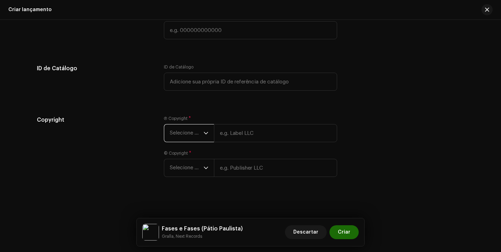
click at [183, 128] on span "Selecione o ano" at bounding box center [187, 133] width 34 height 17
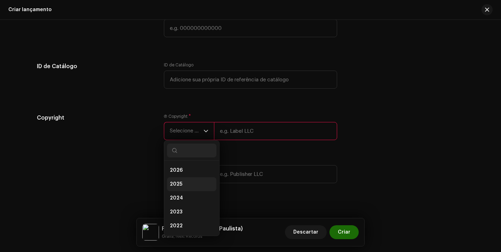
click at [180, 184] on span "2025" at bounding box center [176, 184] width 13 height 7
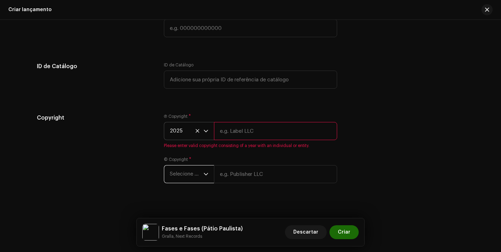
click at [188, 171] on span "Selecione o ano" at bounding box center [187, 174] width 34 height 17
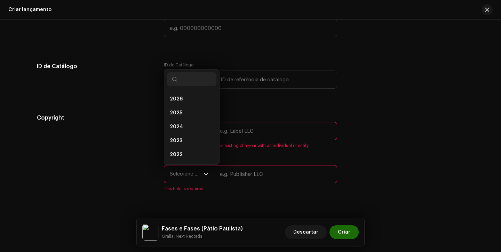
scroll to position [11, 0]
click at [187, 102] on li "2025" at bounding box center [191, 102] width 49 height 14
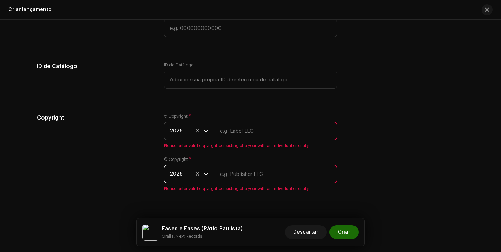
click at [231, 132] on input "text" at bounding box center [275, 131] width 123 height 18
type input "Next Records"
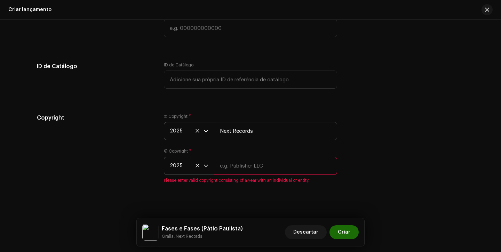
click at [259, 167] on input "text" at bounding box center [275, 166] width 123 height 18
type input "Next Records"
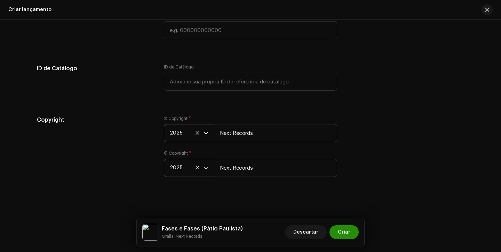
click at [348, 232] on span "Criar" at bounding box center [344, 233] width 13 height 14
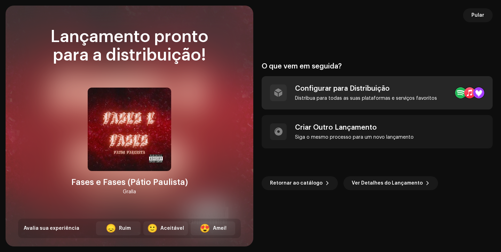
click at [371, 85] on div "Configurar para Distribuição" at bounding box center [366, 89] width 142 height 8
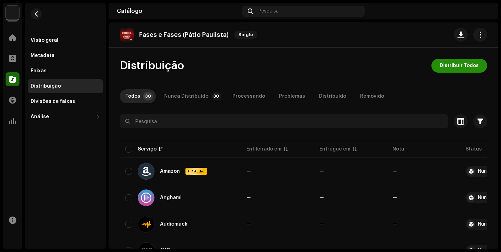
click at [448, 69] on span "Distribuir Todos" at bounding box center [459, 66] width 39 height 14
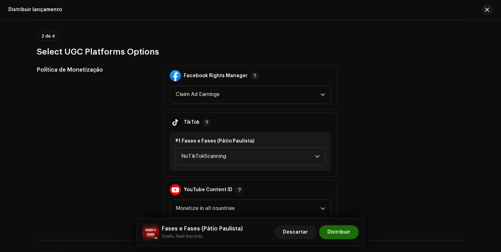
scroll to position [765, 0]
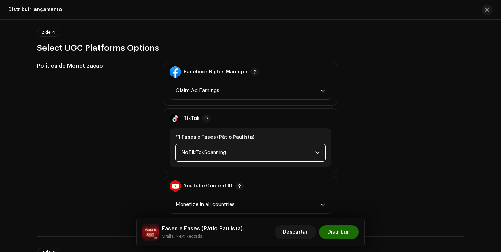
click at [273, 148] on span "NoTikTokScanning" at bounding box center [248, 152] width 134 height 17
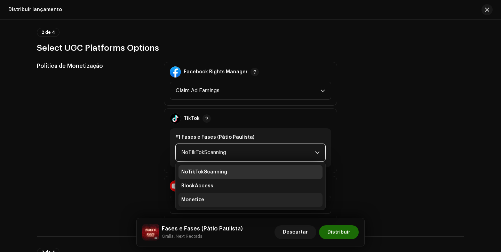
click at [232, 203] on li "Monetize" at bounding box center [251, 200] width 144 height 14
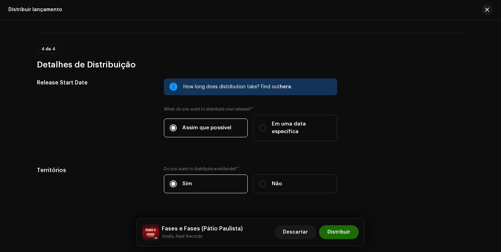
scroll to position [1147, 0]
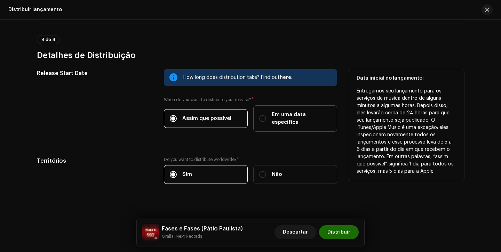
click at [260, 110] on label "Em uma data específica" at bounding box center [295, 118] width 84 height 26
click at [260, 115] on input "Em uma data específica" at bounding box center [262, 118] width 7 height 7
radio input "true"
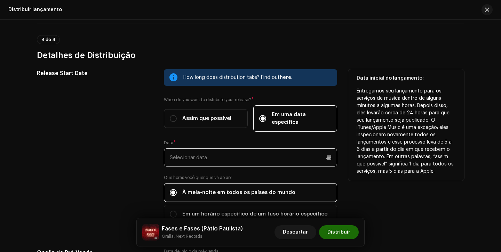
click at [195, 149] on input "text" at bounding box center [250, 158] width 173 height 18
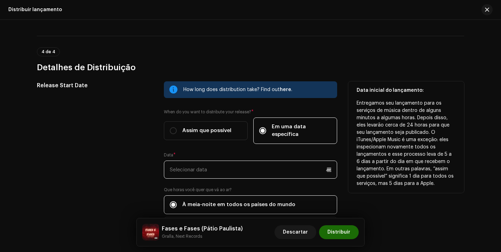
scroll to position [1128, 0]
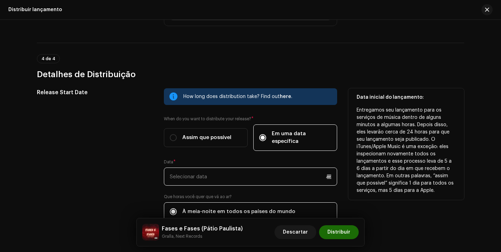
click at [222, 176] on input "text" at bounding box center [250, 177] width 173 height 18
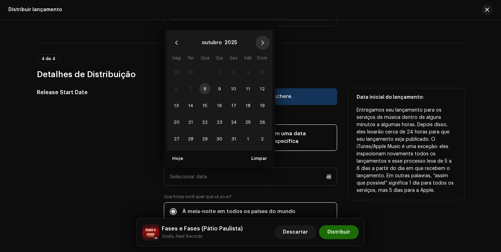
click at [263, 40] on icon "Next Month" at bounding box center [262, 42] width 5 height 5
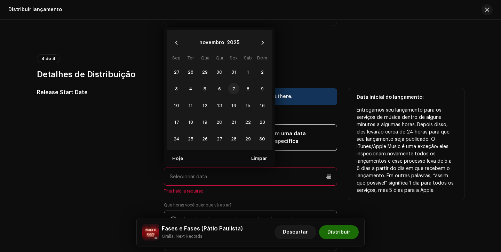
click at [232, 83] on span "7" at bounding box center [233, 88] width 11 height 11
type input "07/11/2025"
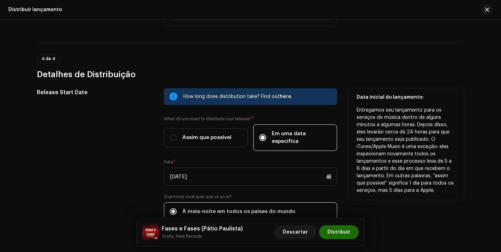
click at [139, 174] on div "Release Start Date" at bounding box center [95, 169] width 116 height 163
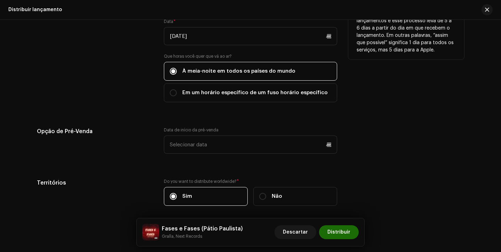
scroll to position [1279, 0]
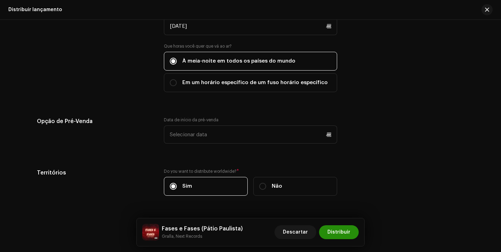
click at [350, 232] on button "Distribuir" at bounding box center [339, 233] width 40 height 14
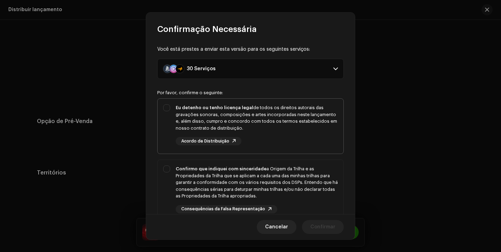
click at [282, 135] on div "Eu detenho ou tenho licença legal de todos os direitos autorais das gravações s…" at bounding box center [257, 124] width 162 height 41
checkbox input "true"
click at [286, 186] on div "Confirmo que indiquei com sinceridade a Origem da Trilha e as Propriedades da T…" at bounding box center [257, 183] width 162 height 34
checkbox input "true"
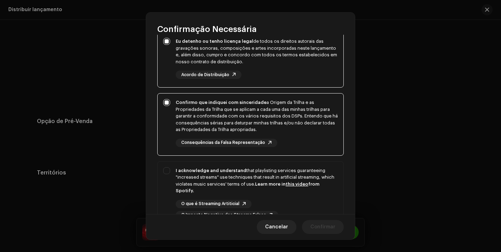
scroll to position [128, 0]
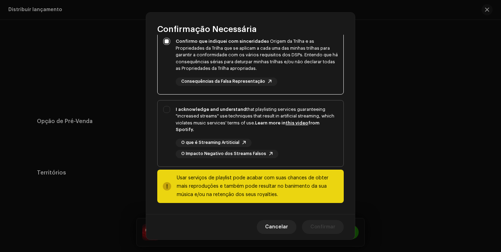
click at [303, 164] on span "I acknowledge and understand that playlisting services guaranteeing "increased …" at bounding box center [251, 134] width 186 height 66
checkbox input "true"
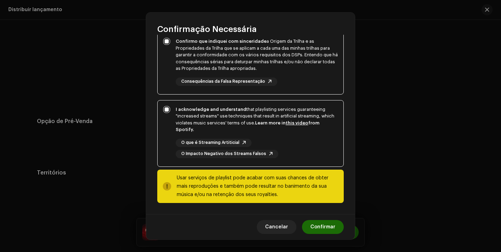
click at [322, 238] on div "Cancelar Confirmar" at bounding box center [250, 226] width 209 height 25
click at [324, 226] on span "Confirmar" at bounding box center [322, 227] width 25 height 14
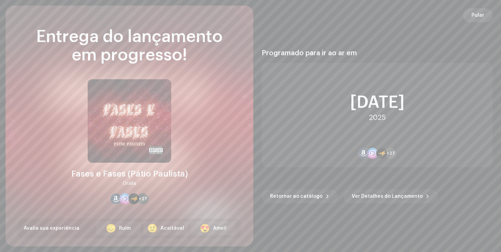
click at [476, 19] on span "Pular" at bounding box center [478, 15] width 13 height 14
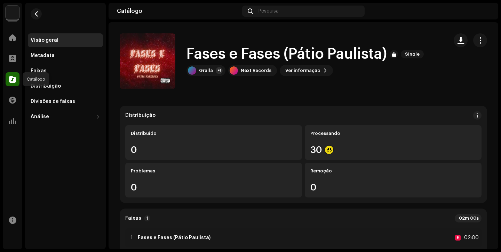
click at [14, 80] on span at bounding box center [12, 80] width 7 height 6
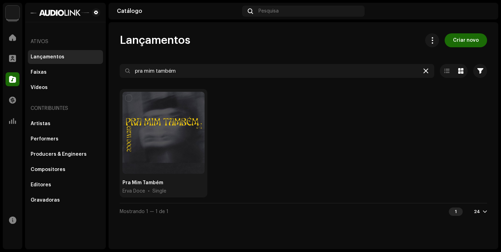
click at [426, 72] on icon at bounding box center [426, 71] width 5 height 6
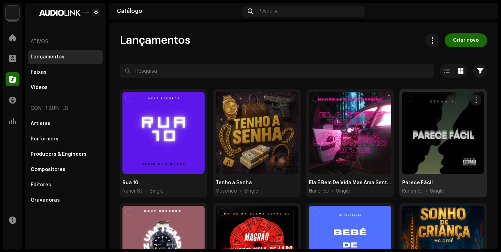
click at [416, 97] on div at bounding box center [443, 133] width 82 height 82
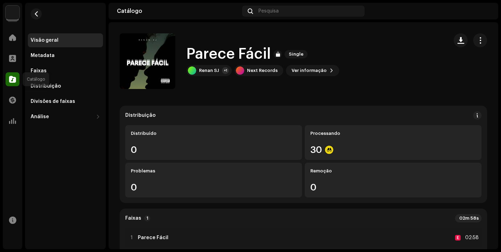
click at [16, 80] on div at bounding box center [13, 79] width 14 height 14
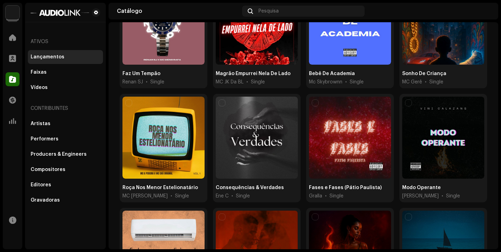
scroll to position [535, 0]
